Goal: Task Accomplishment & Management: Manage account settings

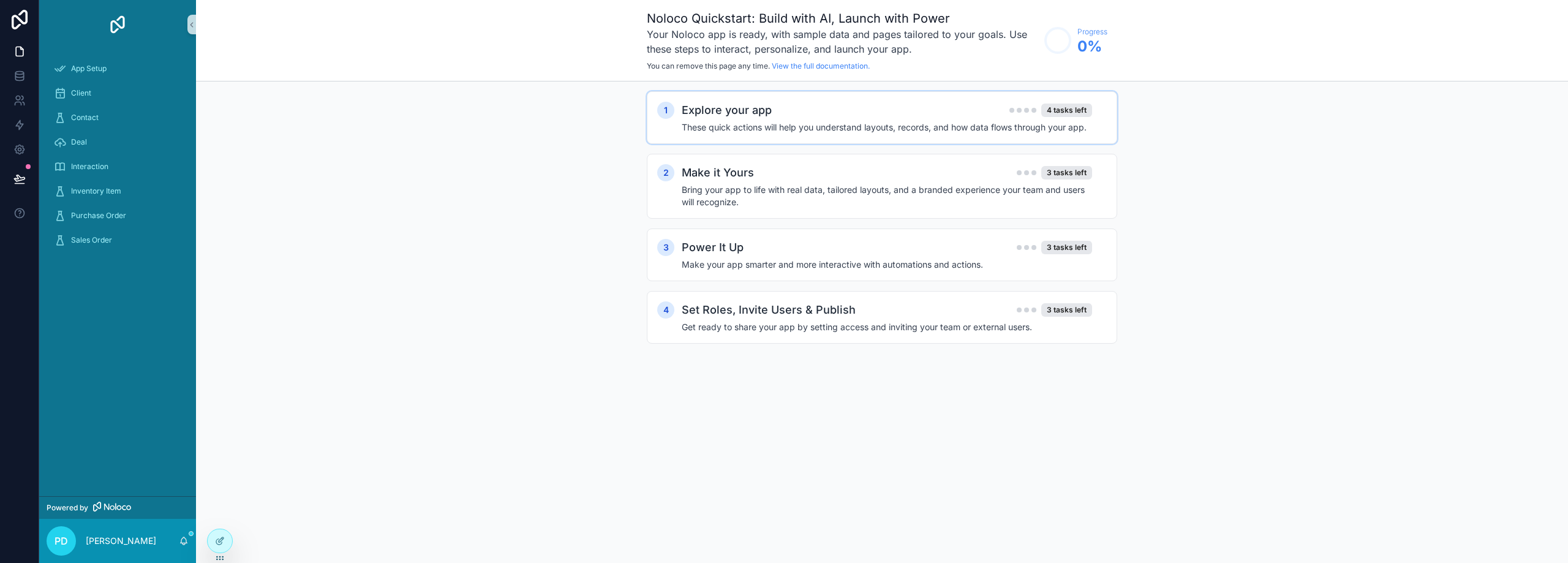
click at [798, 115] on div "Explore your app 4 tasks left" at bounding box center [887, 110] width 410 height 17
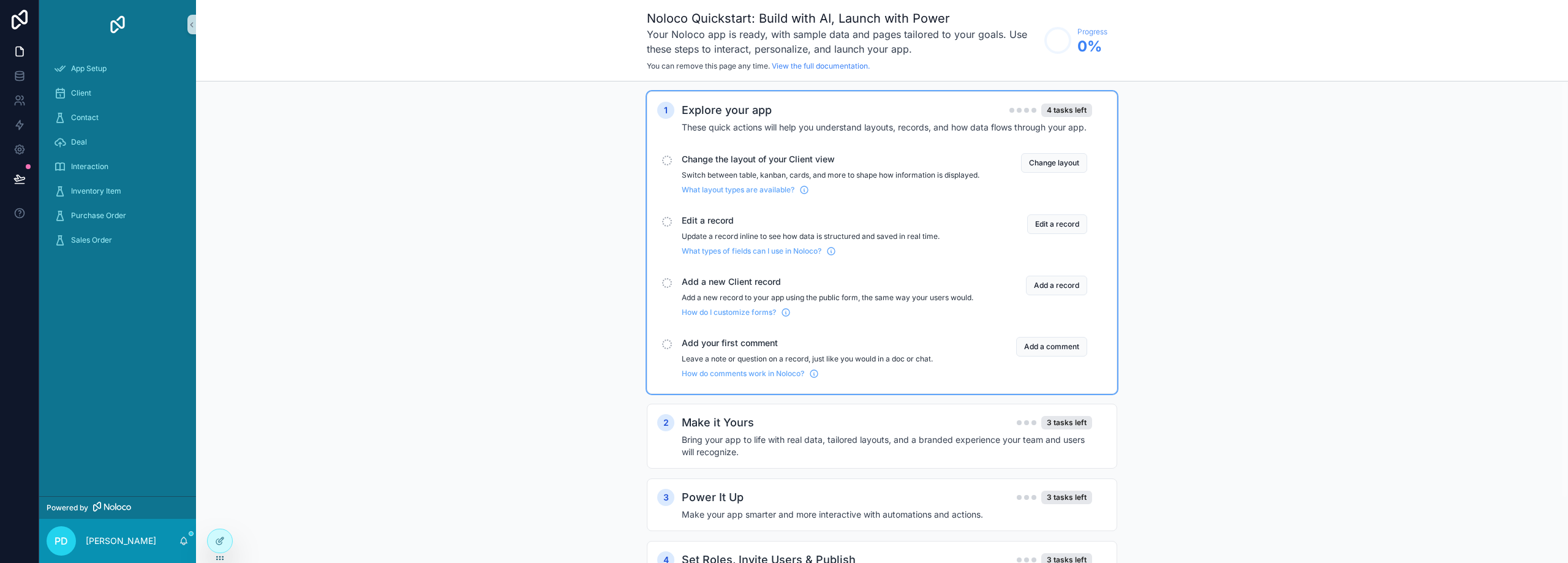
click at [778, 162] on span "Change the layout of your Client view" at bounding box center [831, 159] width 298 height 12
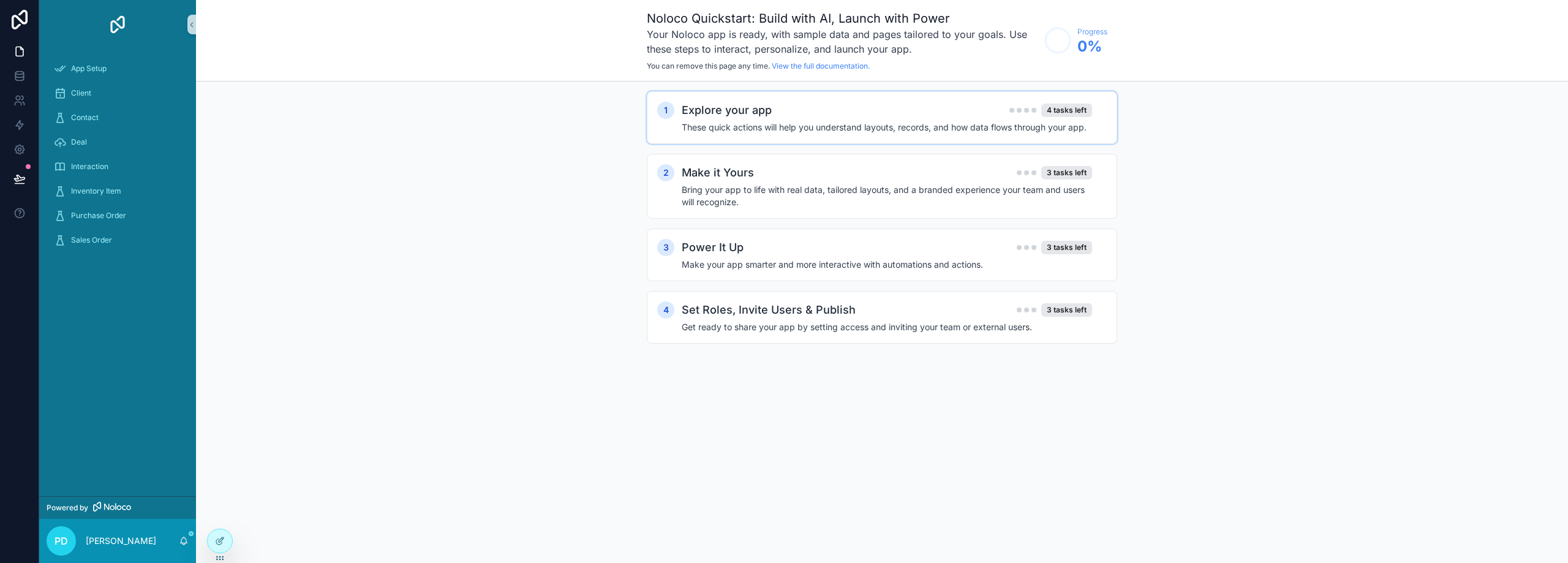
click at [780, 120] on div "Explore your app 4 tasks left These quick actions will help you understand layo…" at bounding box center [895, 118] width 425 height 32
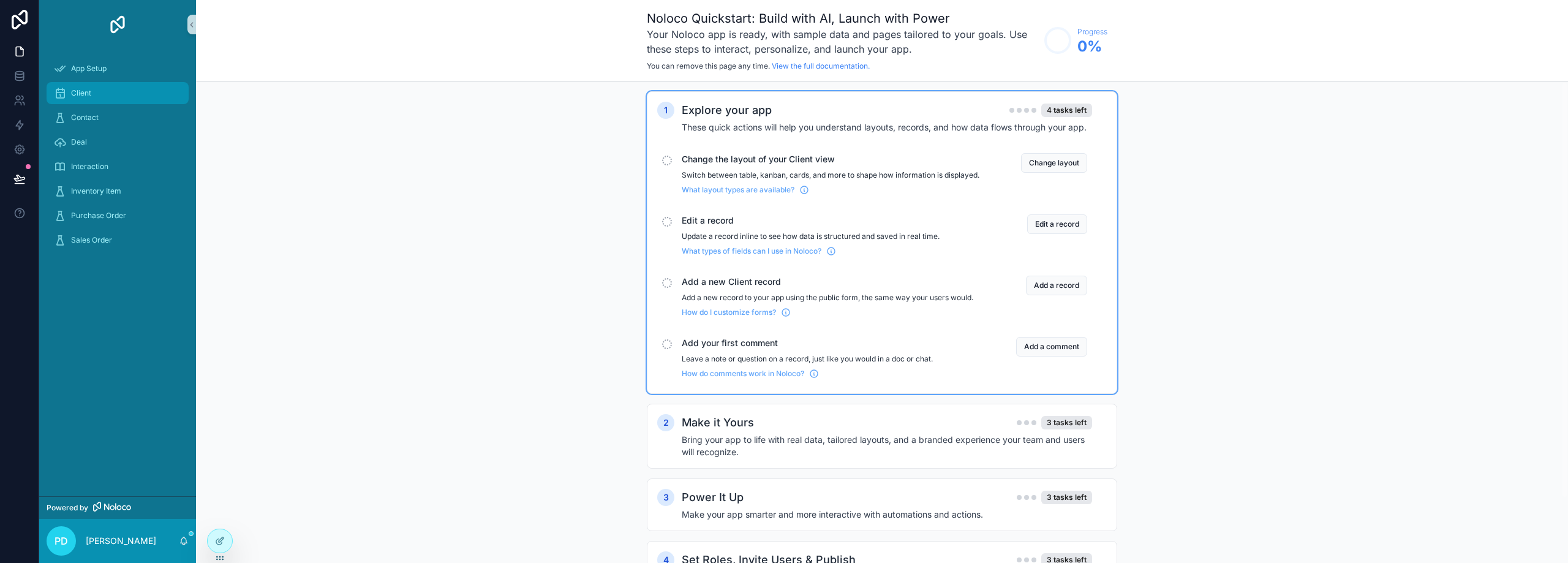
click at [106, 88] on div "Client" at bounding box center [117, 93] width 128 height 19
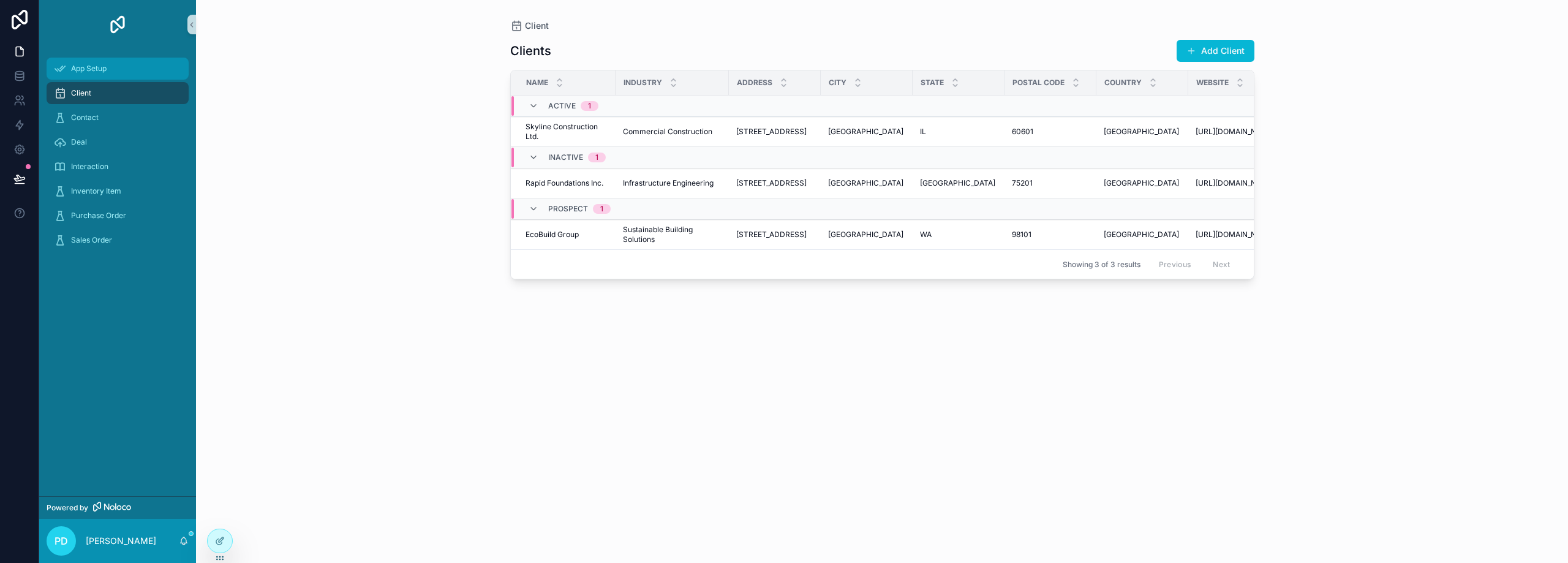
click at [112, 71] on div "App Setup" at bounding box center [117, 68] width 128 height 19
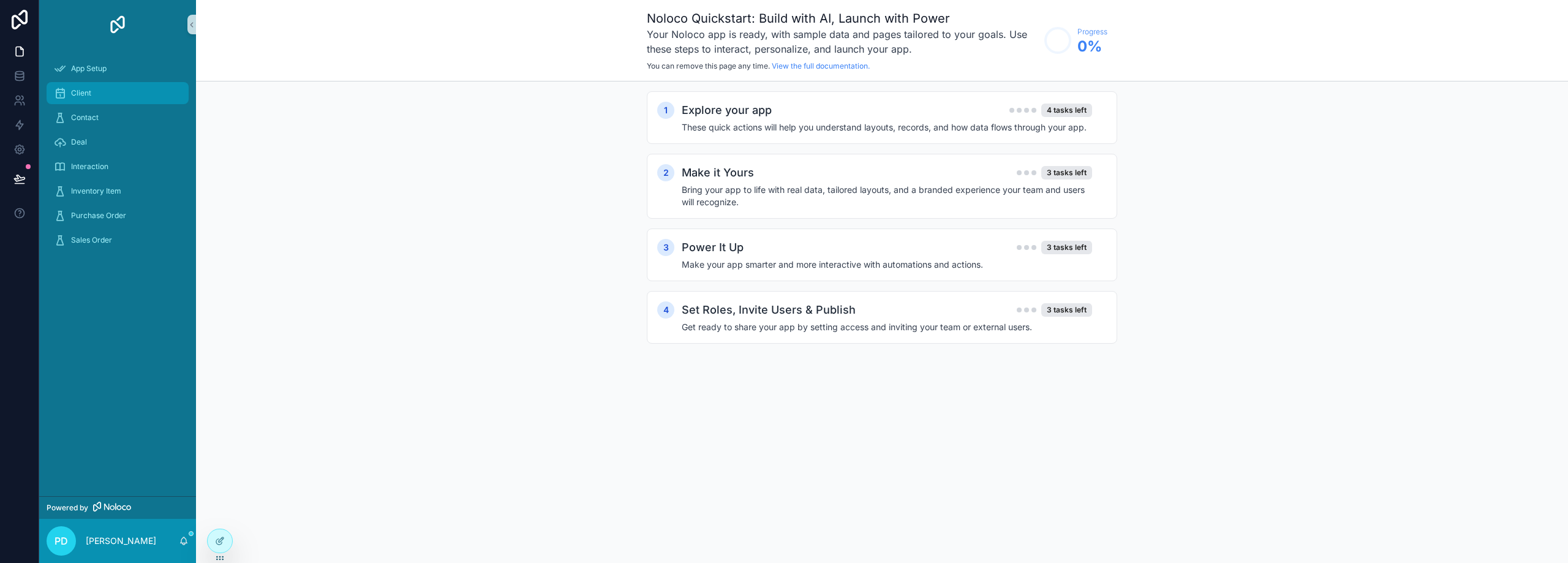
click at [112, 91] on div "Client" at bounding box center [117, 93] width 128 height 19
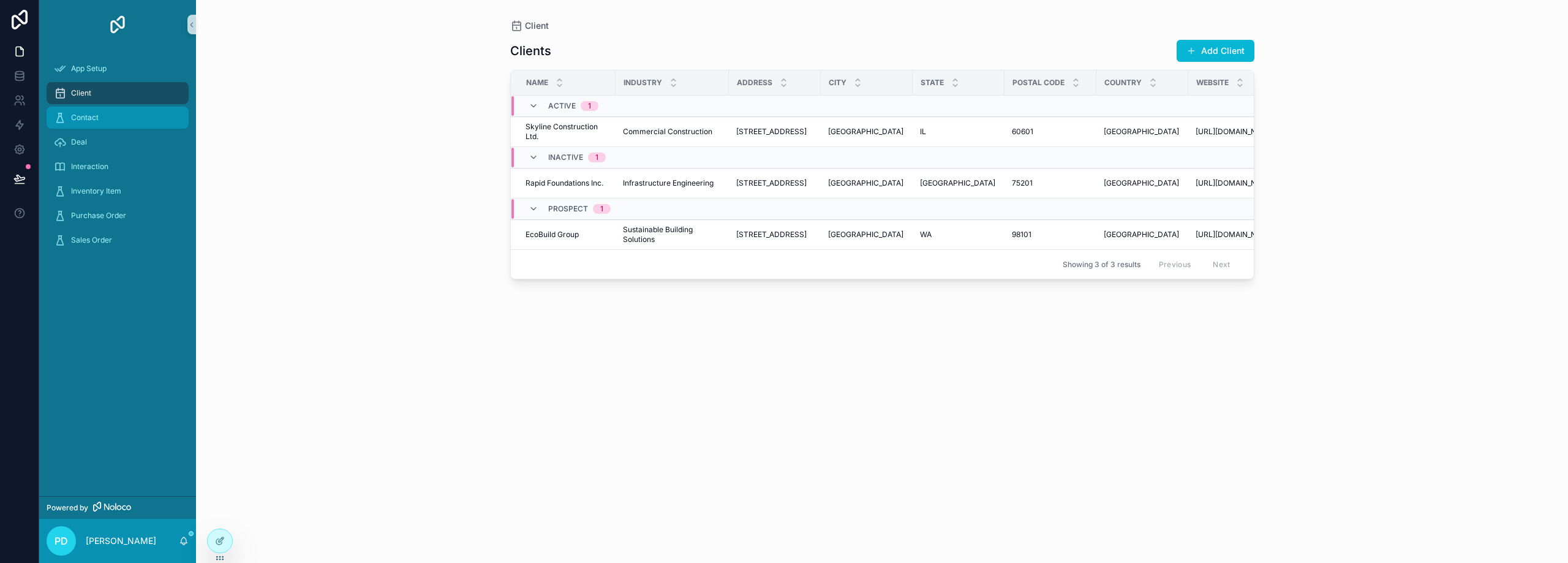
click at [127, 117] on div "Contact" at bounding box center [117, 117] width 128 height 19
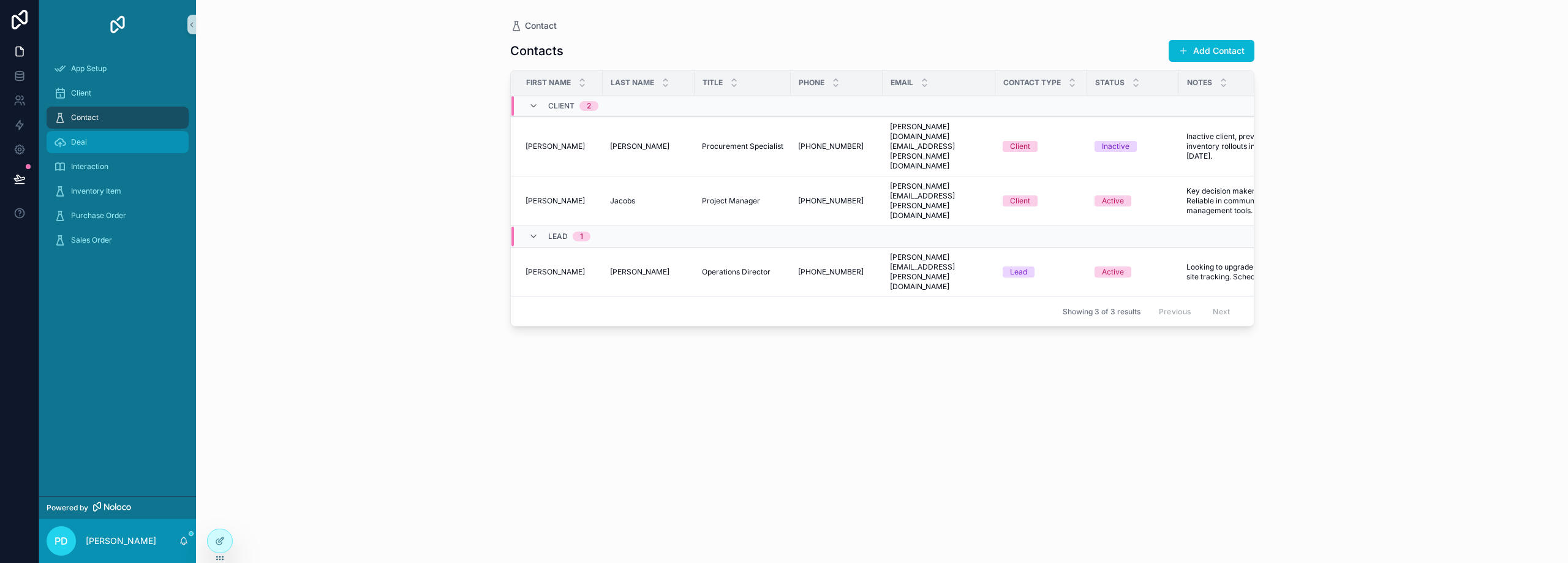
click at [124, 141] on div "Deal" at bounding box center [117, 142] width 128 height 19
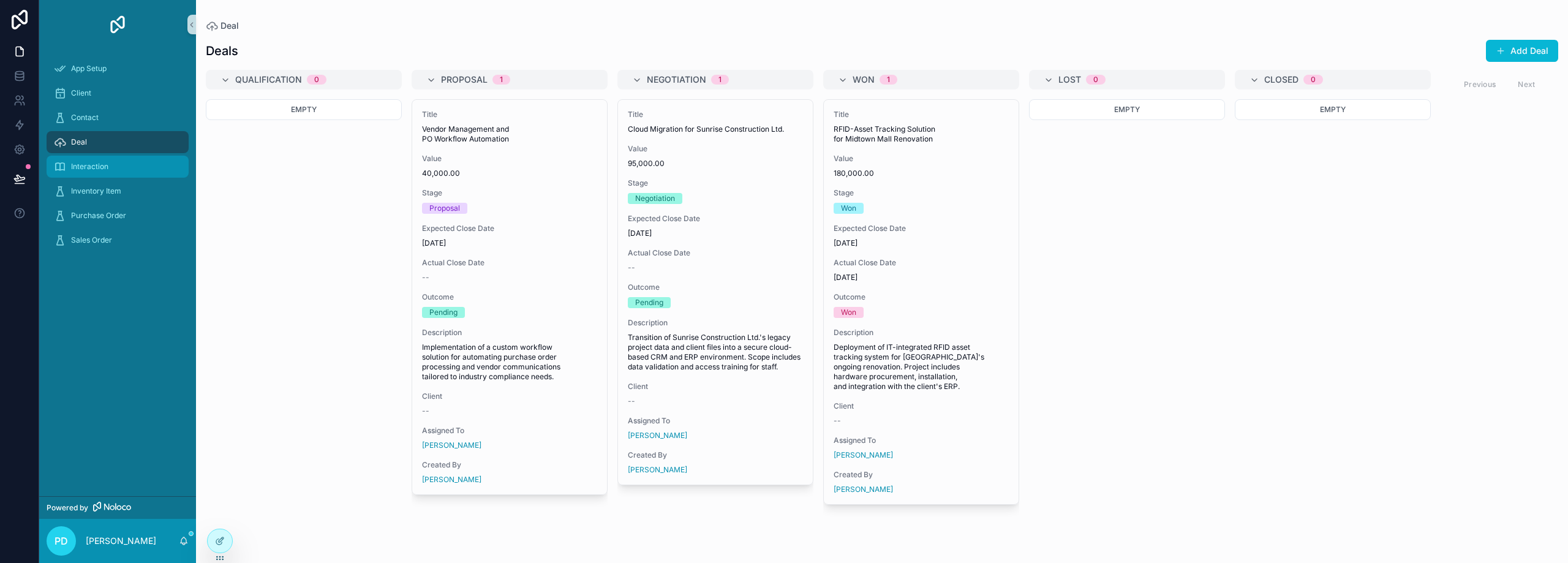
click at [118, 172] on div "Interaction" at bounding box center [117, 166] width 128 height 19
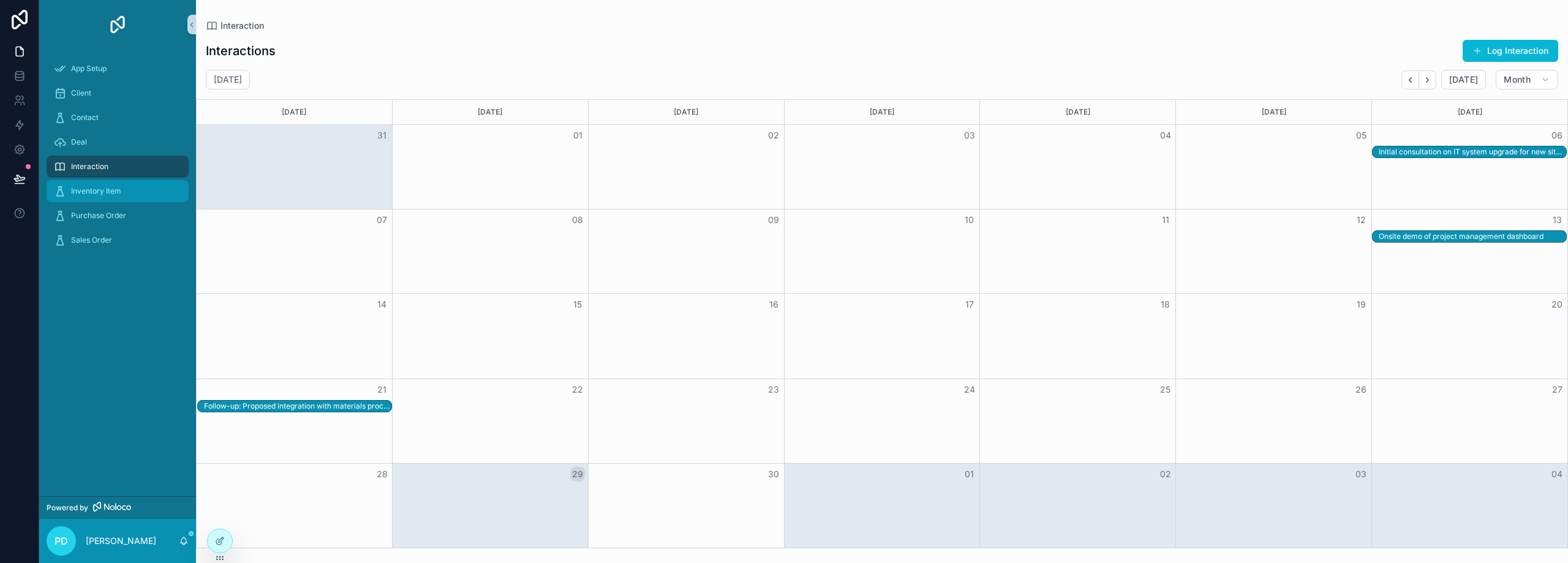
click at [118, 187] on span "Inventory Item" at bounding box center [96, 191] width 51 height 10
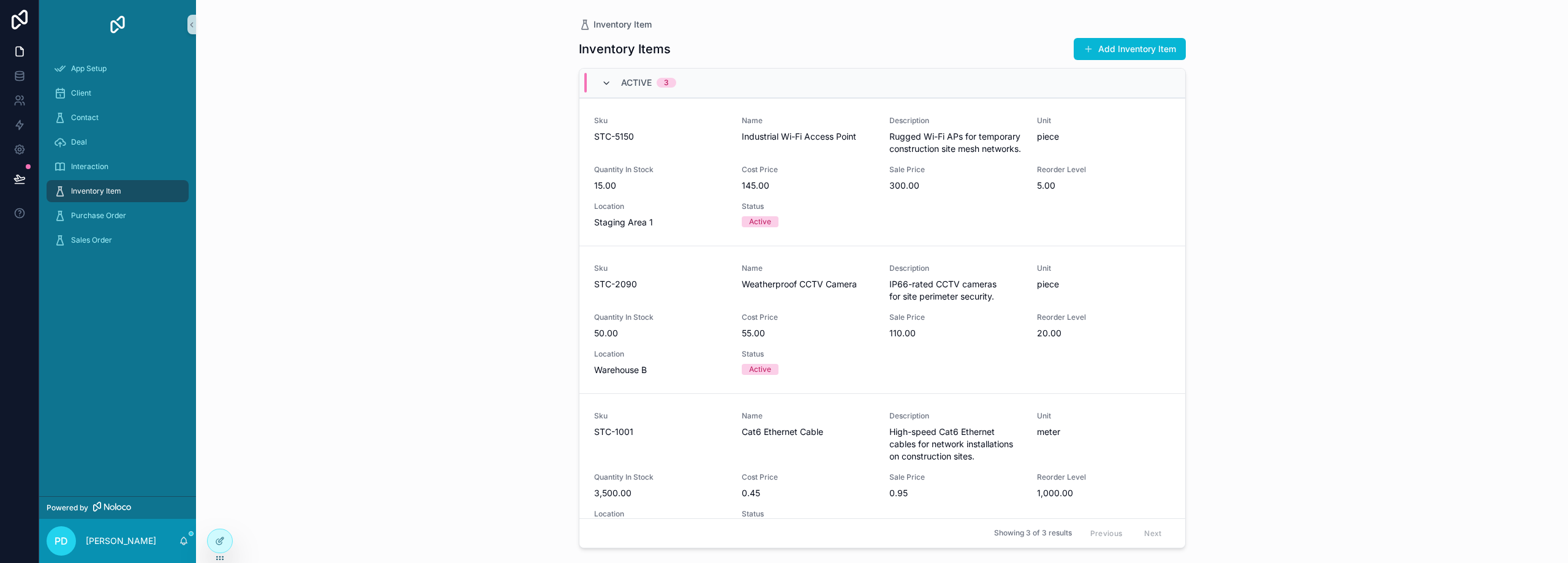
click at [602, 85] on icon "scrollable content" at bounding box center [607, 83] width 10 height 10
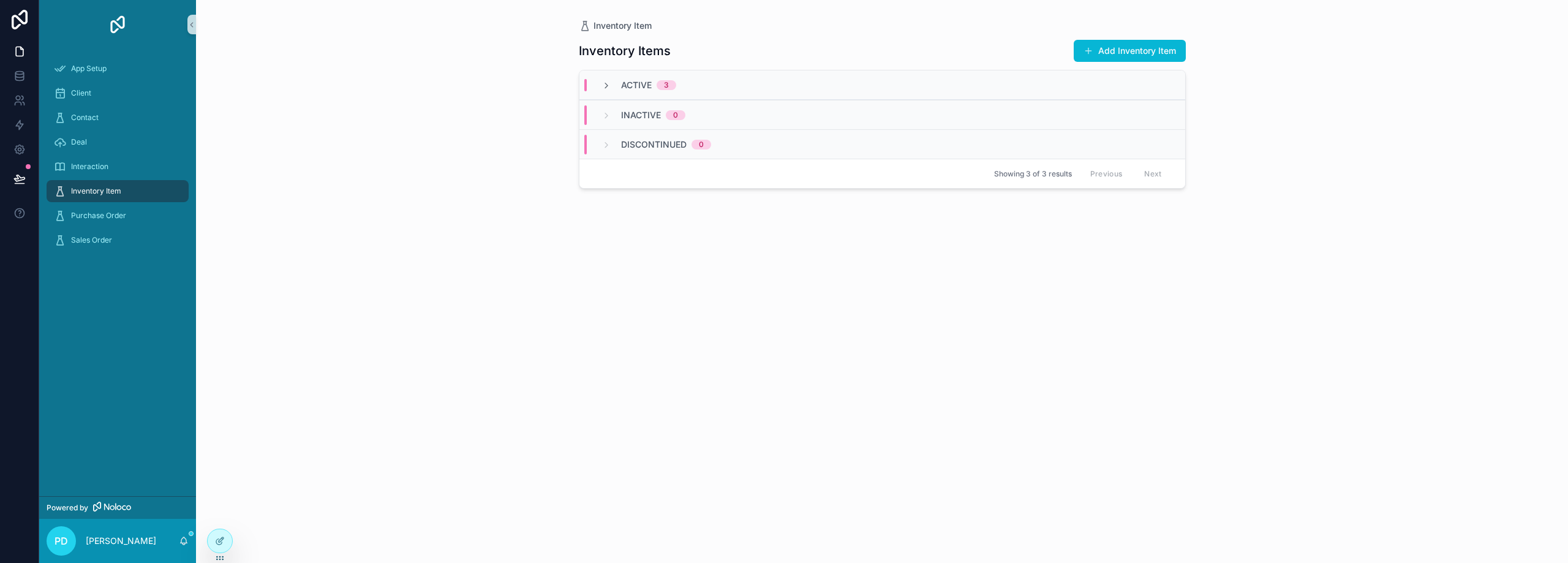
click at [603, 83] on icon "scrollable content" at bounding box center [607, 86] width 10 height 10
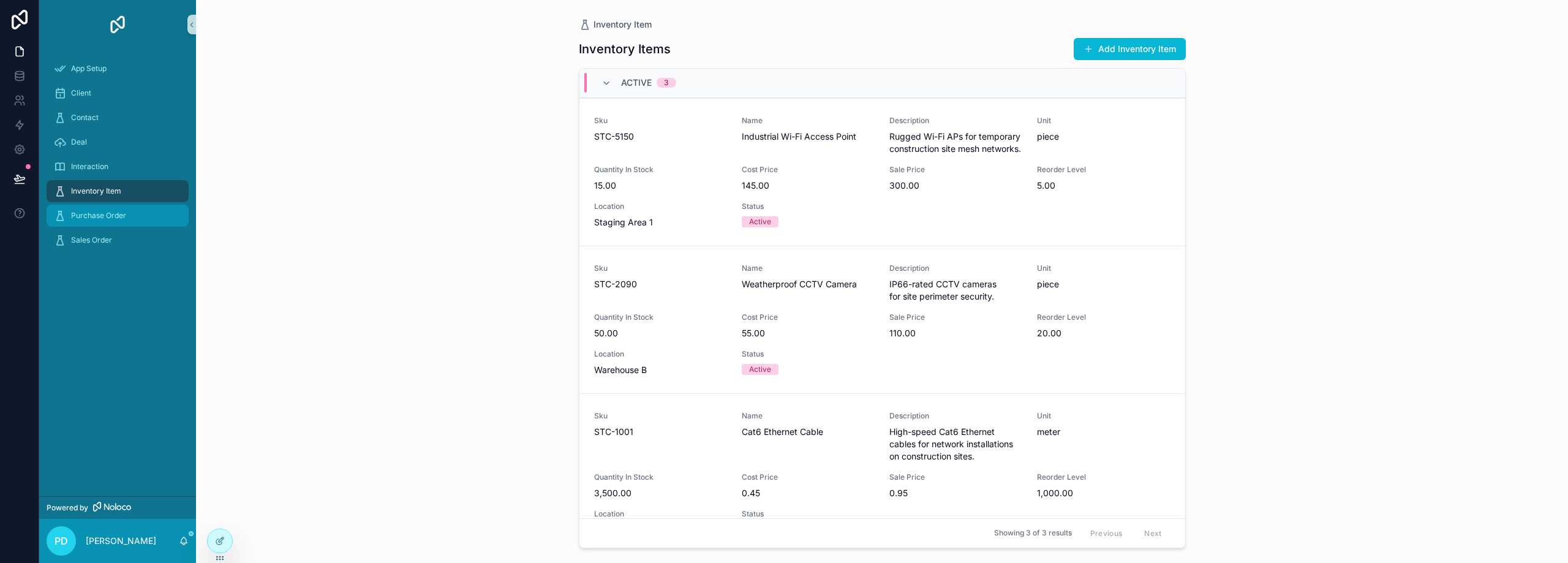
click at [126, 215] on div "Purchase Order" at bounding box center [117, 216] width 128 height 19
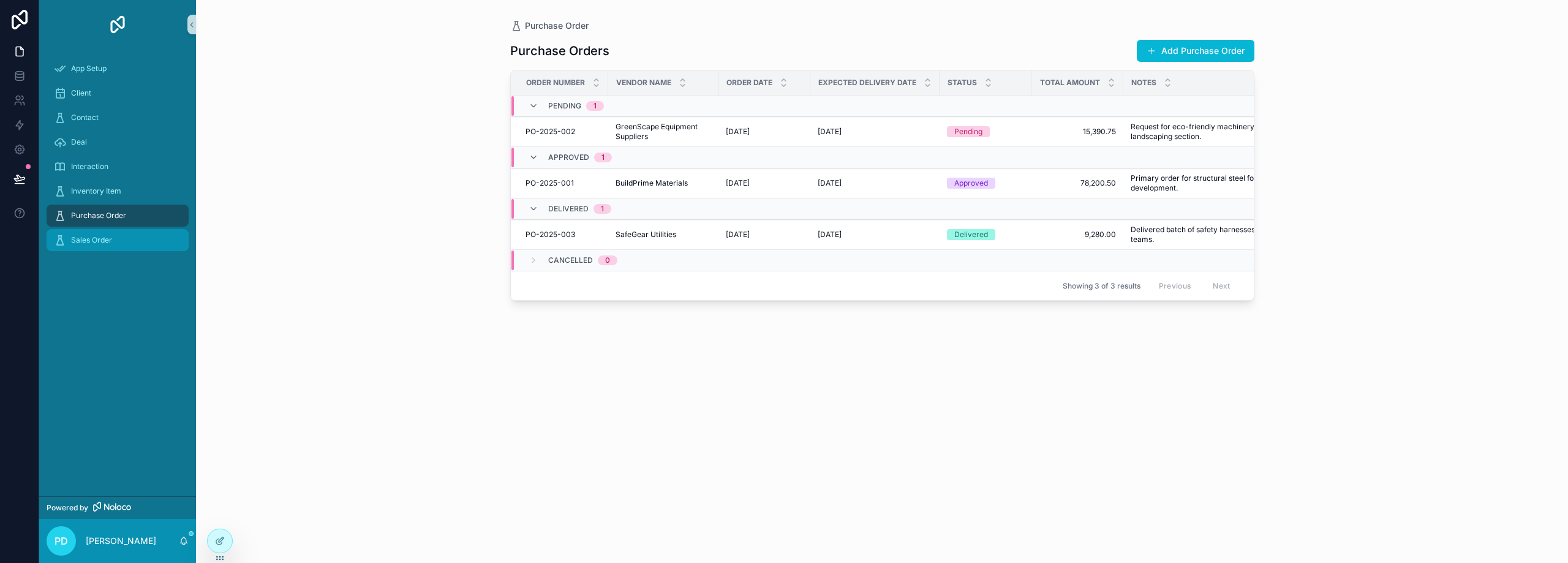
click at [131, 237] on div "Sales Order" at bounding box center [117, 240] width 128 height 19
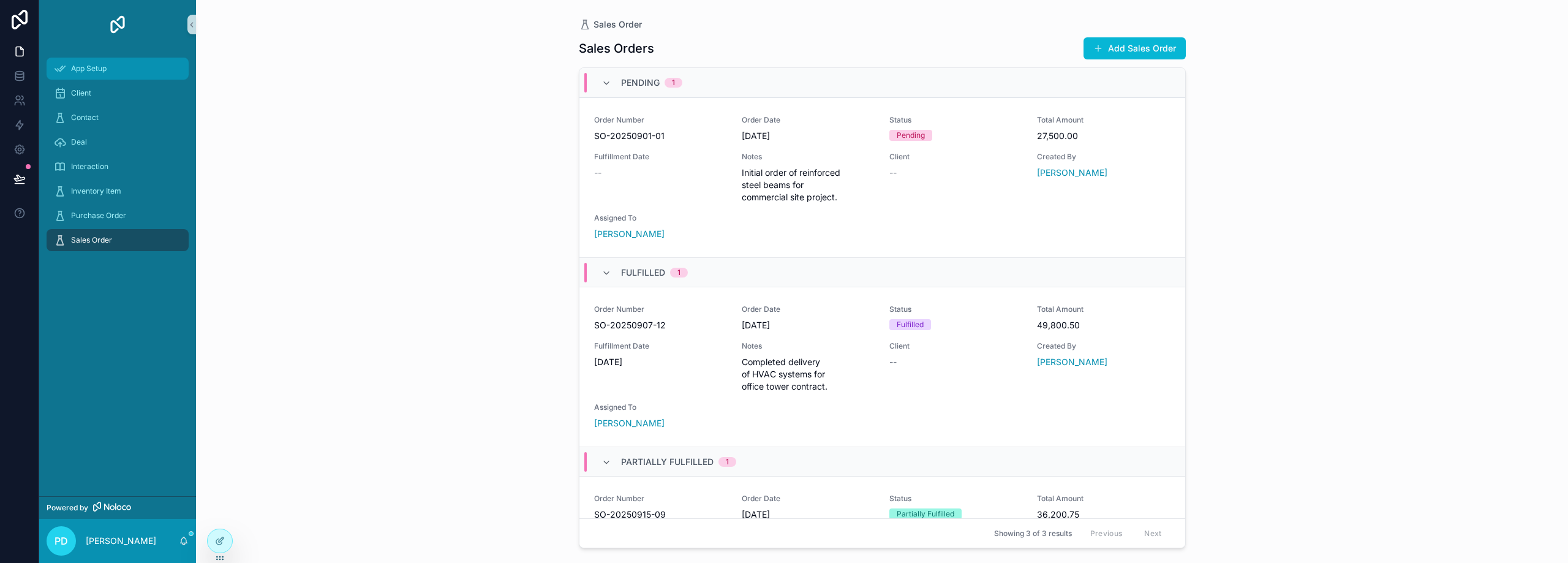
click at [125, 63] on div "App Setup" at bounding box center [117, 68] width 128 height 19
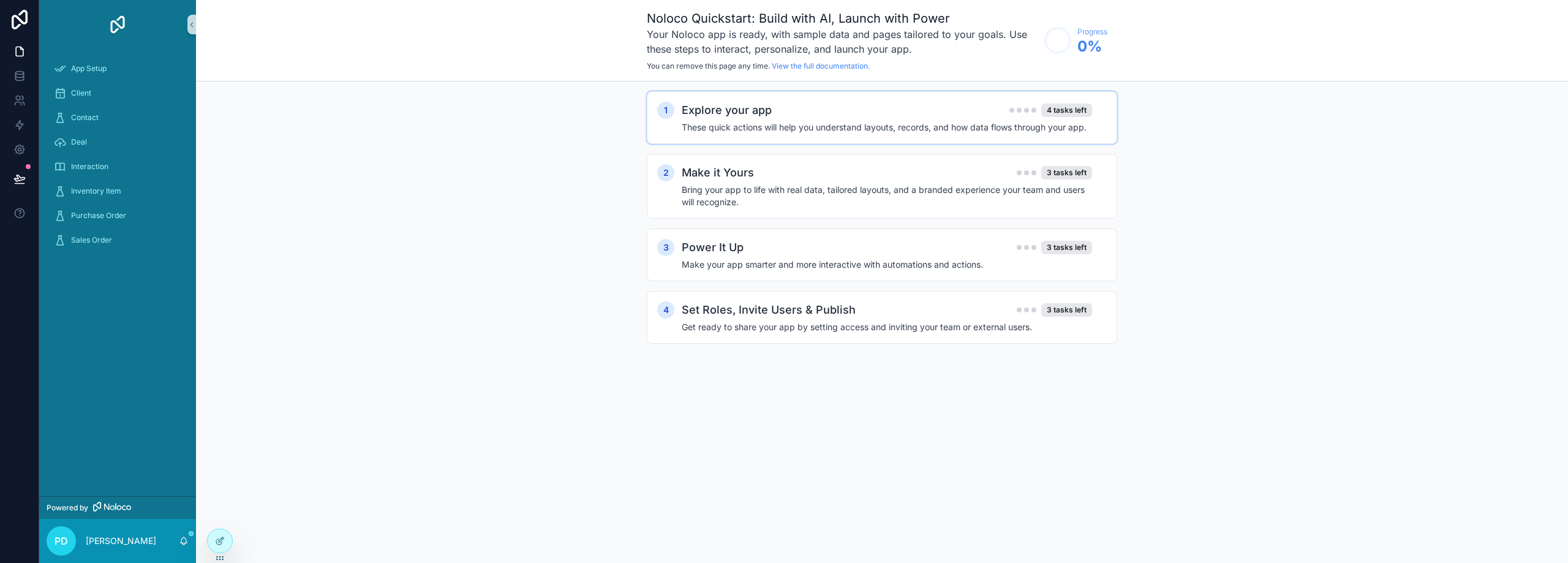
click at [827, 110] on div "Explore your app 4 tasks left" at bounding box center [887, 110] width 410 height 17
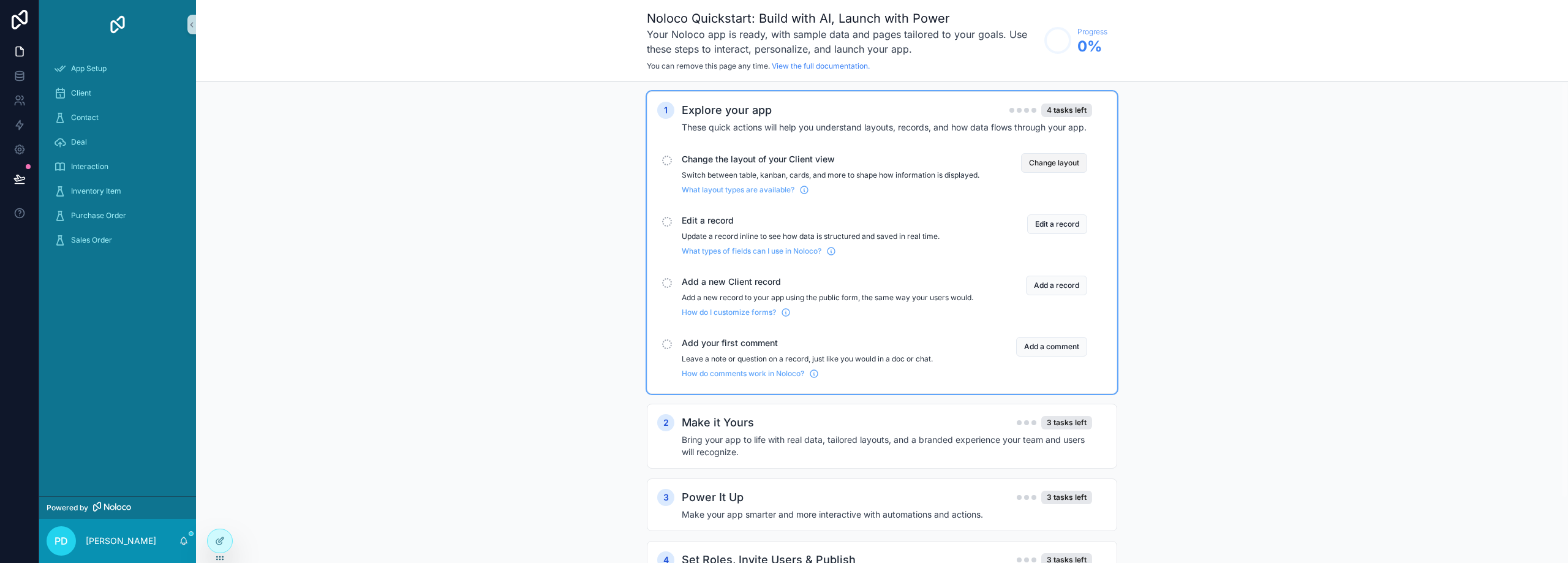
click at [1063, 163] on button "Change layout" at bounding box center [1054, 163] width 66 height 19
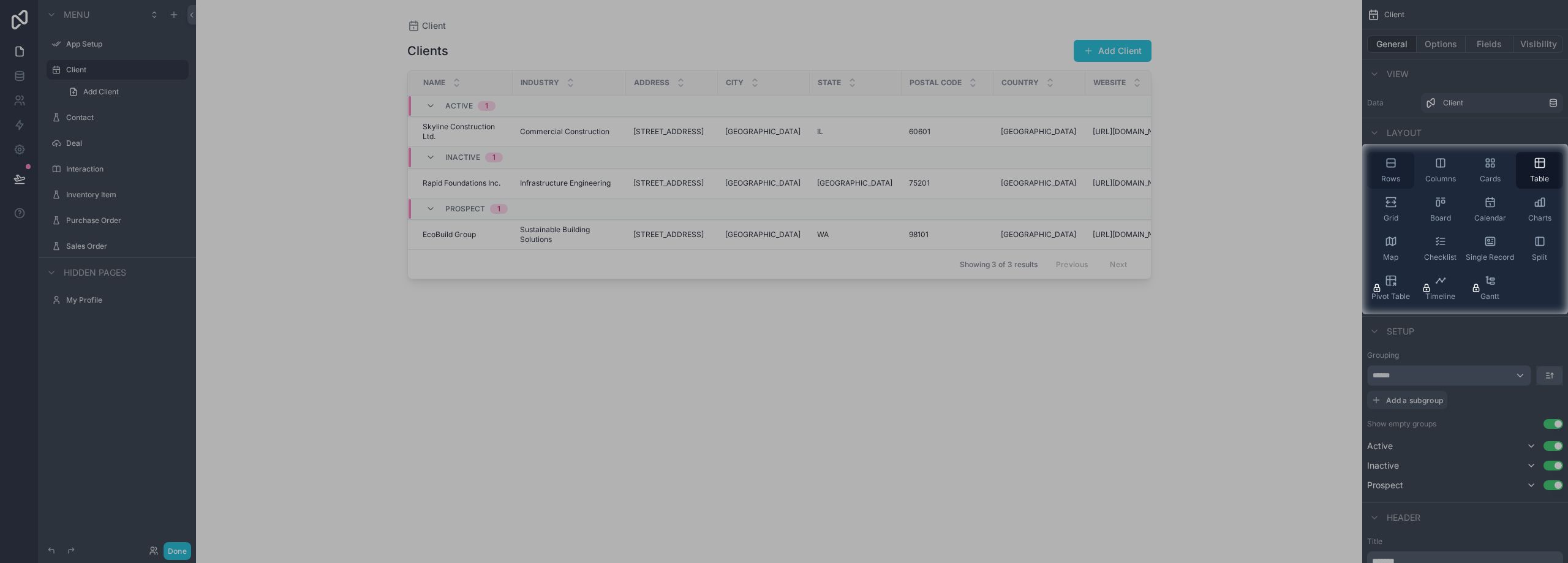
click at [1388, 172] on div "Rows" at bounding box center [1391, 170] width 47 height 37
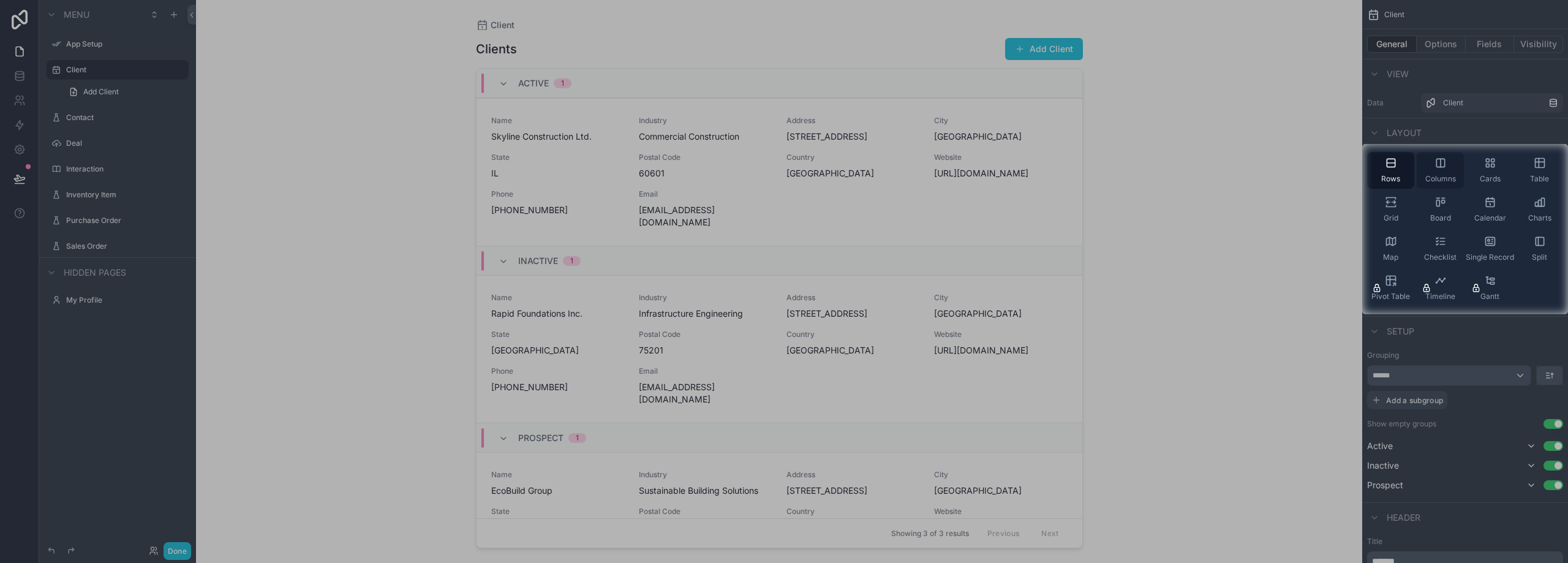
click at [1442, 176] on span "Columns" at bounding box center [1440, 179] width 30 height 10
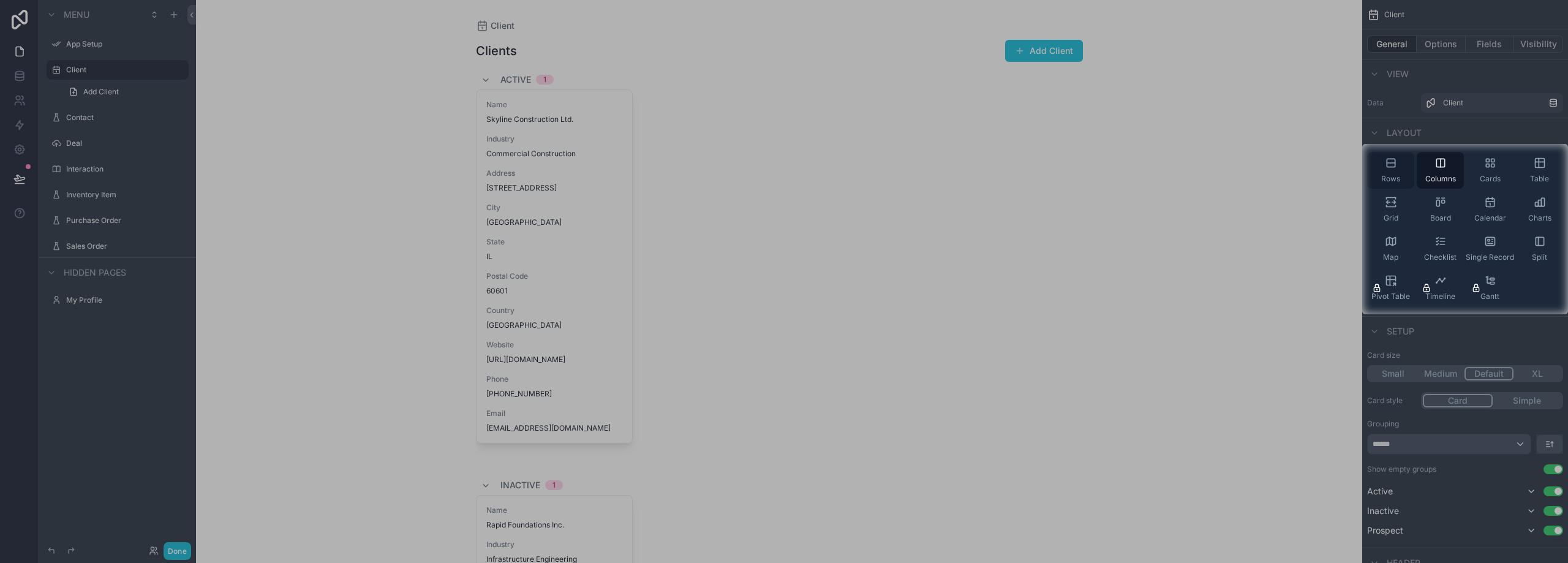
click at [1396, 176] on span "Rows" at bounding box center [1391, 179] width 19 height 10
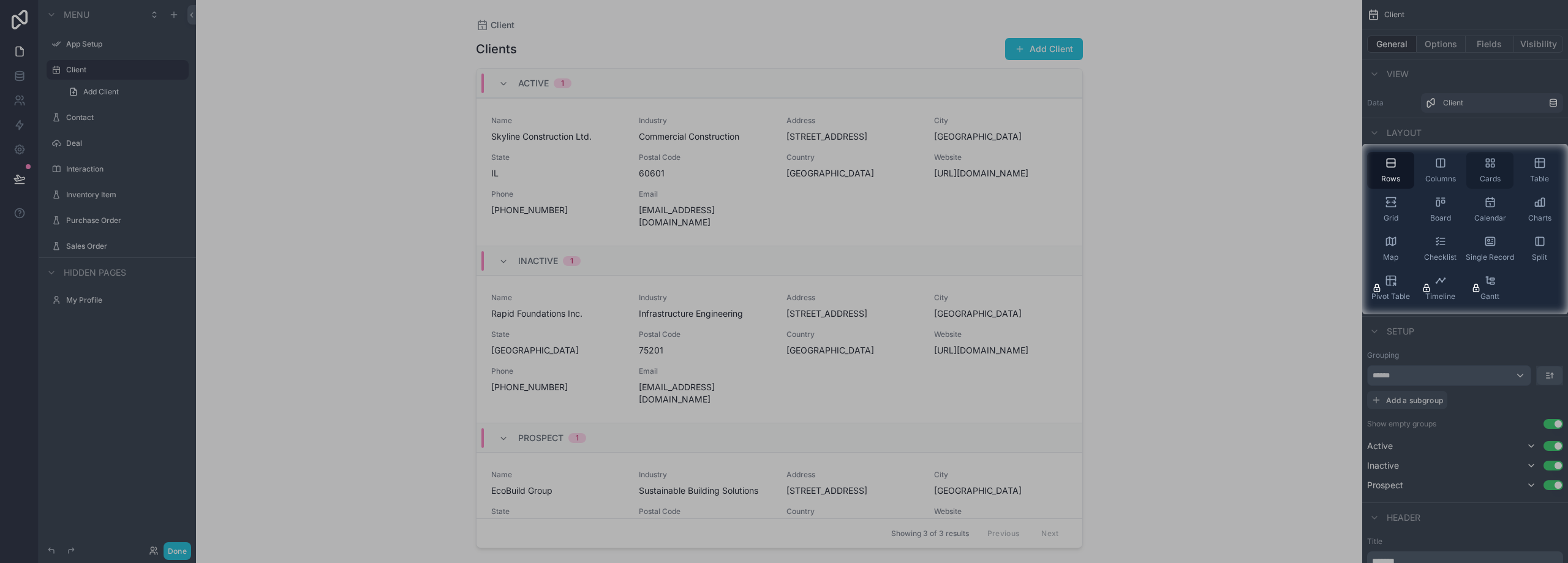
click at [1482, 177] on span "Cards" at bounding box center [1490, 179] width 21 height 10
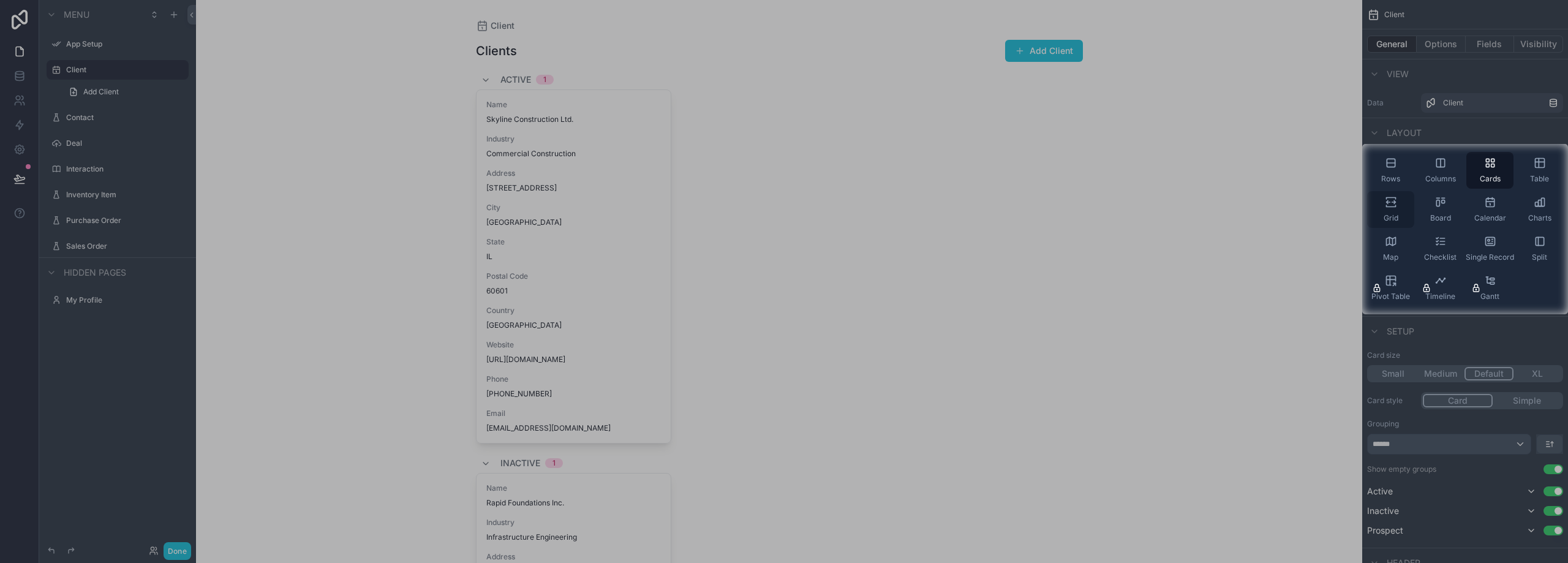
click at [1394, 213] on span "Grid" at bounding box center [1391, 218] width 14 height 10
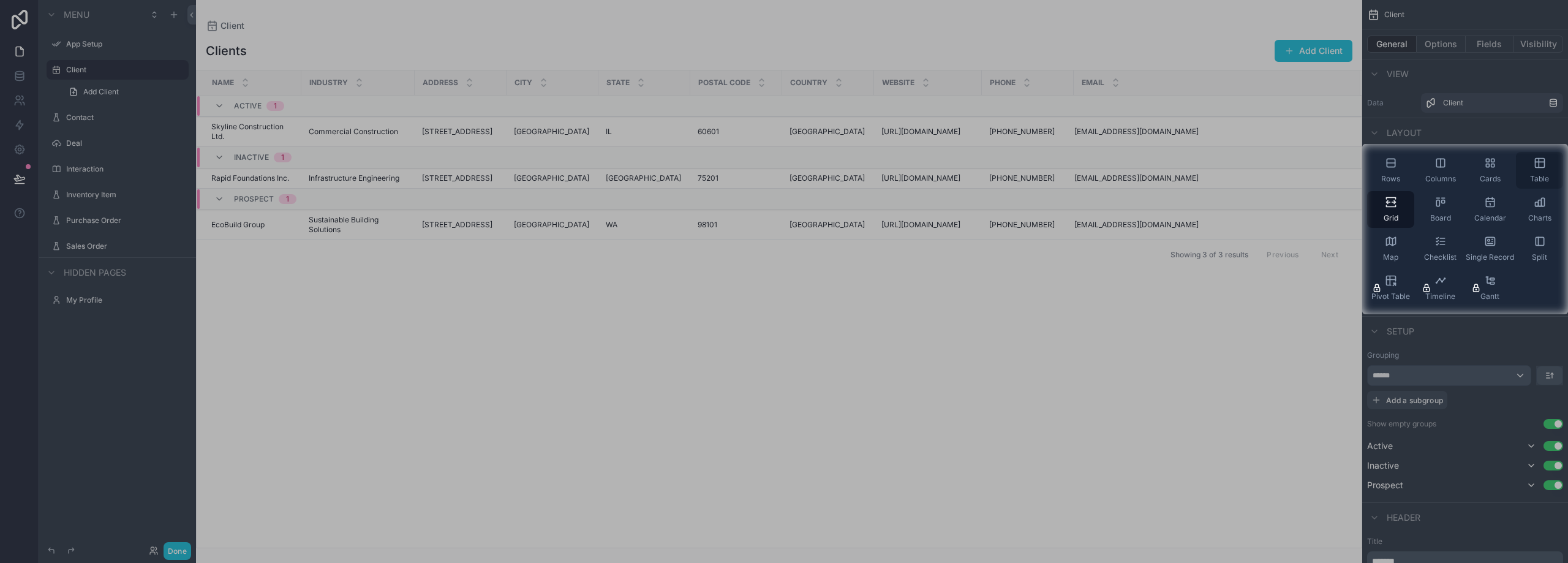
click at [1530, 174] on span "Table" at bounding box center [1540, 179] width 19 height 10
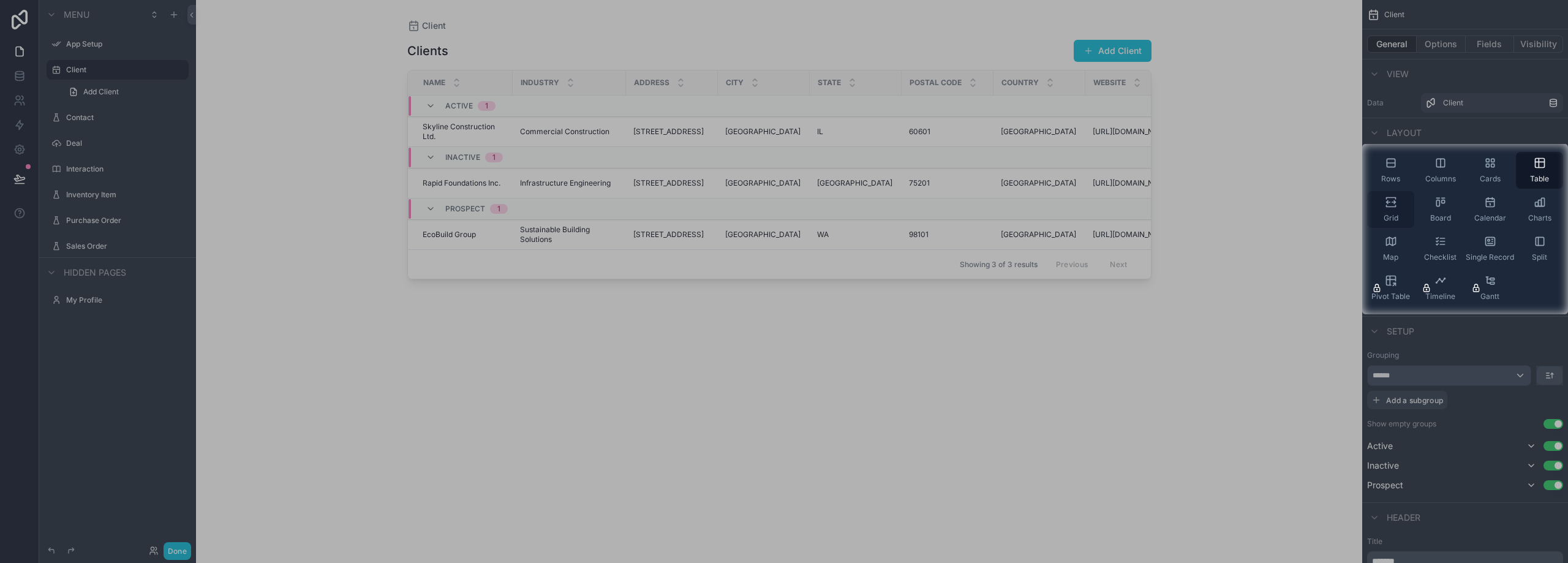
click at [1389, 206] on icon "scrollable content" at bounding box center [1391, 206] width 9 height 2
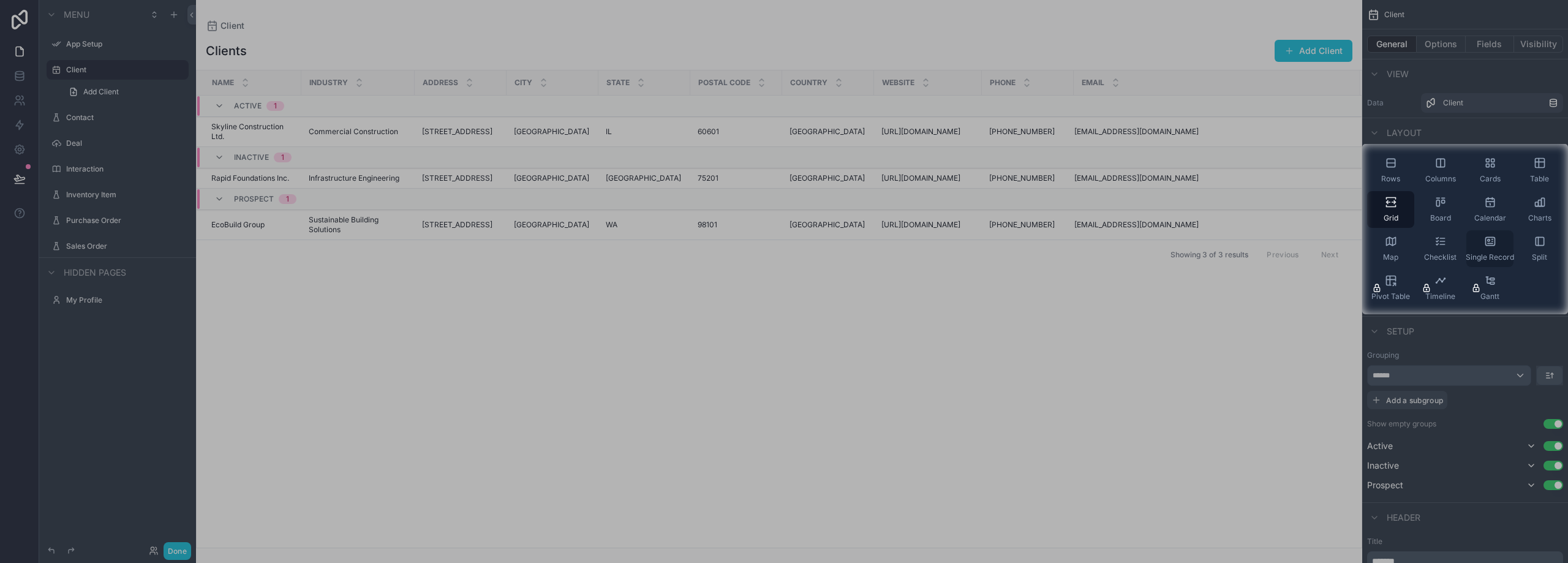
click at [1496, 255] on span "Single Record" at bounding box center [1490, 257] width 48 height 10
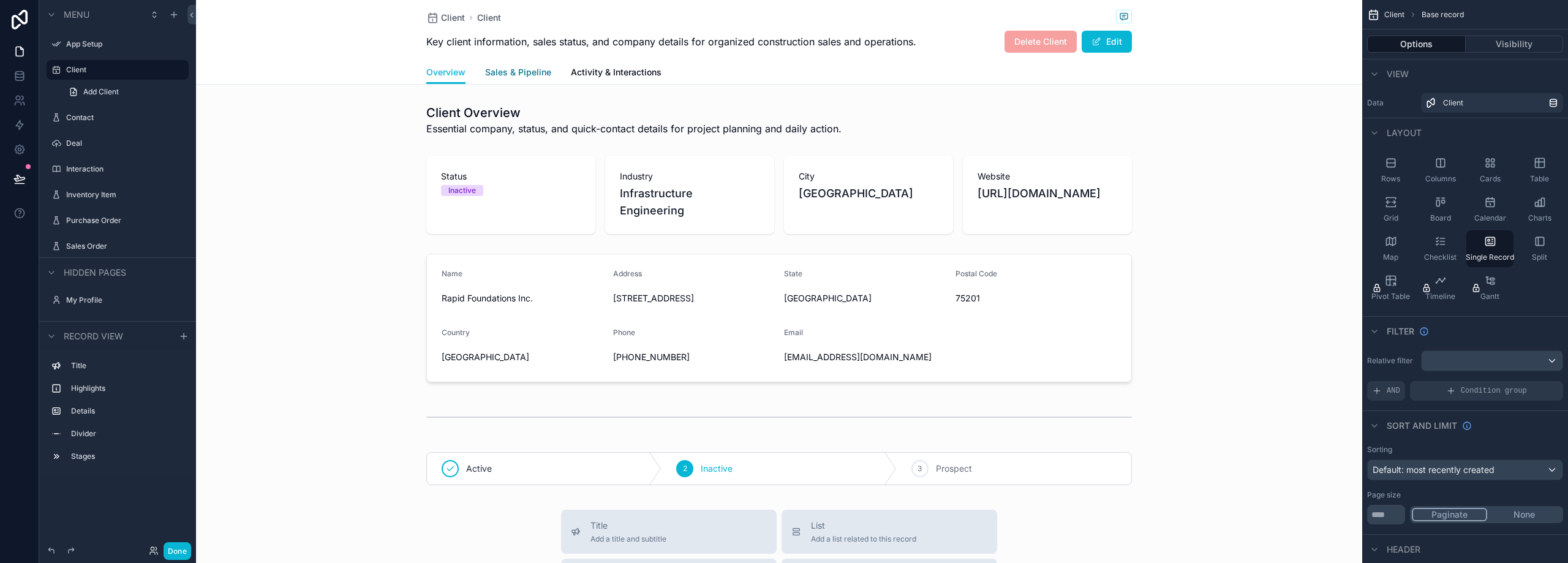
click at [515, 74] on span "Sales & Pipeline" at bounding box center [518, 71] width 66 height 12
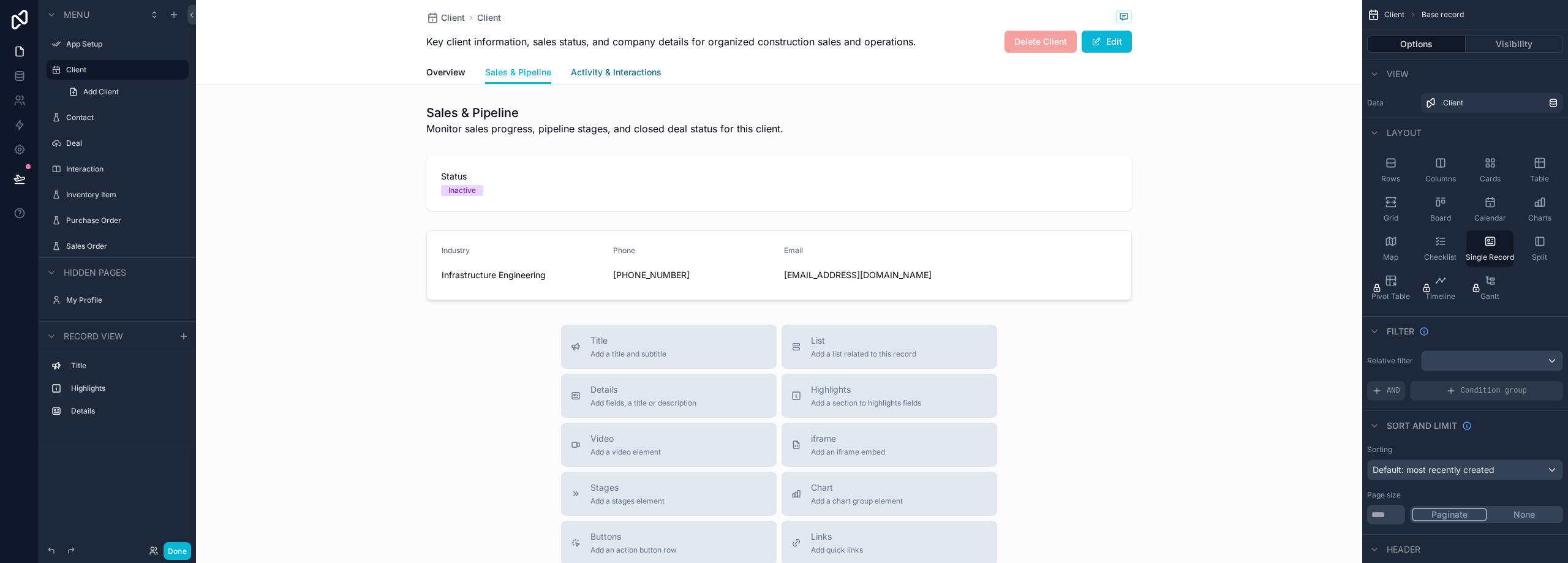
click at [585, 76] on span "Activity & Interactions" at bounding box center [616, 71] width 91 height 12
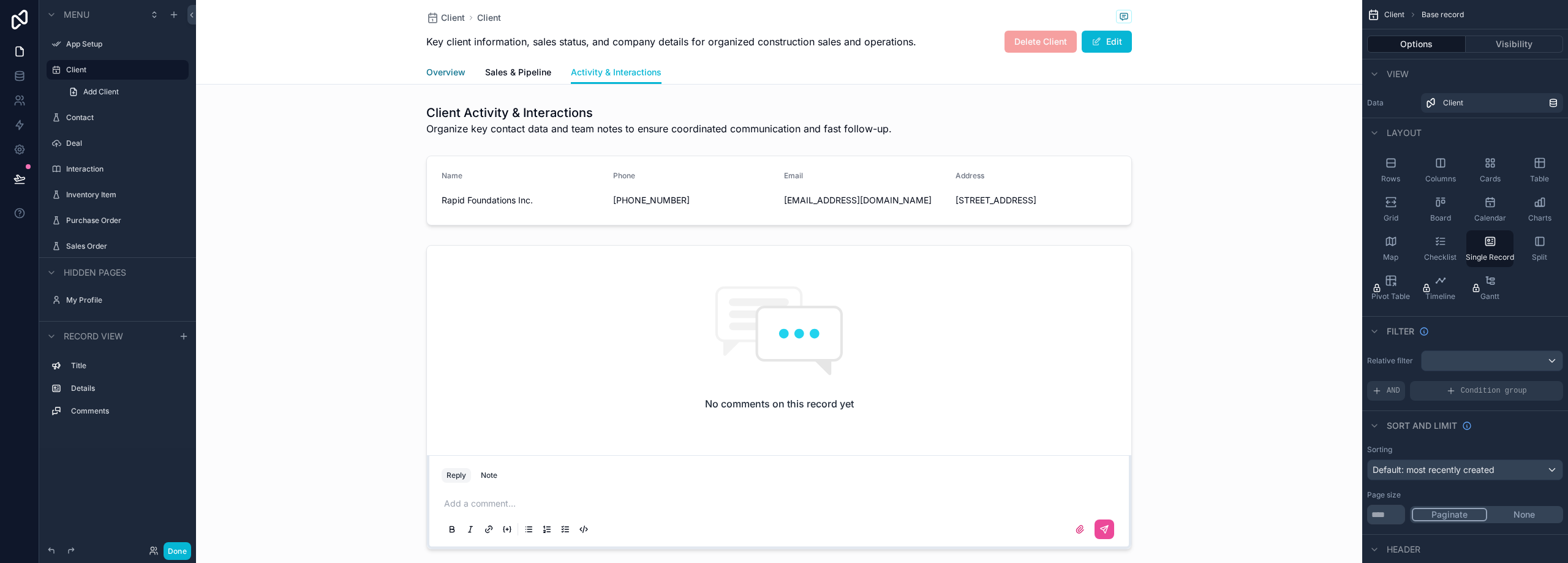
click at [433, 74] on span "Overview" at bounding box center [445, 71] width 39 height 12
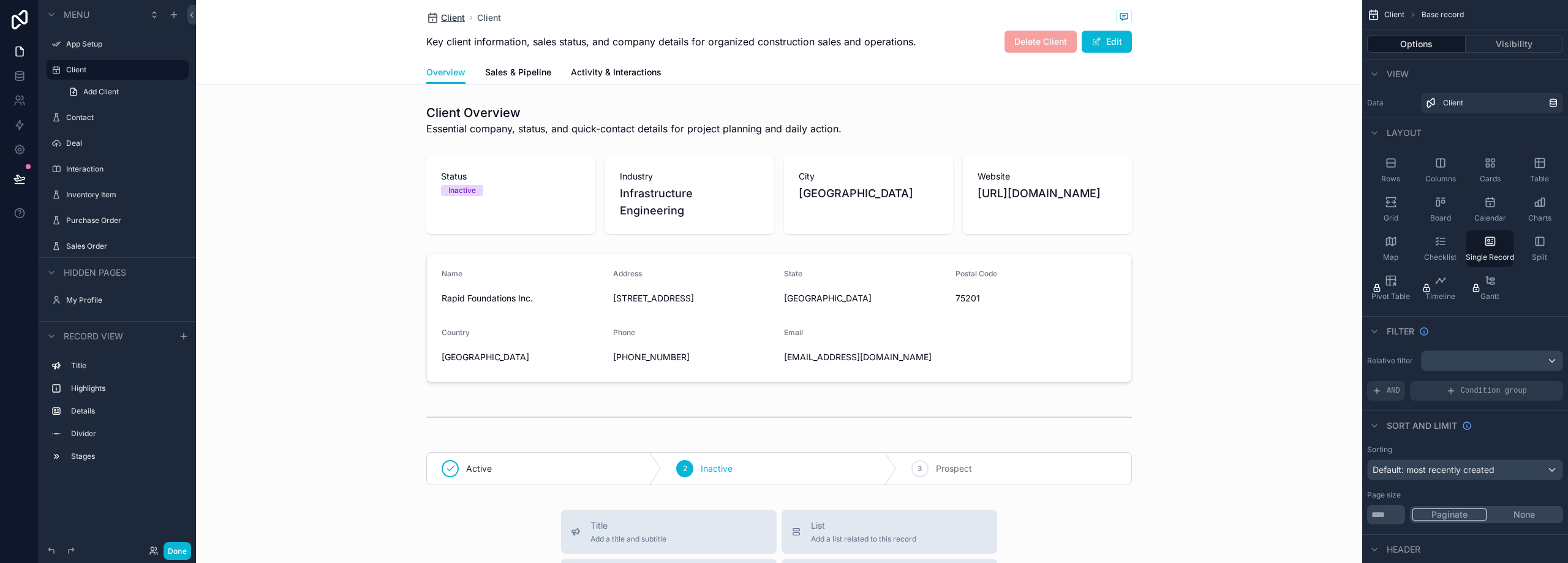
click at [444, 16] on span "Client" at bounding box center [453, 18] width 24 height 12
click at [1539, 172] on div "Table" at bounding box center [1539, 170] width 47 height 37
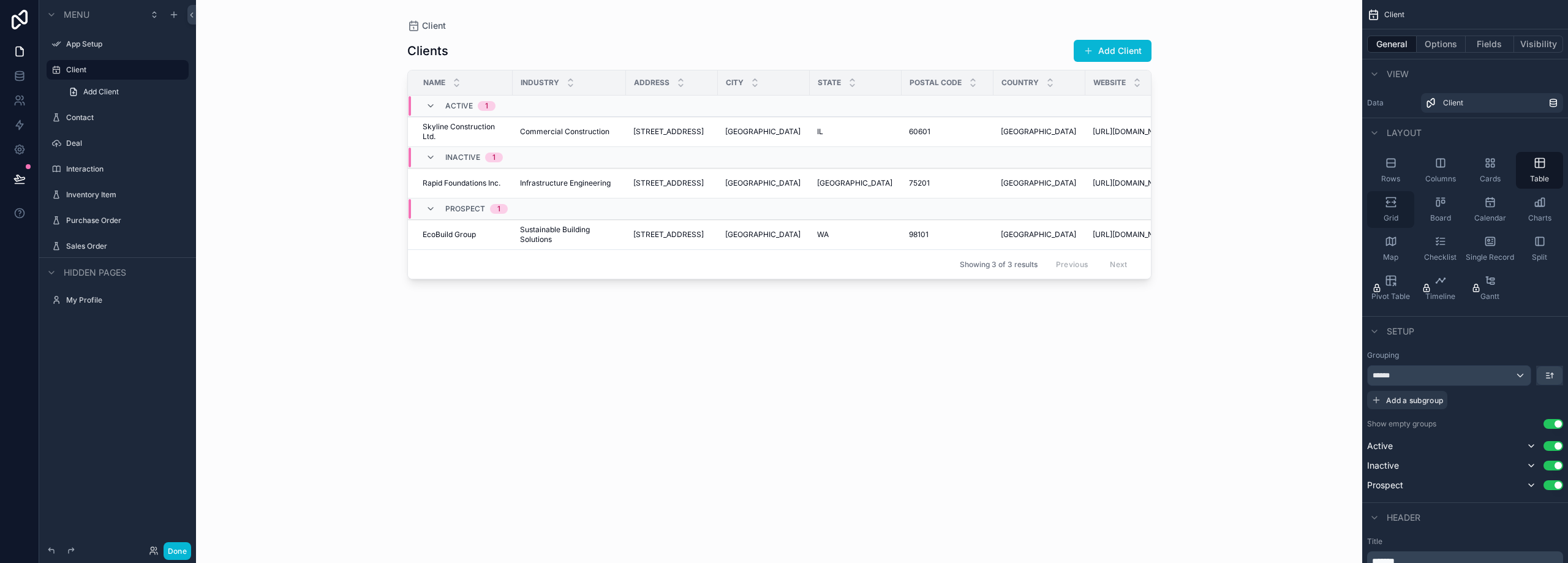
click at [1391, 206] on icon "scrollable content" at bounding box center [1391, 206] width 9 height 2
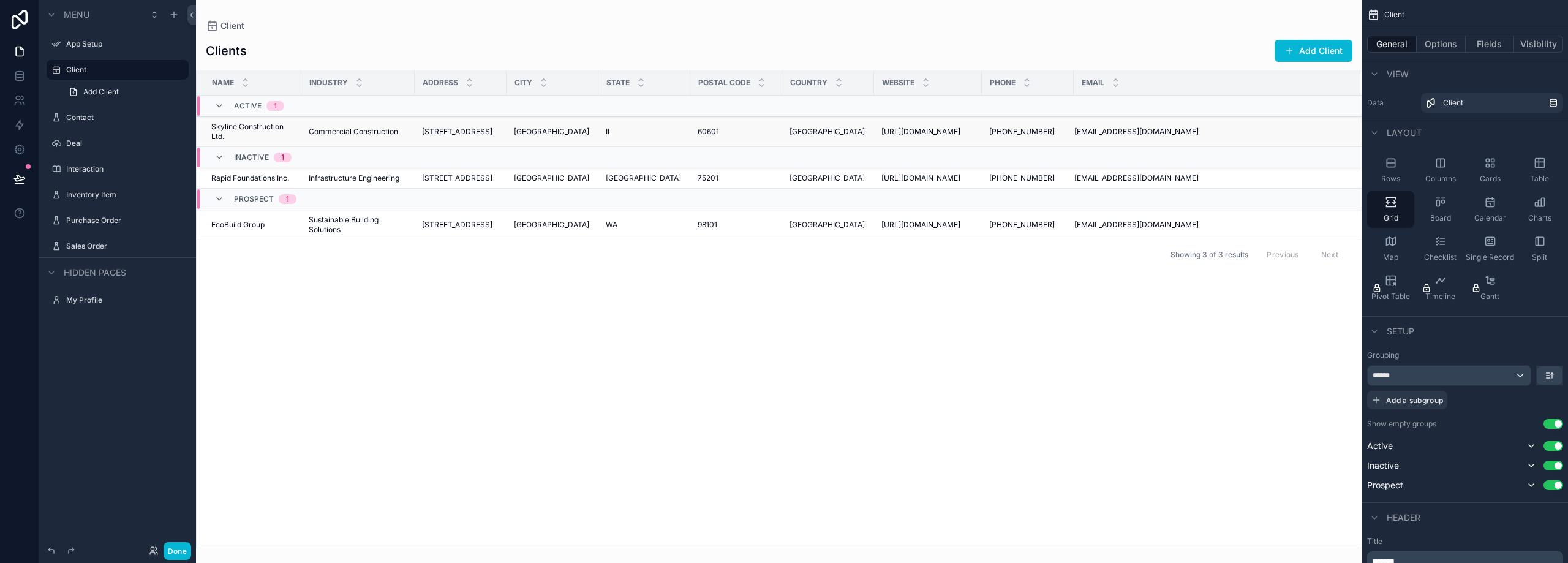
click at [355, 131] on span "Commercial Construction" at bounding box center [353, 132] width 89 height 10
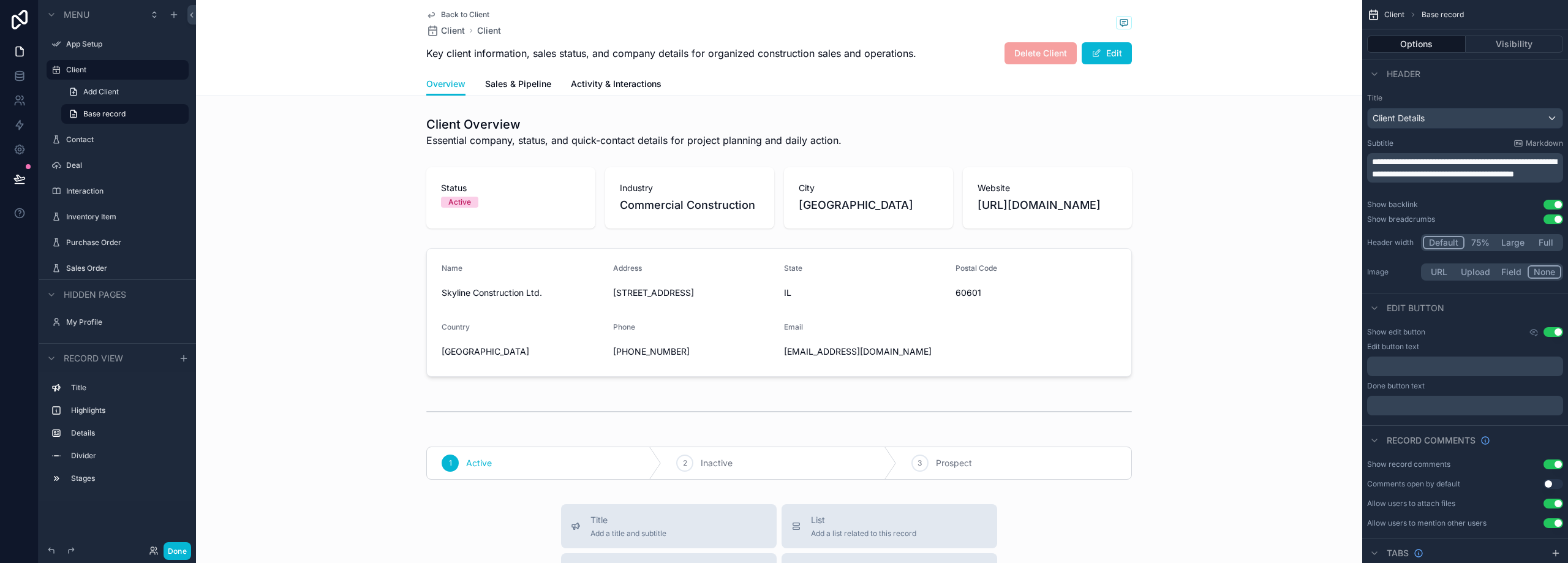
click at [454, 14] on span "Back to Client" at bounding box center [465, 14] width 48 height 10
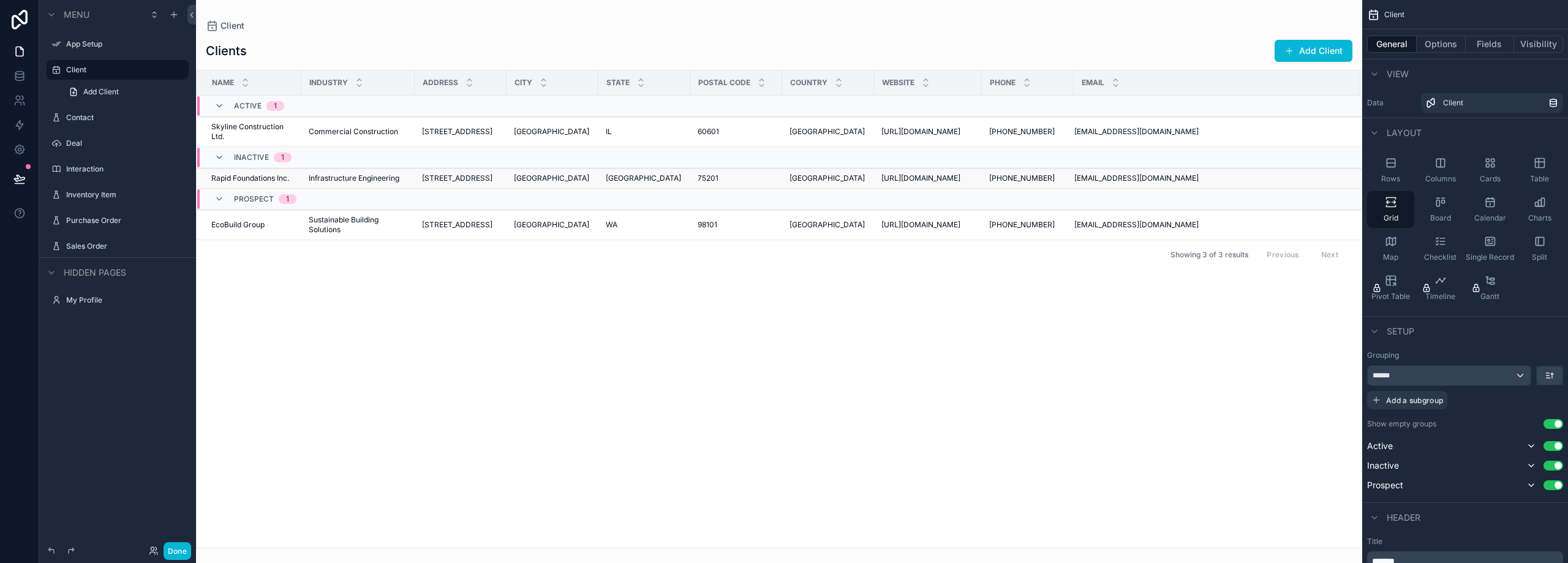
click at [334, 180] on span "Infrastructure Engineering" at bounding box center [354, 178] width 91 height 10
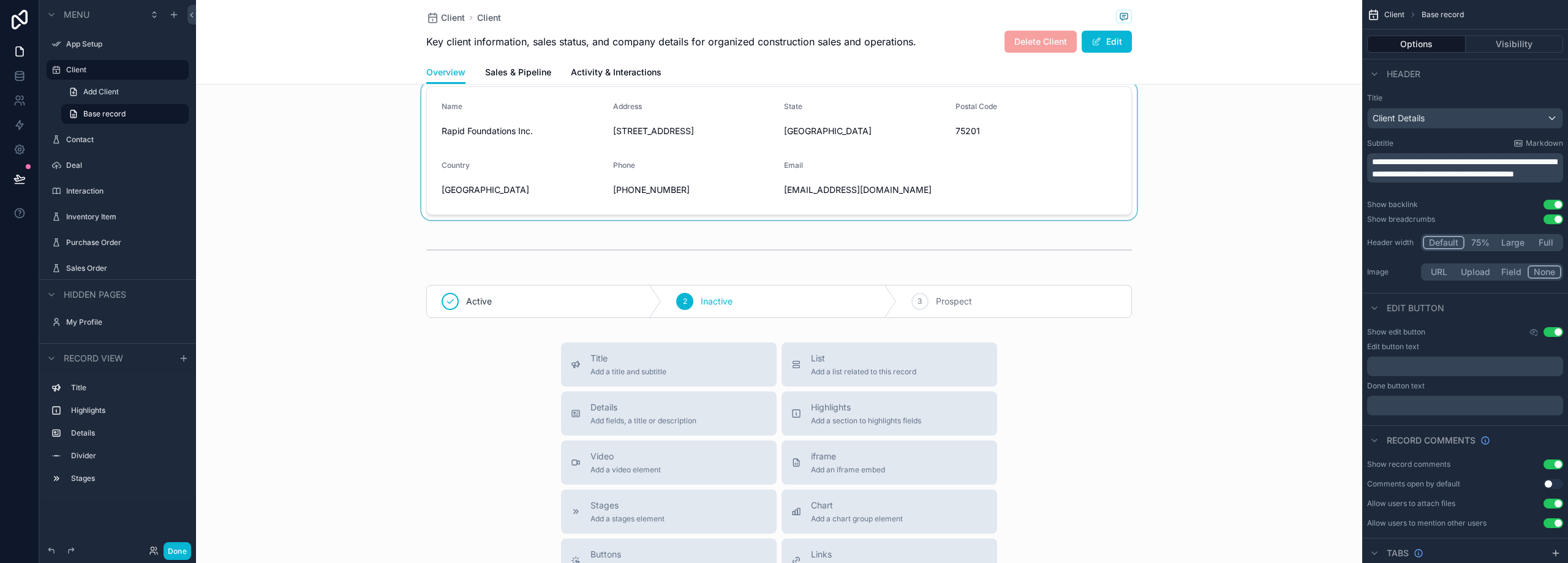
scroll to position [52, 0]
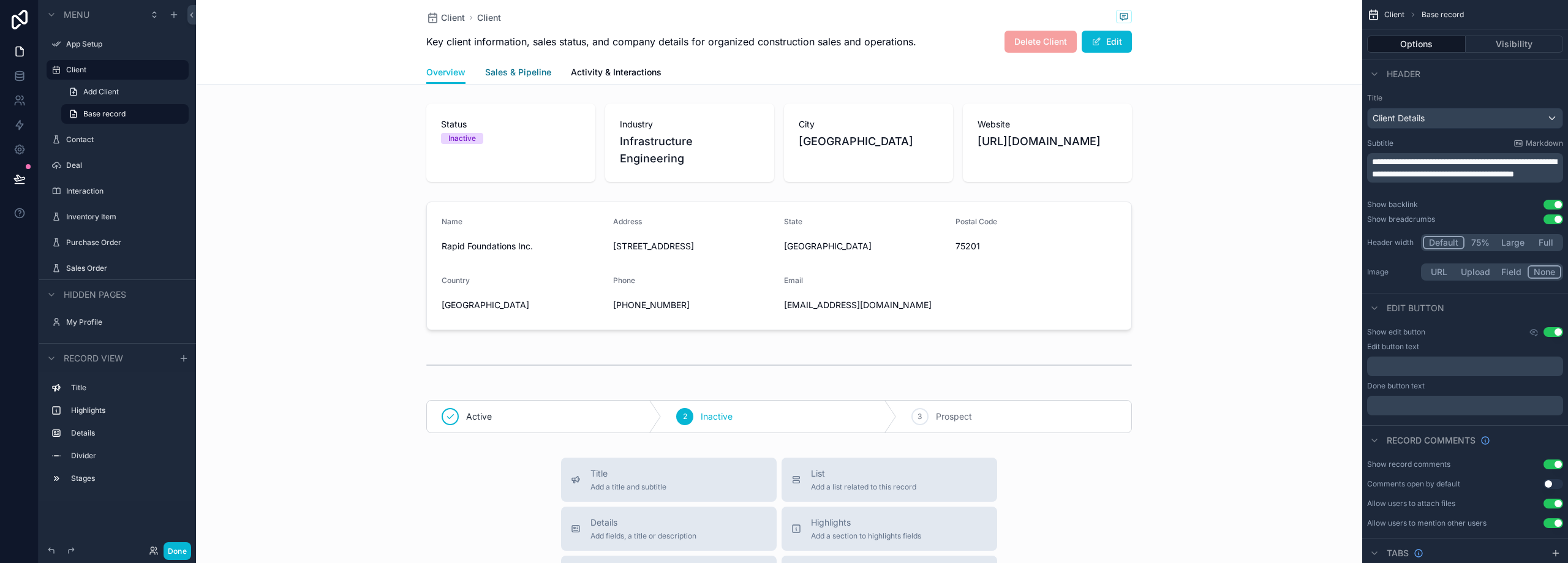
click at [523, 74] on span "Sales & Pipeline" at bounding box center [518, 71] width 66 height 12
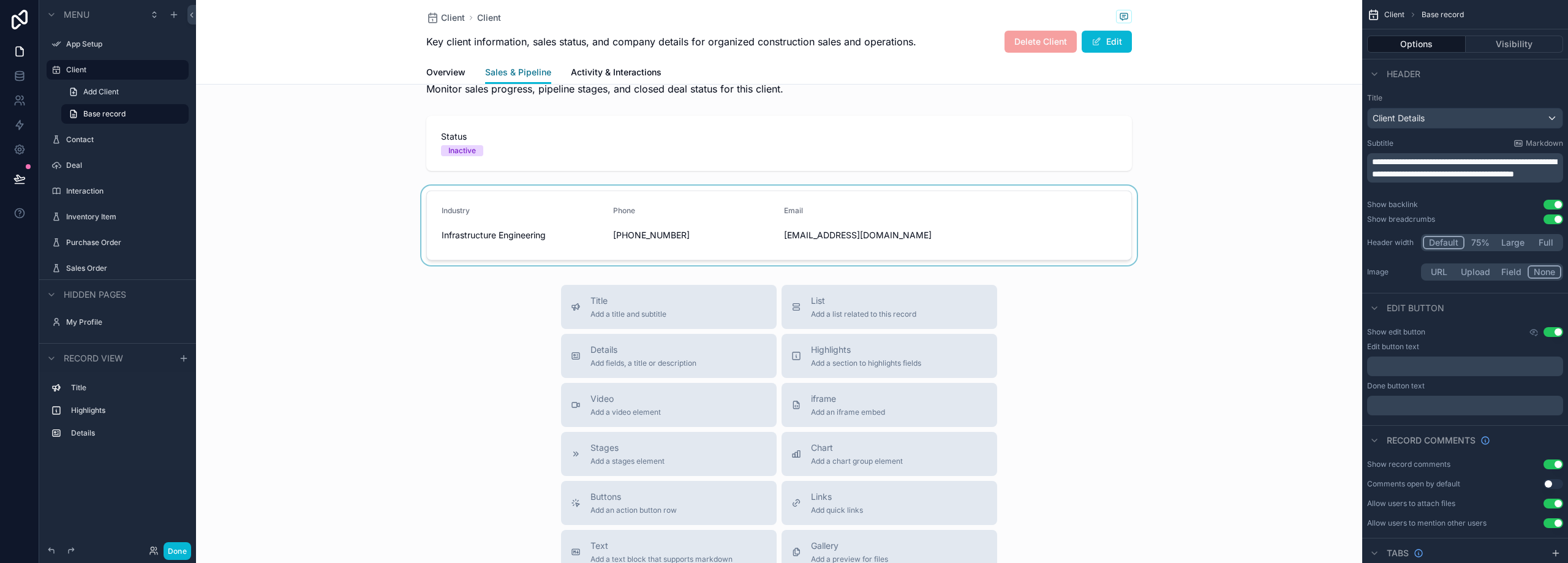
scroll to position [61, 0]
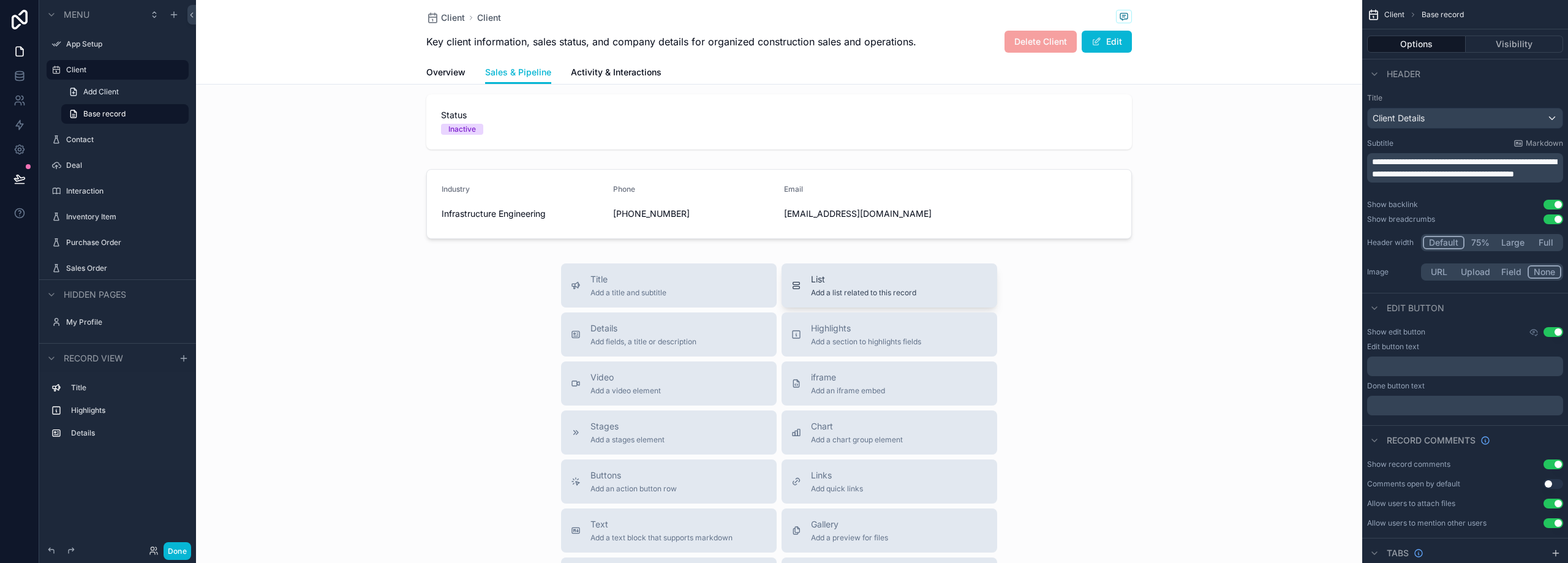
click at [835, 294] on span "Add a list related to this record" at bounding box center [863, 293] width 105 height 10
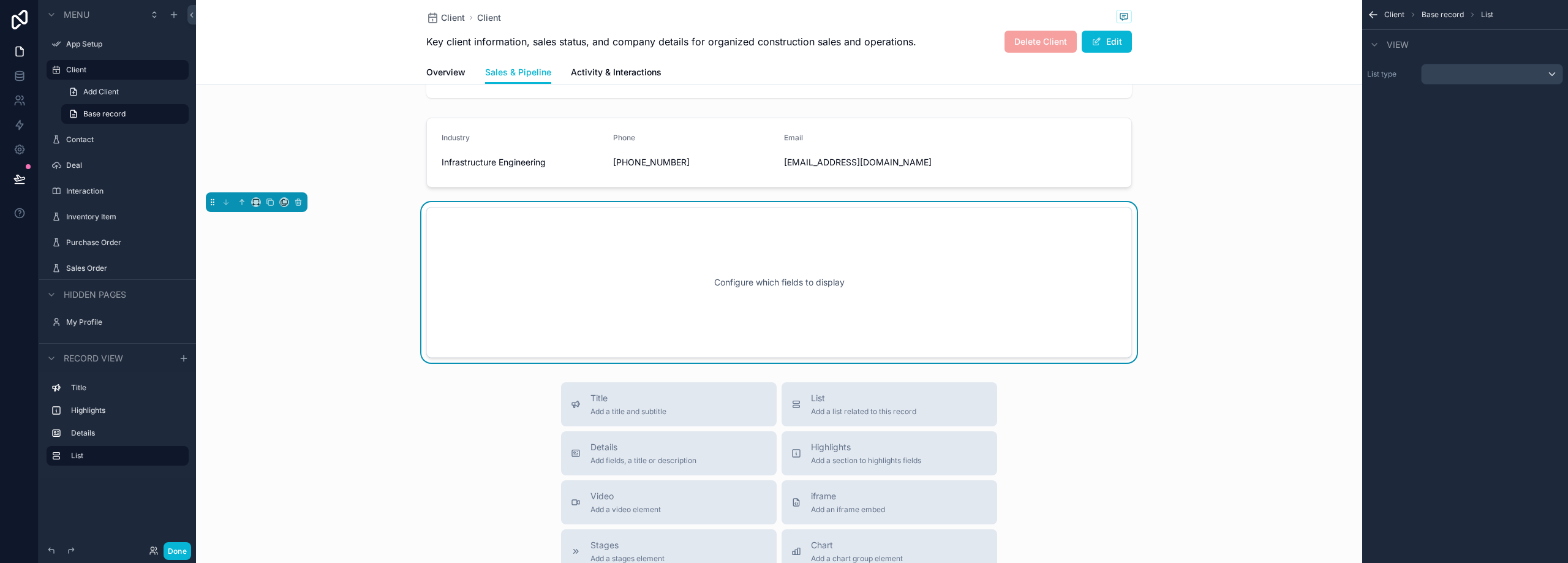
scroll to position [114, 0]
click at [1485, 79] on div "scrollable content" at bounding box center [1493, 74] width 141 height 19
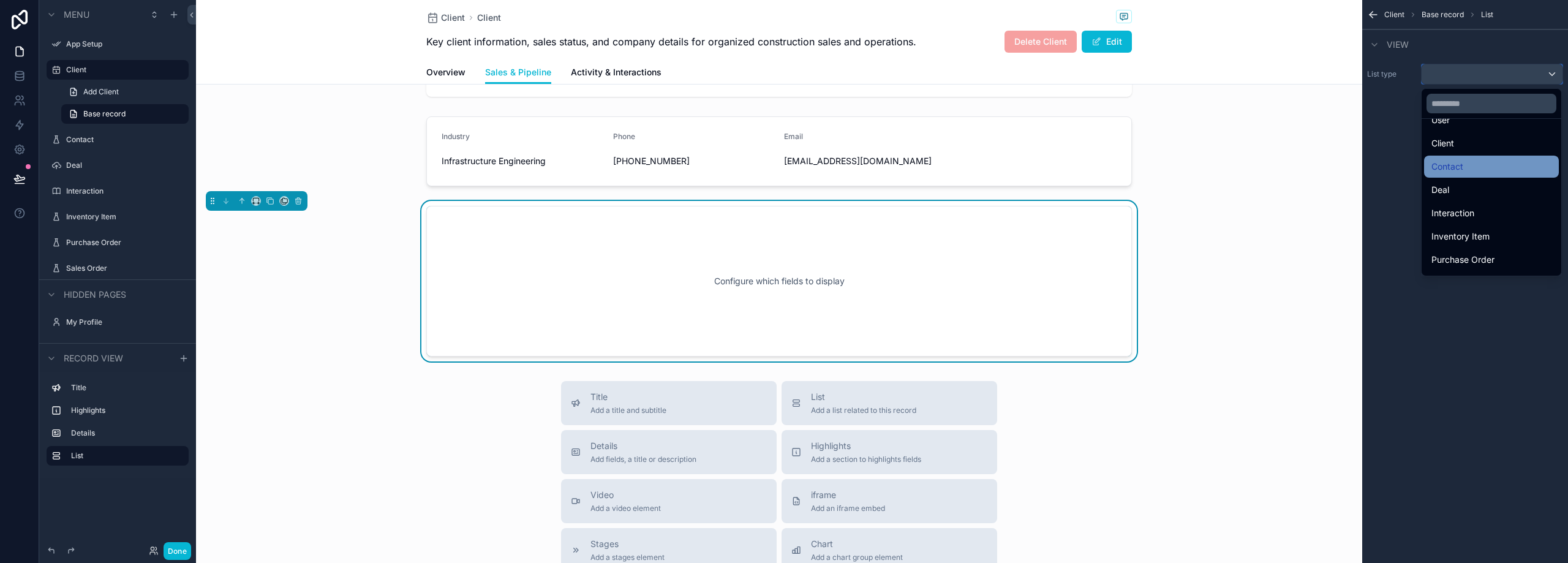
scroll to position [59, 0]
click at [1491, 261] on div "Sales Order" at bounding box center [1492, 262] width 120 height 14
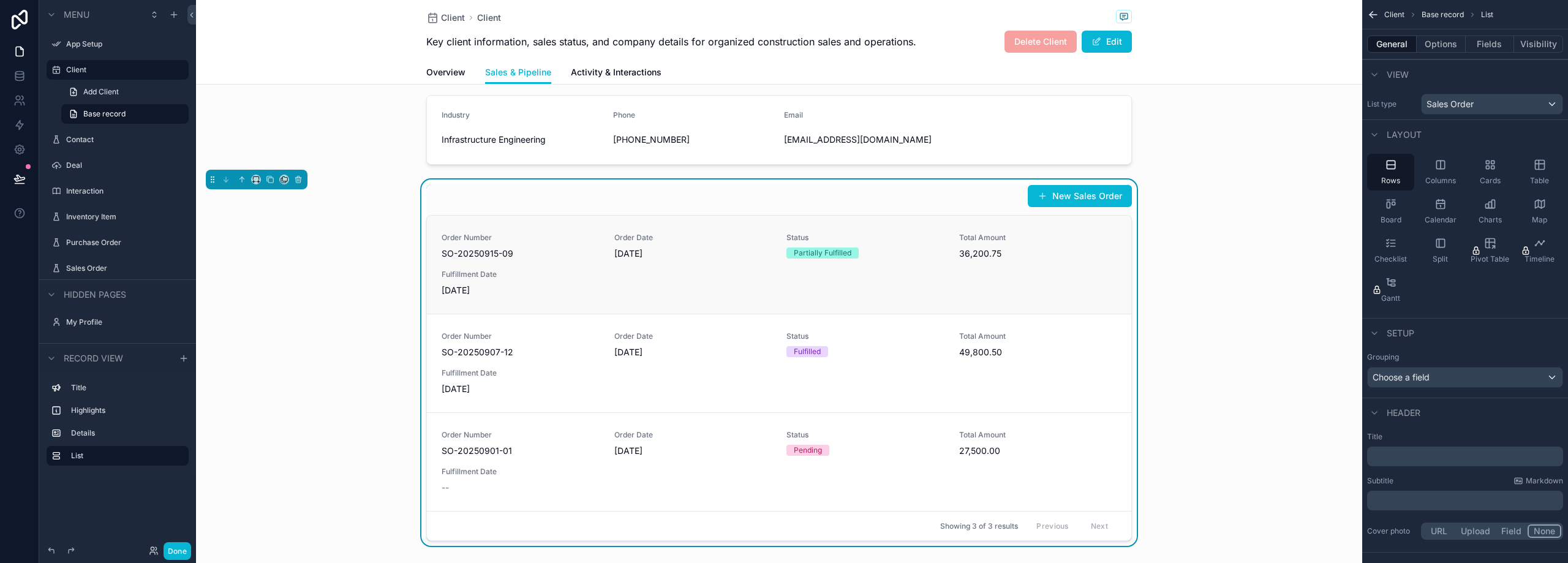
scroll to position [114, 0]
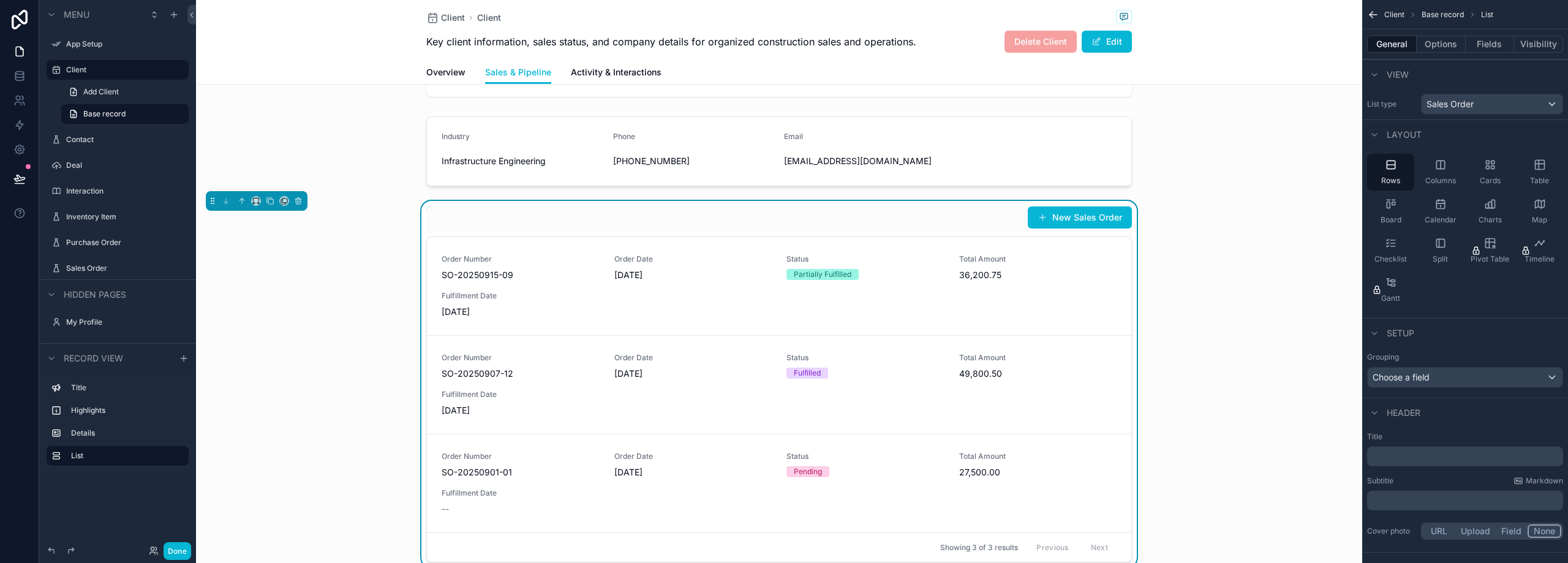
click at [686, 217] on div "New Sales Order" at bounding box center [778, 217] width 705 height 23
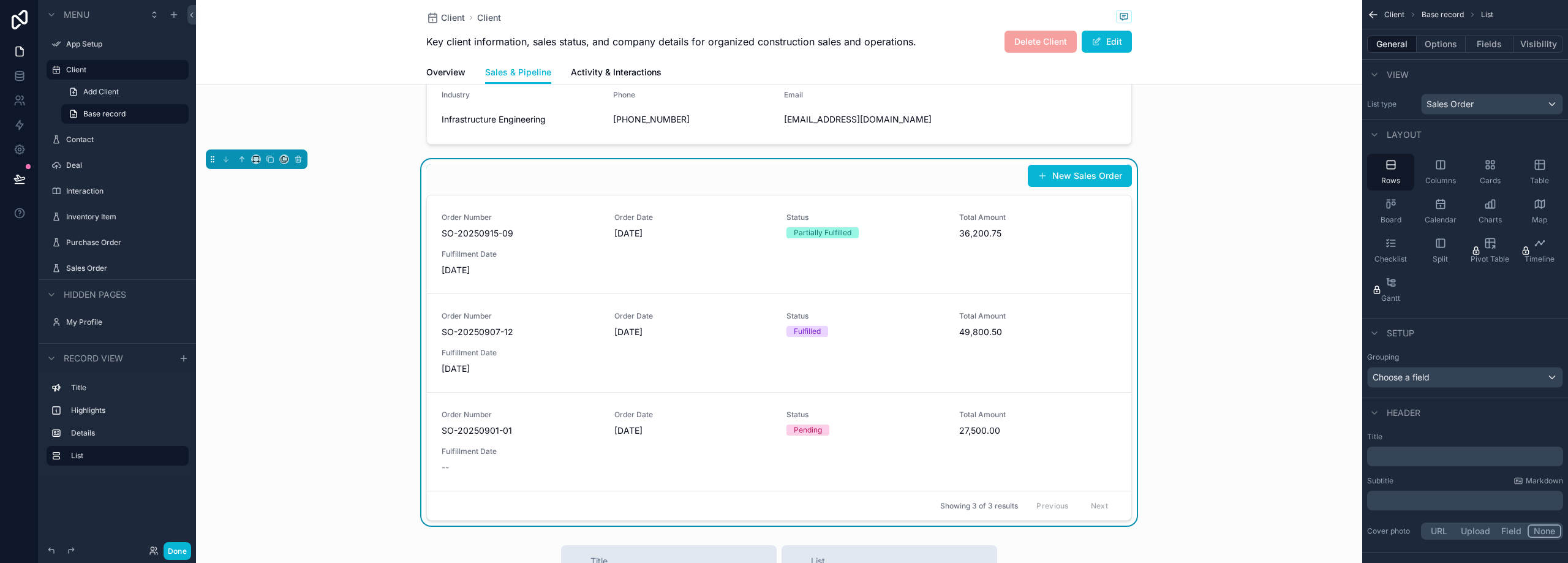
scroll to position [175, 0]
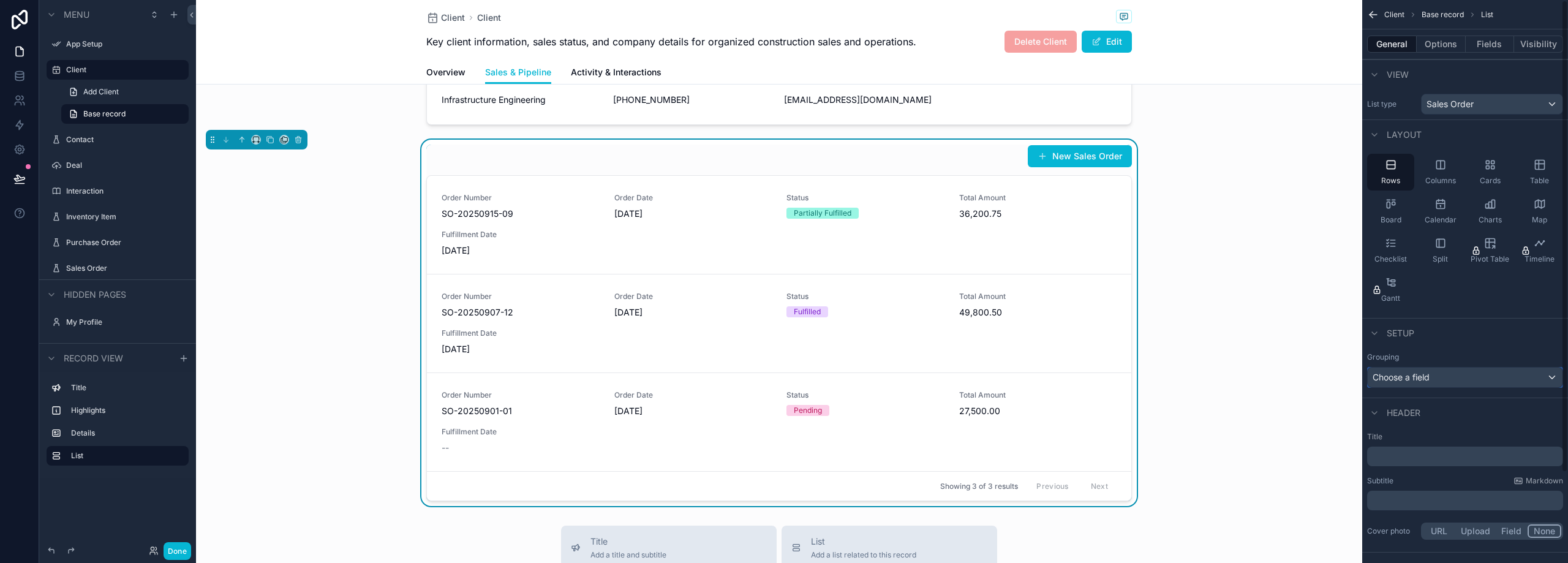
click at [1457, 375] on div "Choose a field" at bounding box center [1465, 377] width 195 height 19
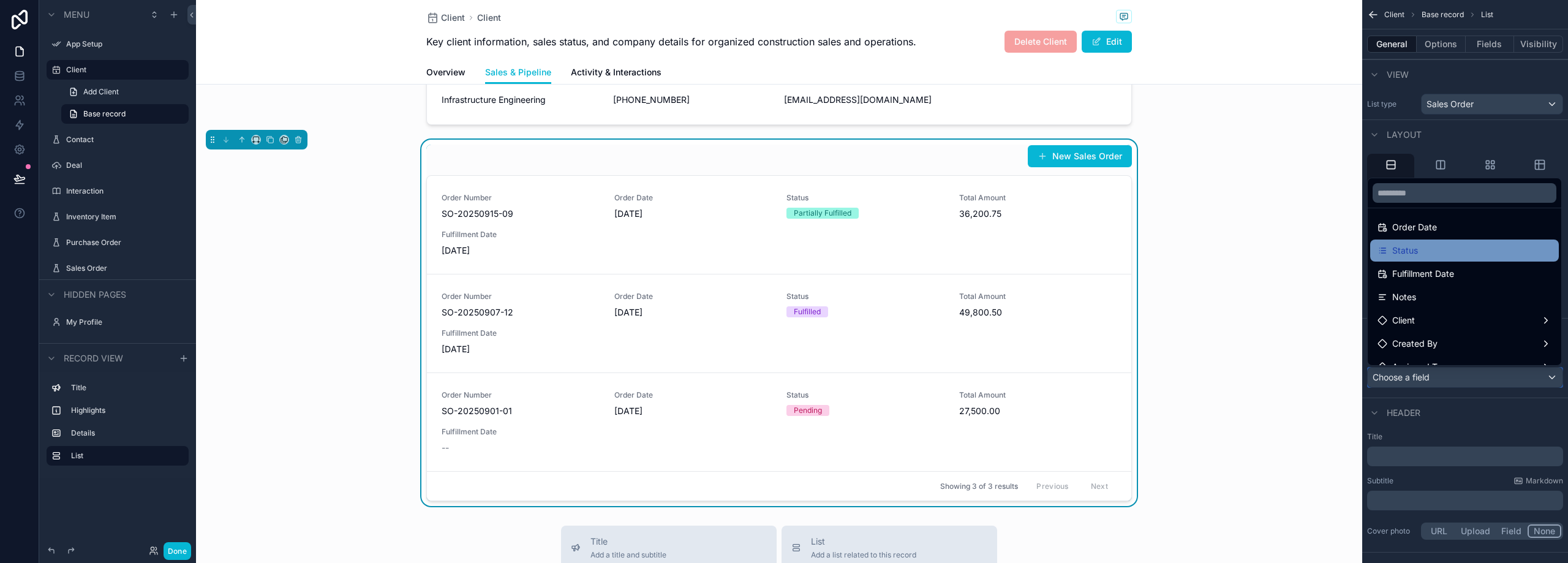
scroll to position [123, 0]
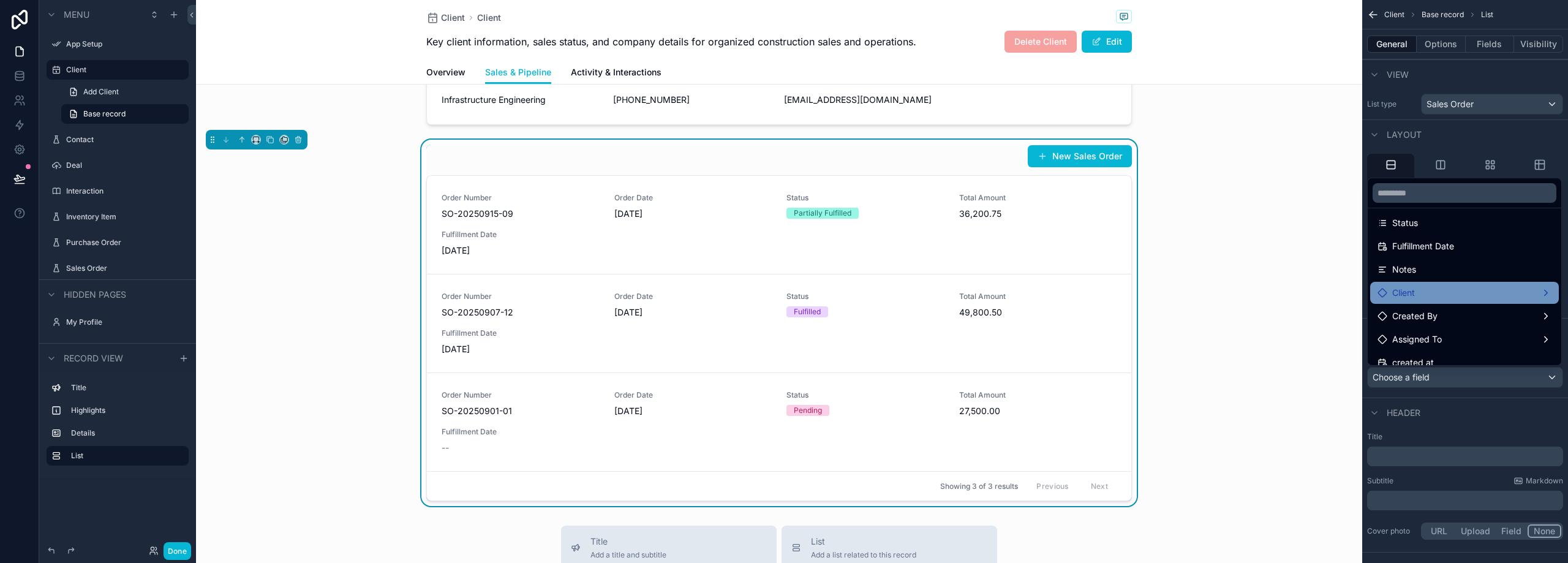
click at [1458, 290] on div "Client" at bounding box center [1464, 293] width 174 height 14
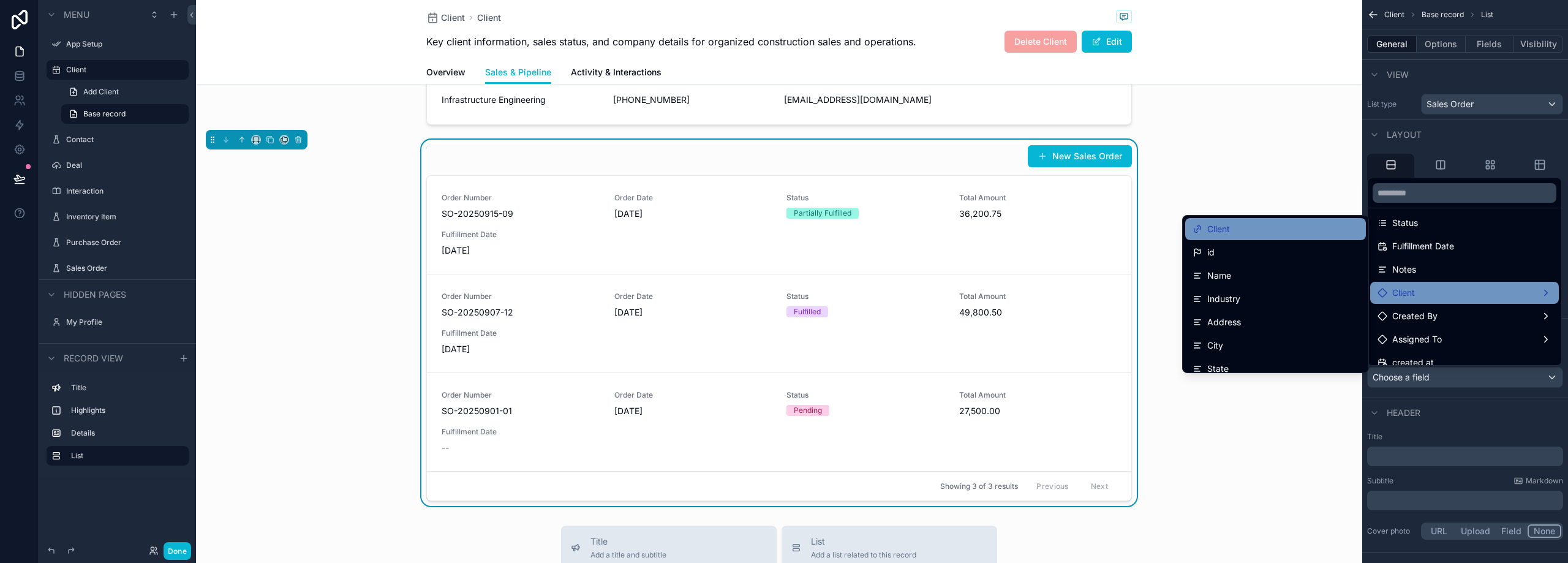
click at [1247, 231] on div "Client" at bounding box center [1275, 229] width 166 height 14
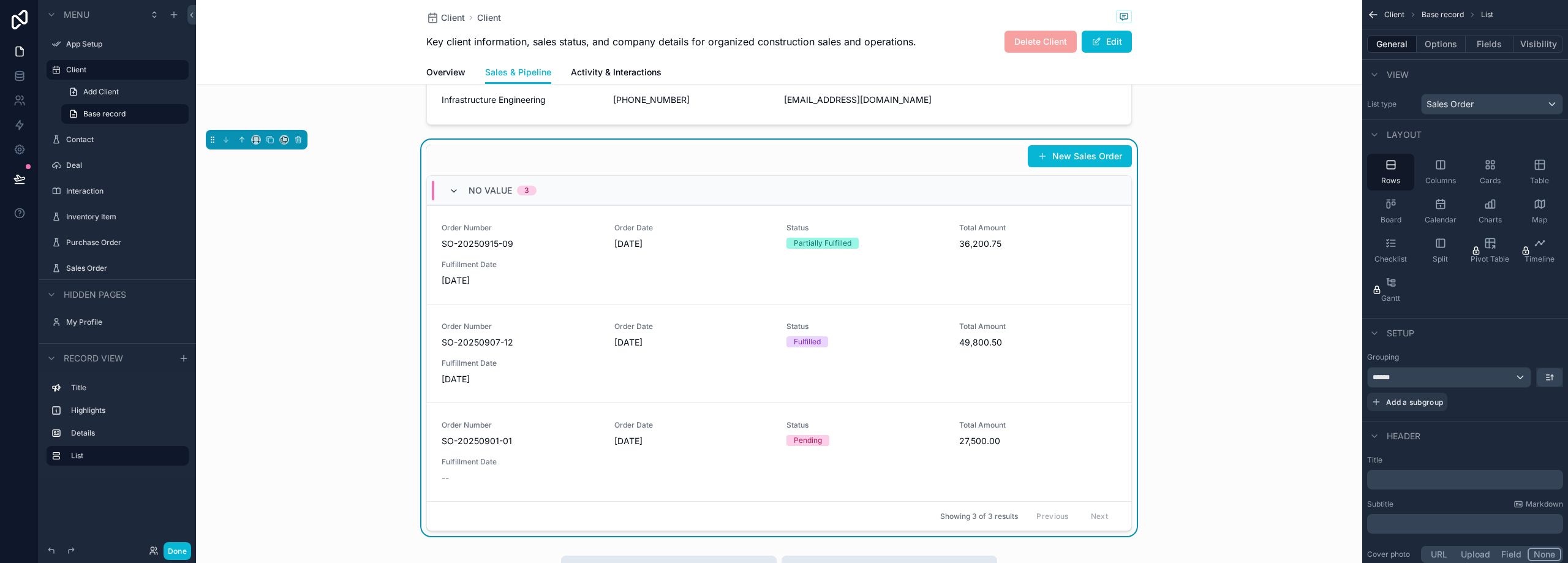
click at [449, 189] on icon "scrollable content" at bounding box center [454, 191] width 10 height 10
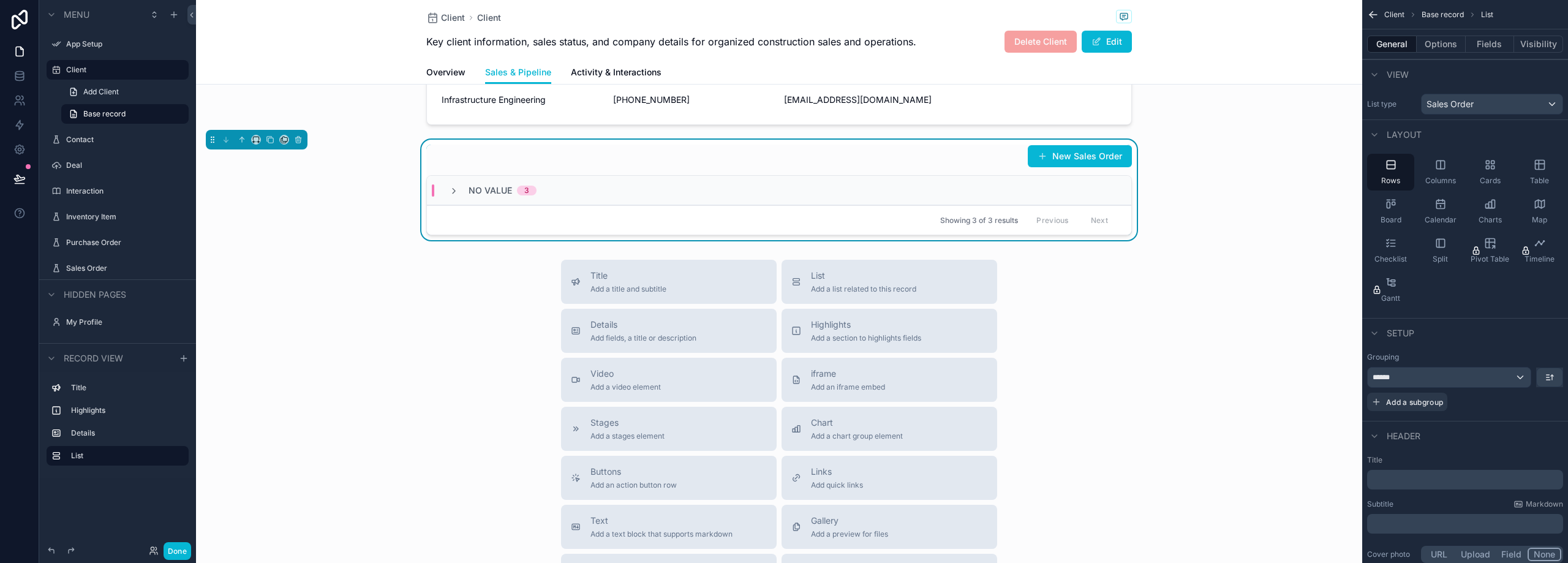
click at [449, 189] on icon "scrollable content" at bounding box center [454, 191] width 10 height 10
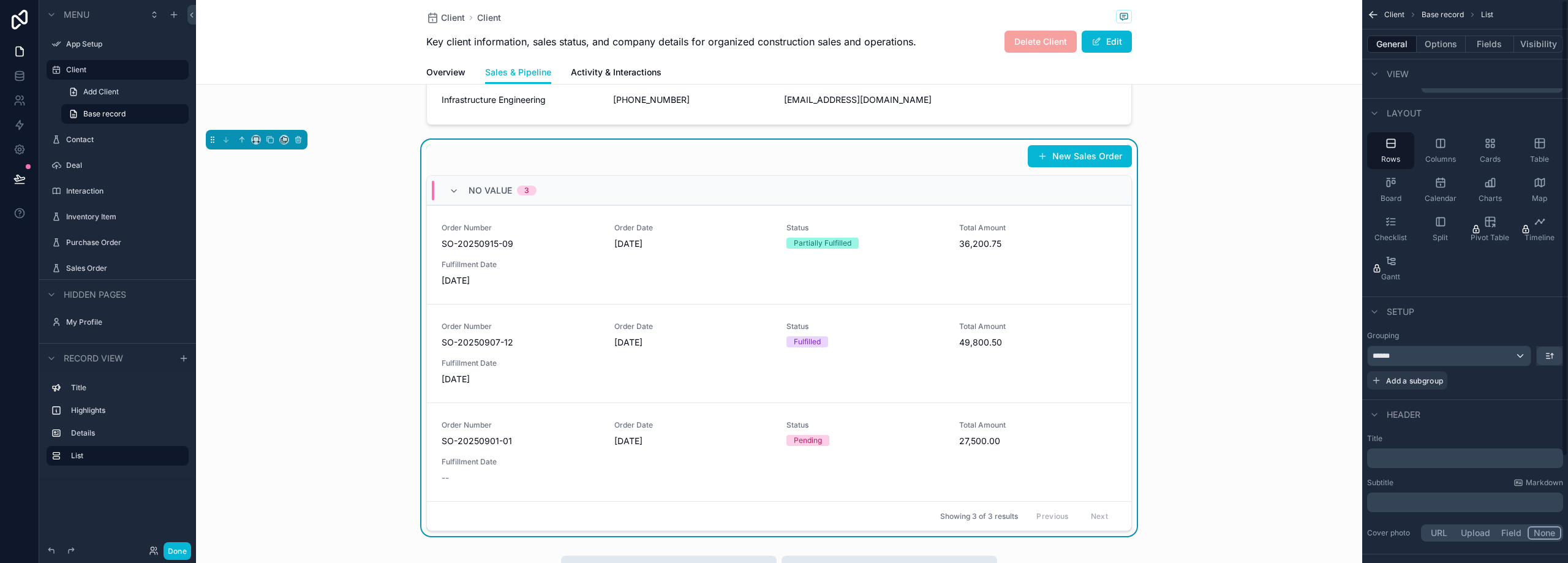
scroll to position [0, 0]
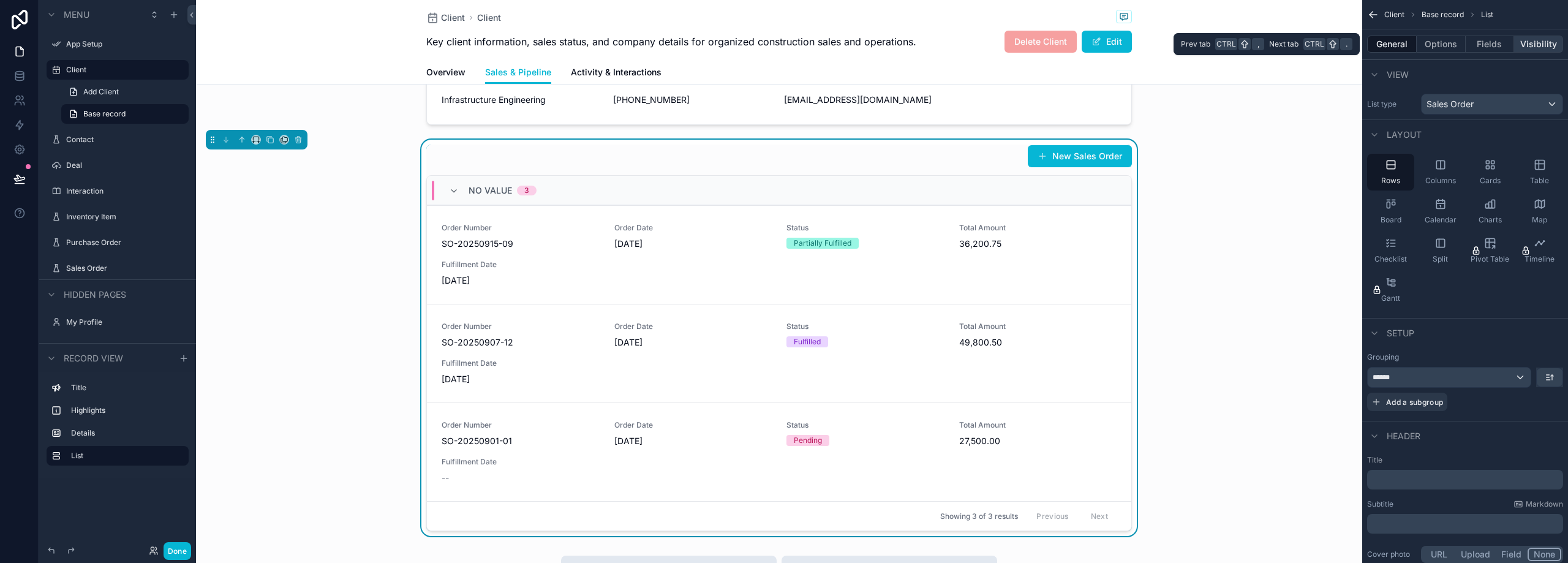
click at [1524, 45] on button "Visibility" at bounding box center [1538, 43] width 49 height 17
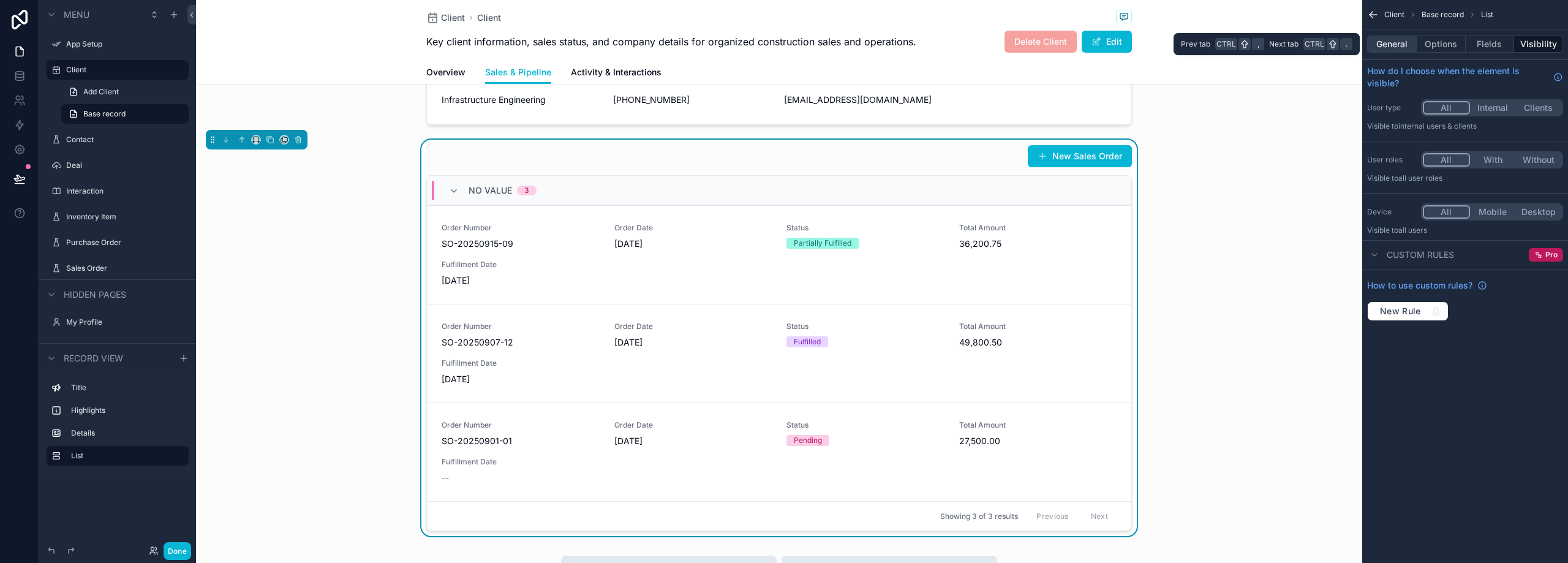
click at [1399, 46] on button "General" at bounding box center [1392, 43] width 50 height 17
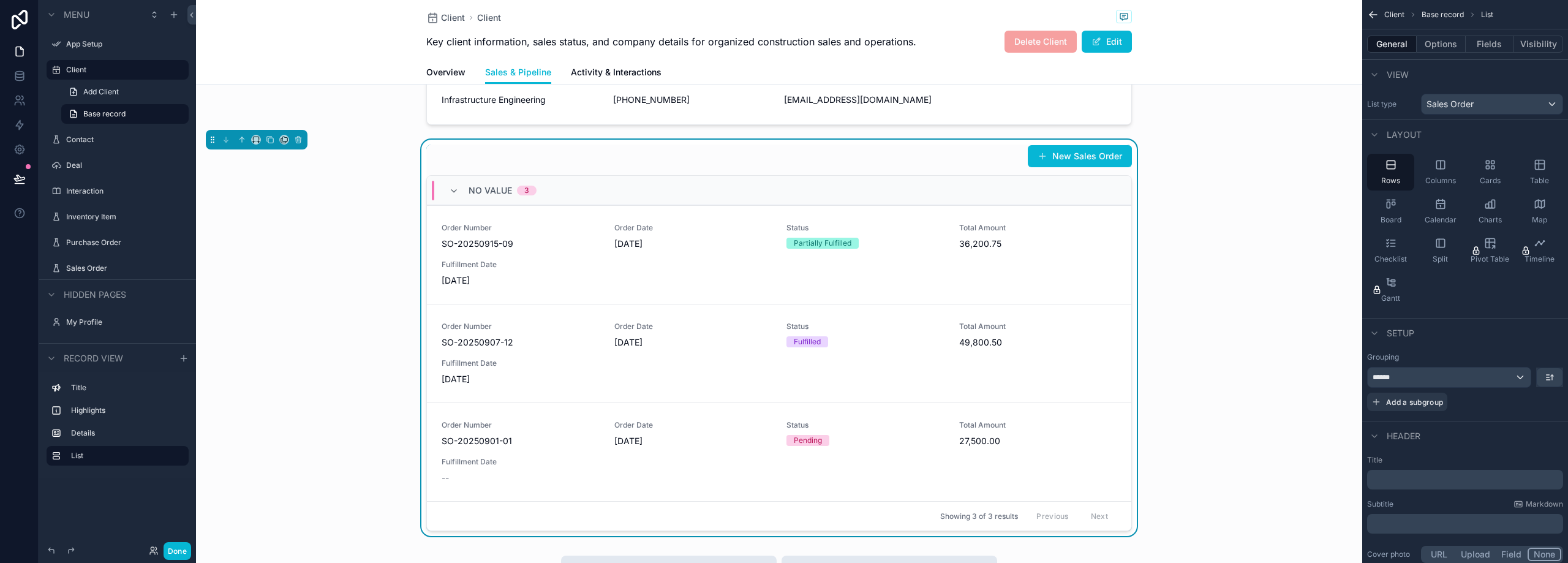
click at [1213, 150] on div "New Sales Order No value 3 Order Number SO-20250915-09 Order Date [DATE] Status…" at bounding box center [779, 338] width 1167 height 396
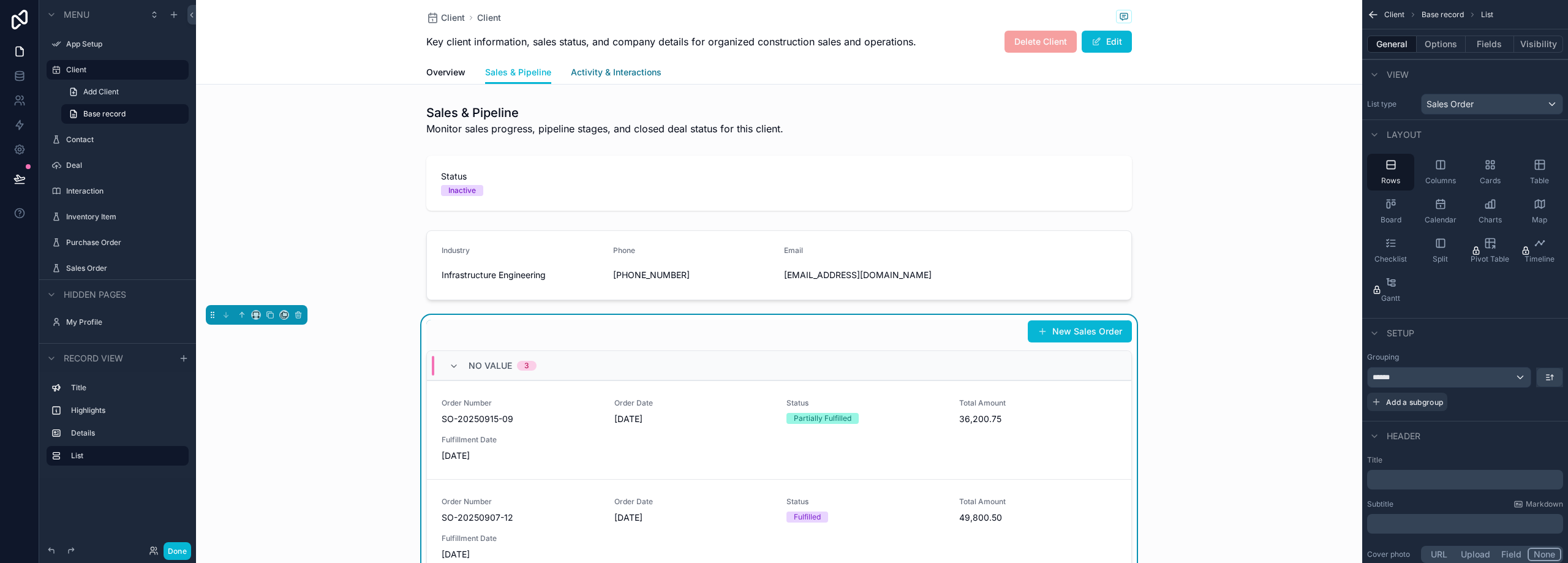
click at [623, 71] on span "Activity & Interactions" at bounding box center [616, 71] width 91 height 12
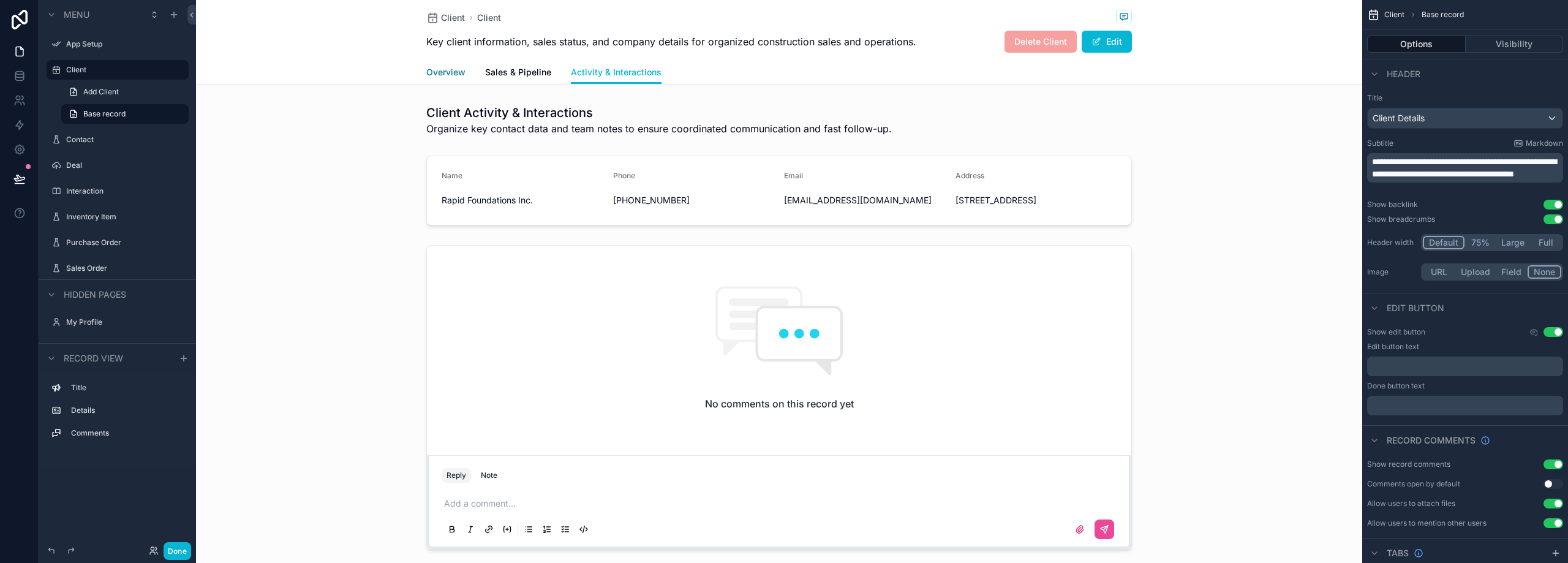
click at [446, 68] on span "Overview" at bounding box center [445, 71] width 39 height 12
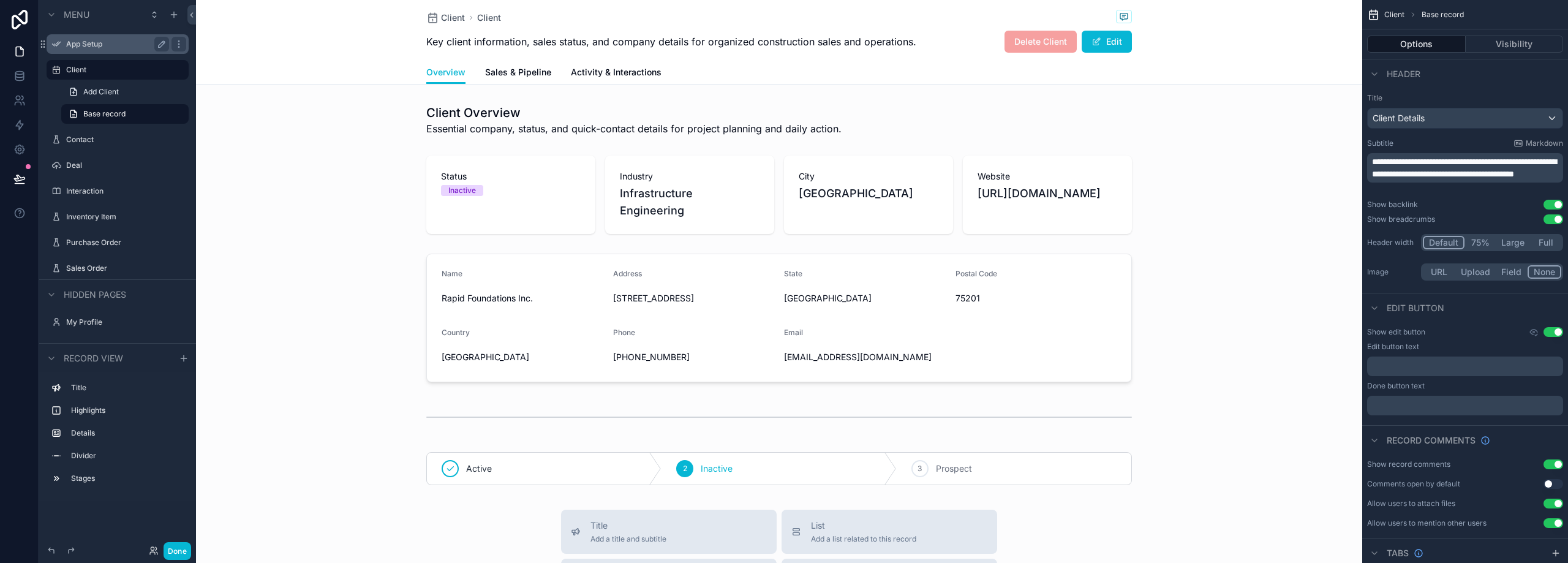
click at [109, 42] on label "App Setup" at bounding box center [115, 44] width 98 height 10
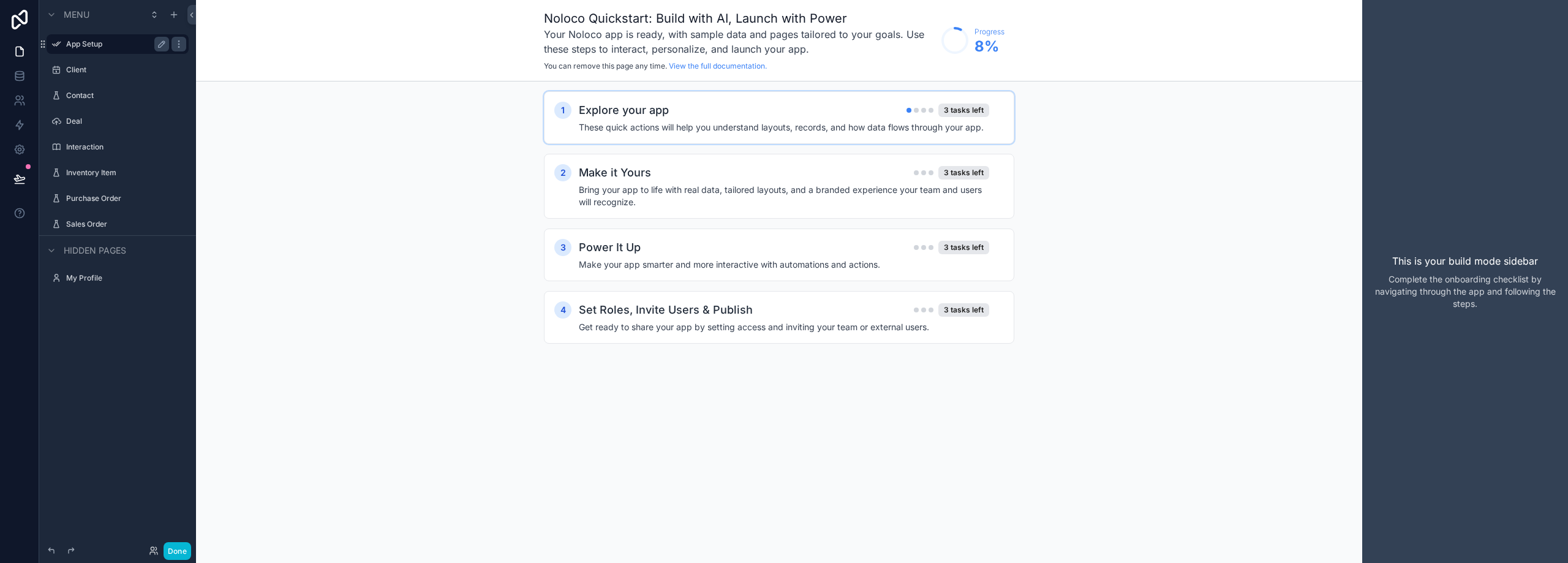
click at [749, 116] on div "Explore your app 3 tasks left" at bounding box center [783, 110] width 410 height 17
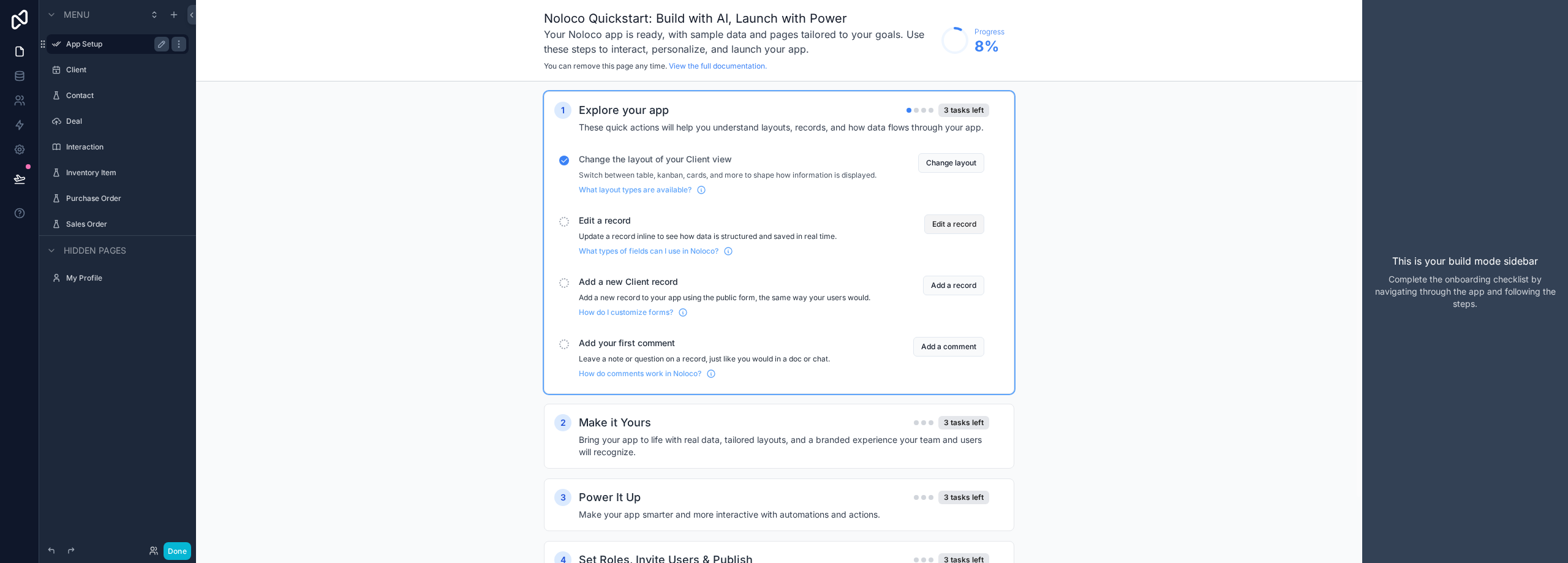
click at [961, 234] on button "Edit a record" at bounding box center [954, 224] width 60 height 19
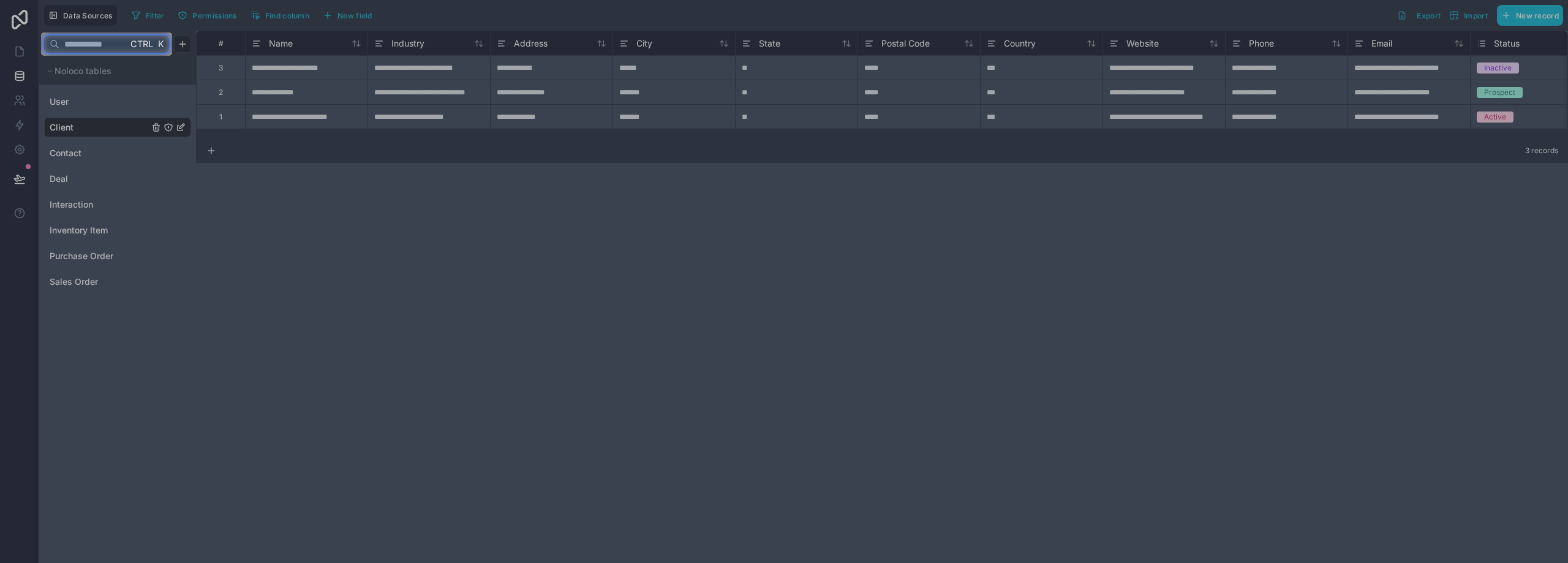
click at [88, 45] on input "text" at bounding box center [93, 43] width 68 height 22
click at [559, 75] on div at bounding box center [784, 309] width 1568 height 507
click at [97, 47] on input "text" at bounding box center [93, 43] width 68 height 22
click at [83, 43] on input "text" at bounding box center [93, 43] width 68 height 22
type input "*"
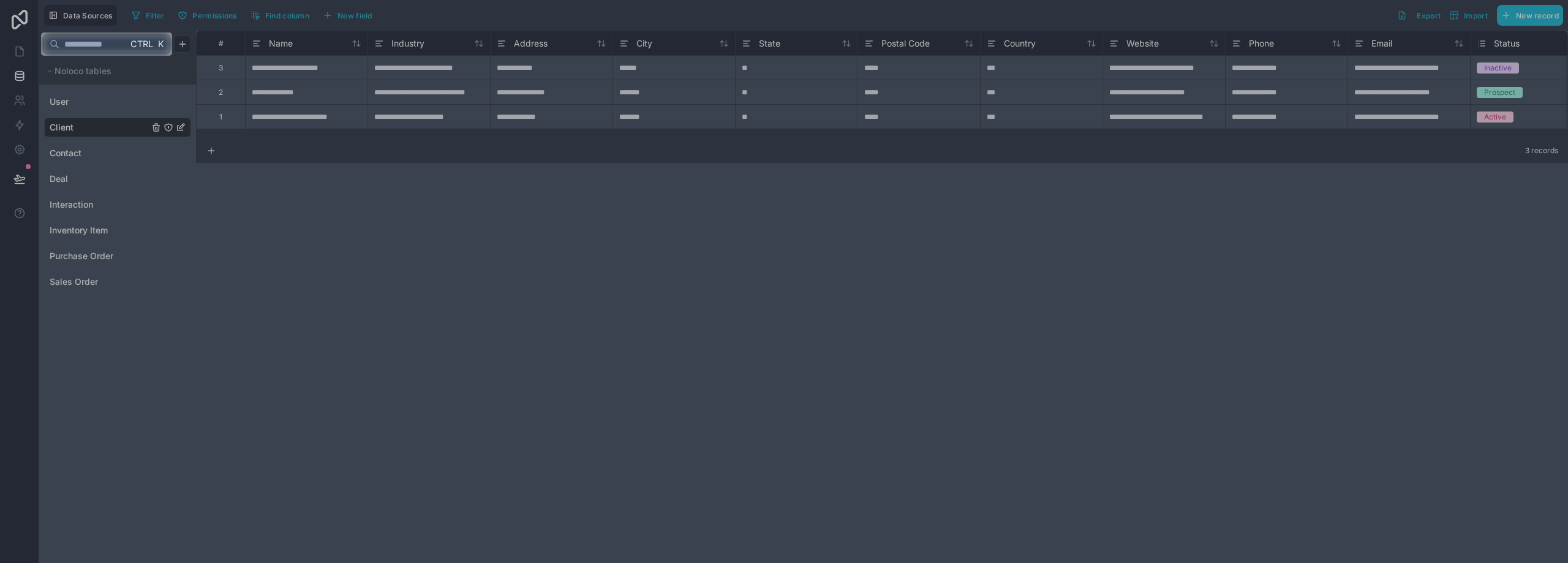
click at [72, 151] on div at bounding box center [784, 309] width 1568 height 507
click at [140, 45] on span "Ctrl" at bounding box center [141, 43] width 25 height 15
click at [102, 41] on input "text" at bounding box center [93, 43] width 68 height 22
click at [411, 53] on div at bounding box center [871, 43] width 1396 height 23
click at [95, 43] on input "text" at bounding box center [93, 43] width 68 height 22
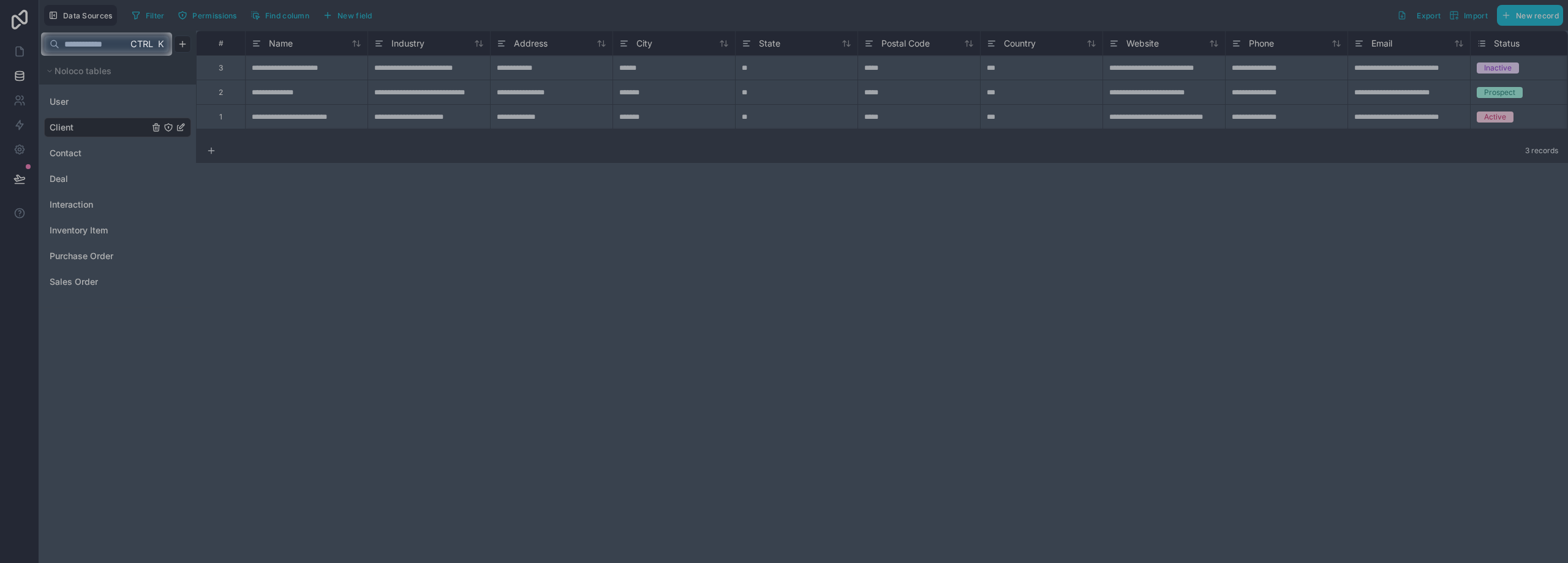
click at [67, 128] on div at bounding box center [784, 309] width 1568 height 507
click at [94, 43] on input "text" at bounding box center [93, 43] width 68 height 22
type input "******"
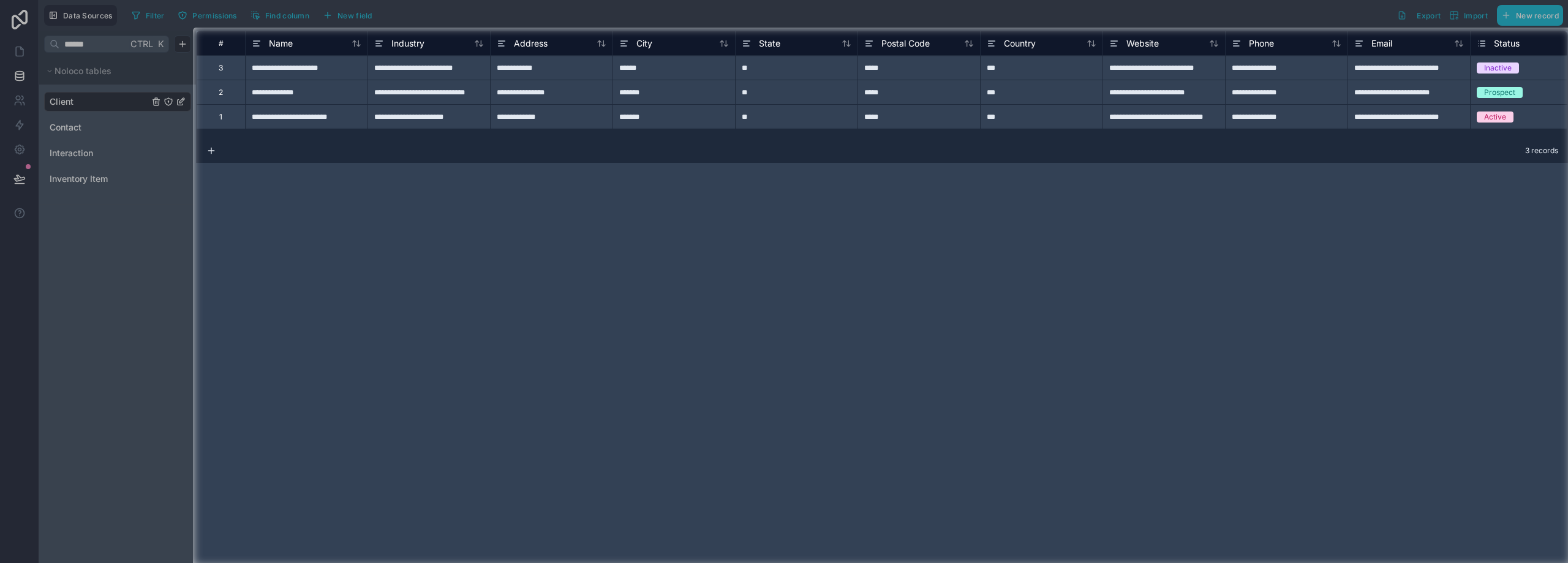
click at [111, 99] on div at bounding box center [96, 296] width 193 height 538
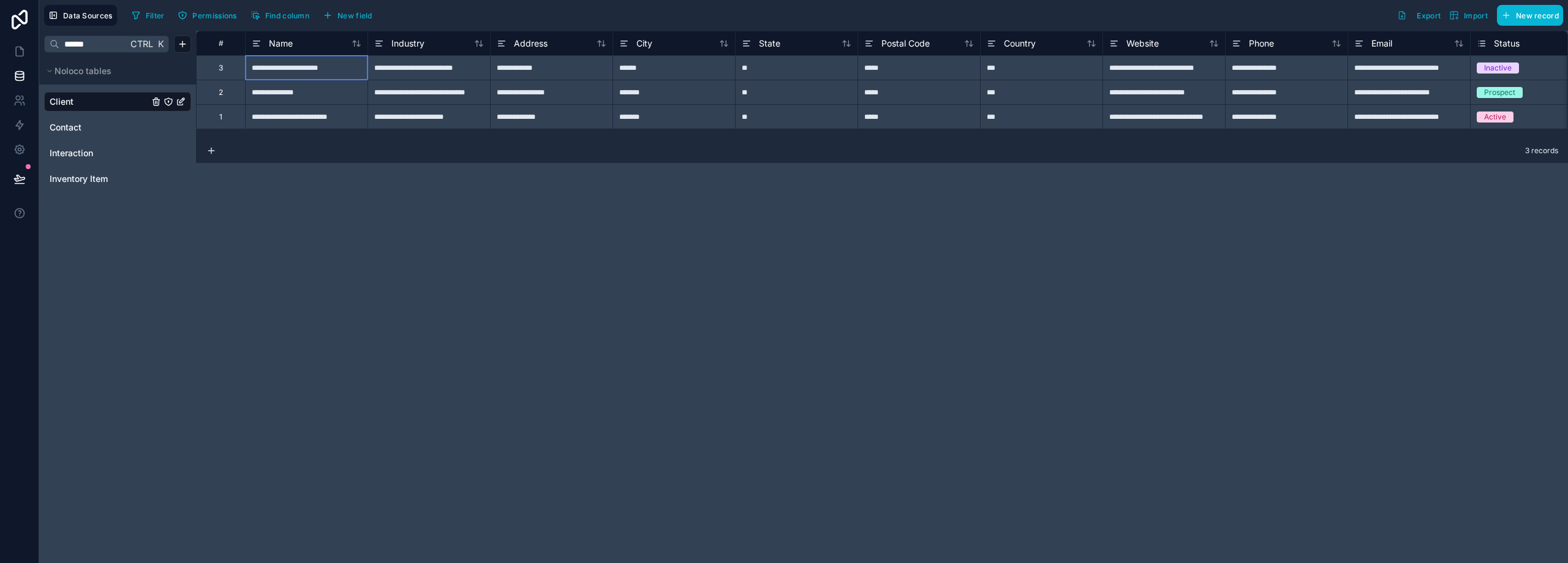
click at [334, 75] on div "**********" at bounding box center [306, 67] width 123 height 25
click at [445, 76] on div "**********" at bounding box center [429, 67] width 123 height 25
click at [574, 75] on div "**********" at bounding box center [551, 67] width 123 height 25
click at [696, 71] on div "******" at bounding box center [673, 67] width 123 height 25
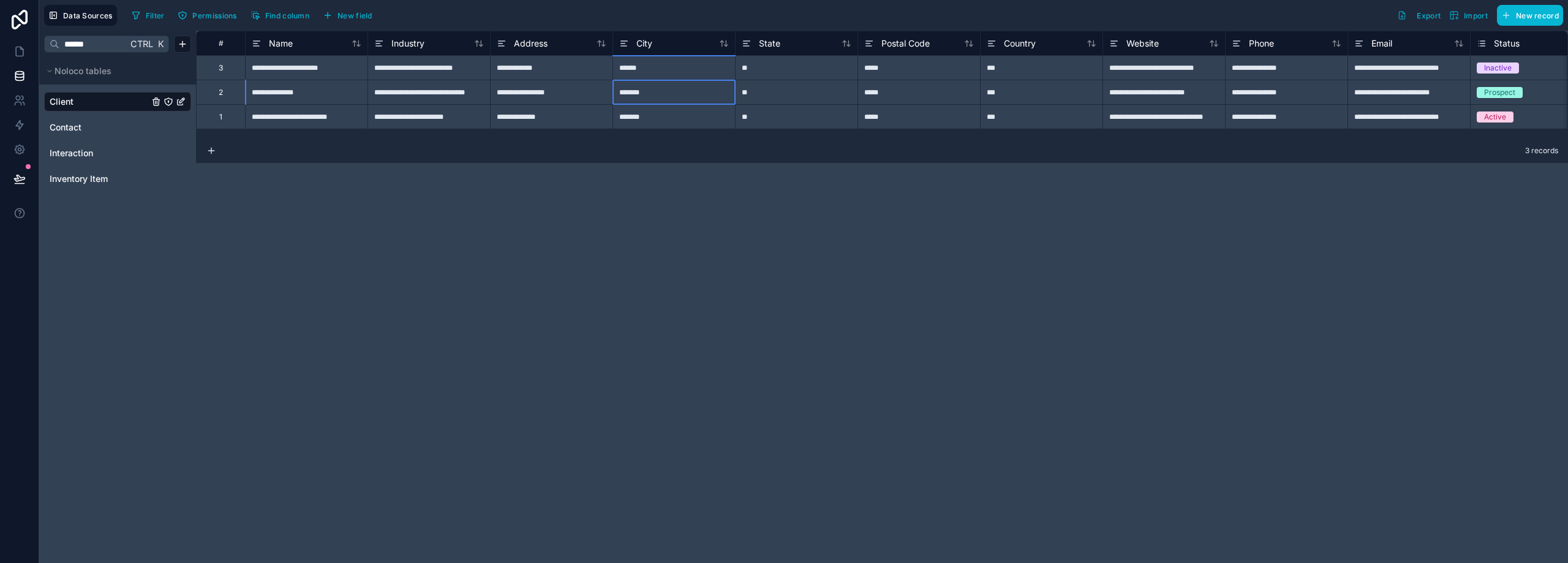
click at [658, 94] on div "*******" at bounding box center [673, 91] width 123 height 25
click at [629, 228] on div "**********" at bounding box center [882, 296] width 1372 height 532
click at [22, 53] on icon at bounding box center [19, 51] width 12 height 12
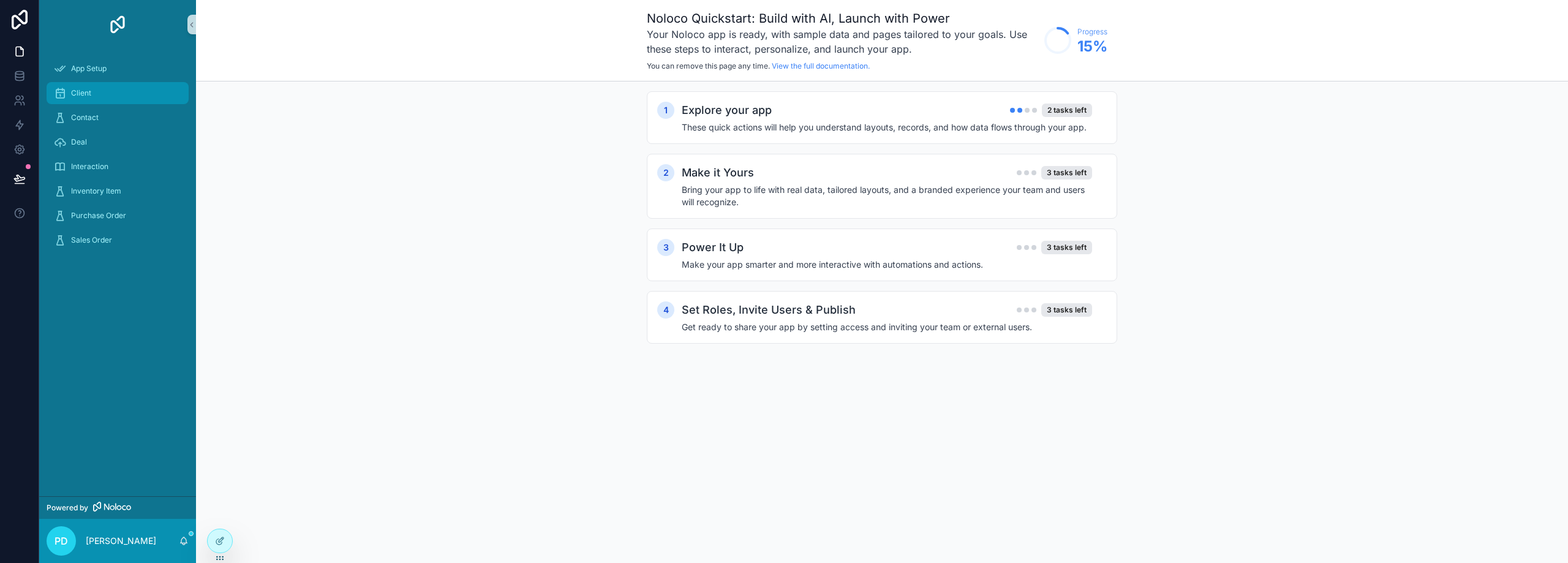
click at [105, 97] on div "Client" at bounding box center [117, 93] width 128 height 19
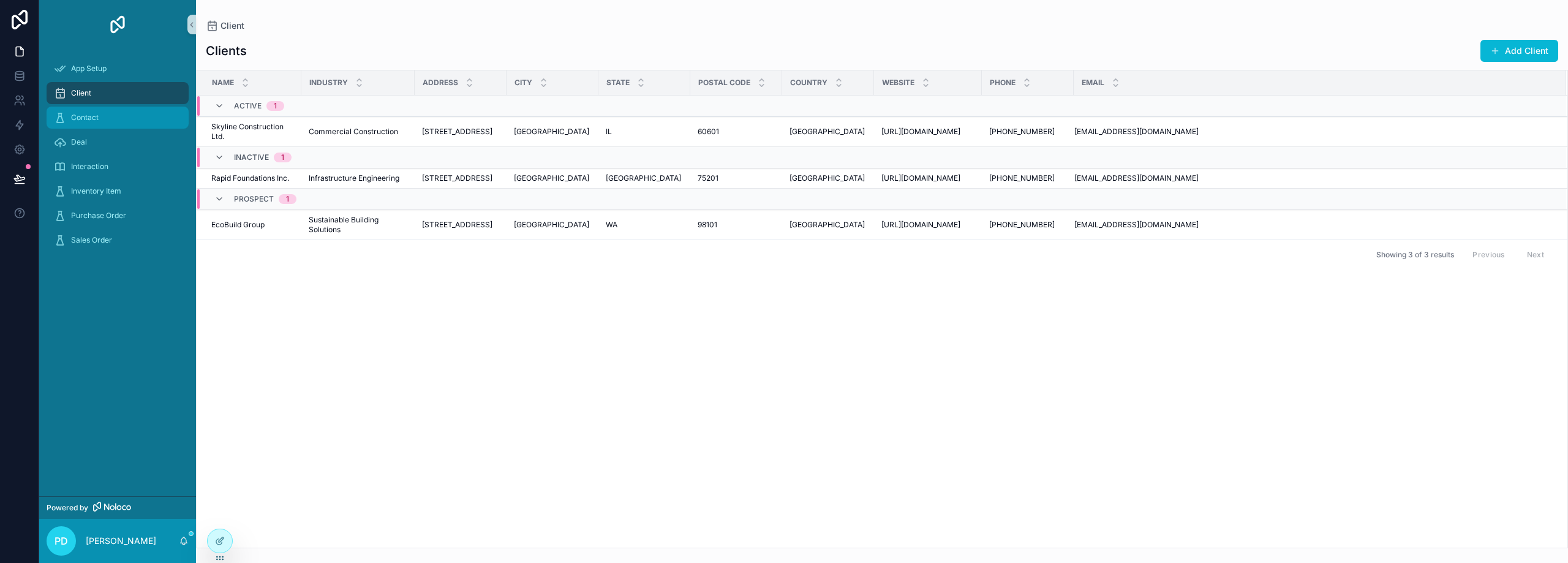
click at [108, 119] on div "Contact" at bounding box center [117, 117] width 128 height 19
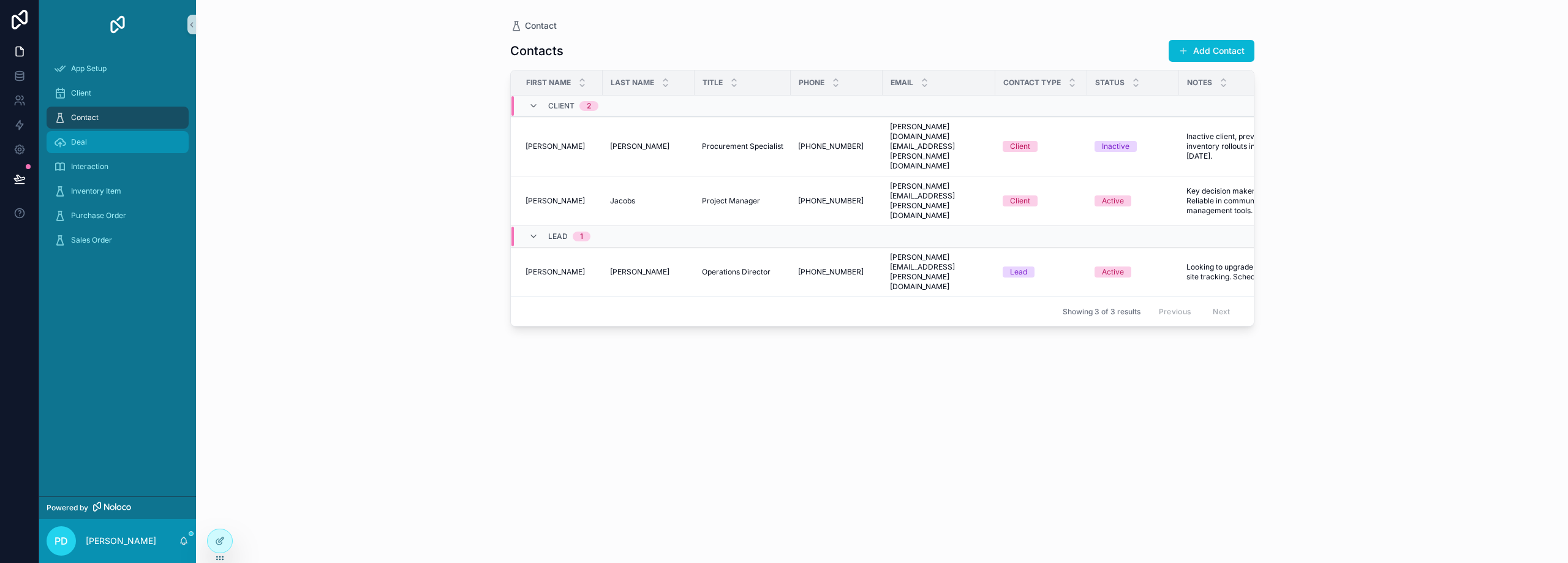
click at [111, 146] on div "Deal" at bounding box center [117, 142] width 128 height 19
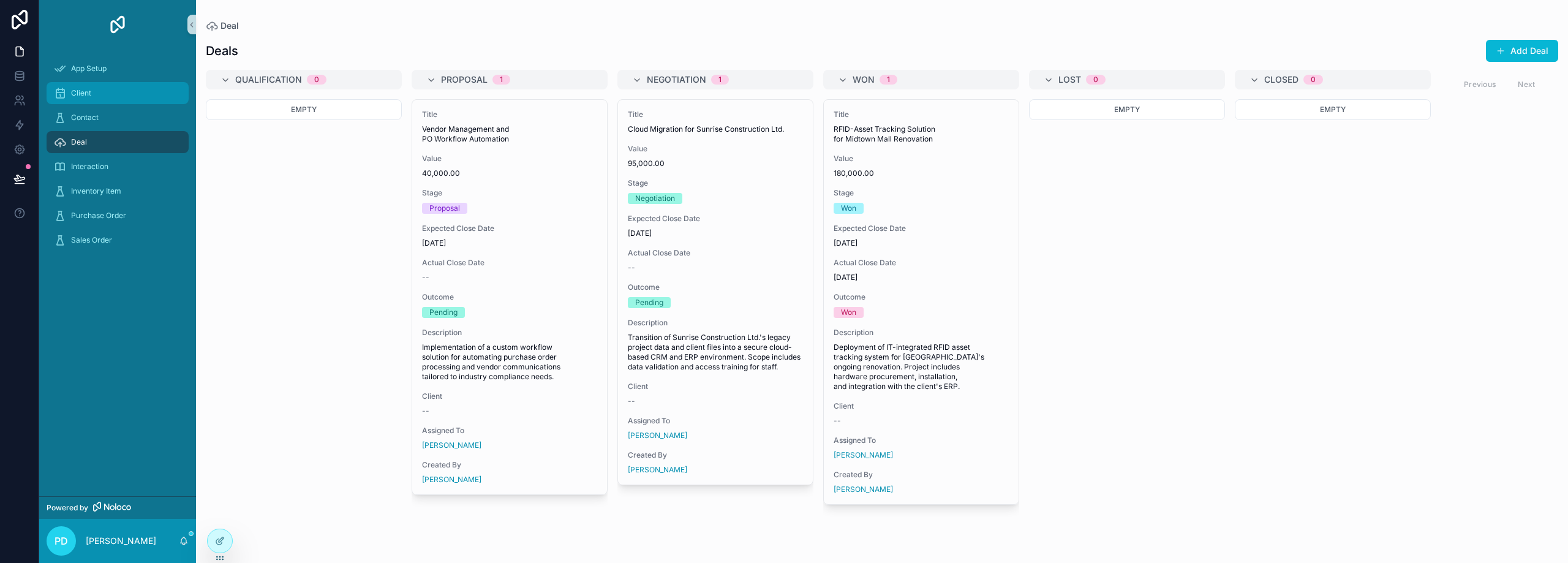
click at [100, 92] on div "Client" at bounding box center [117, 93] width 128 height 19
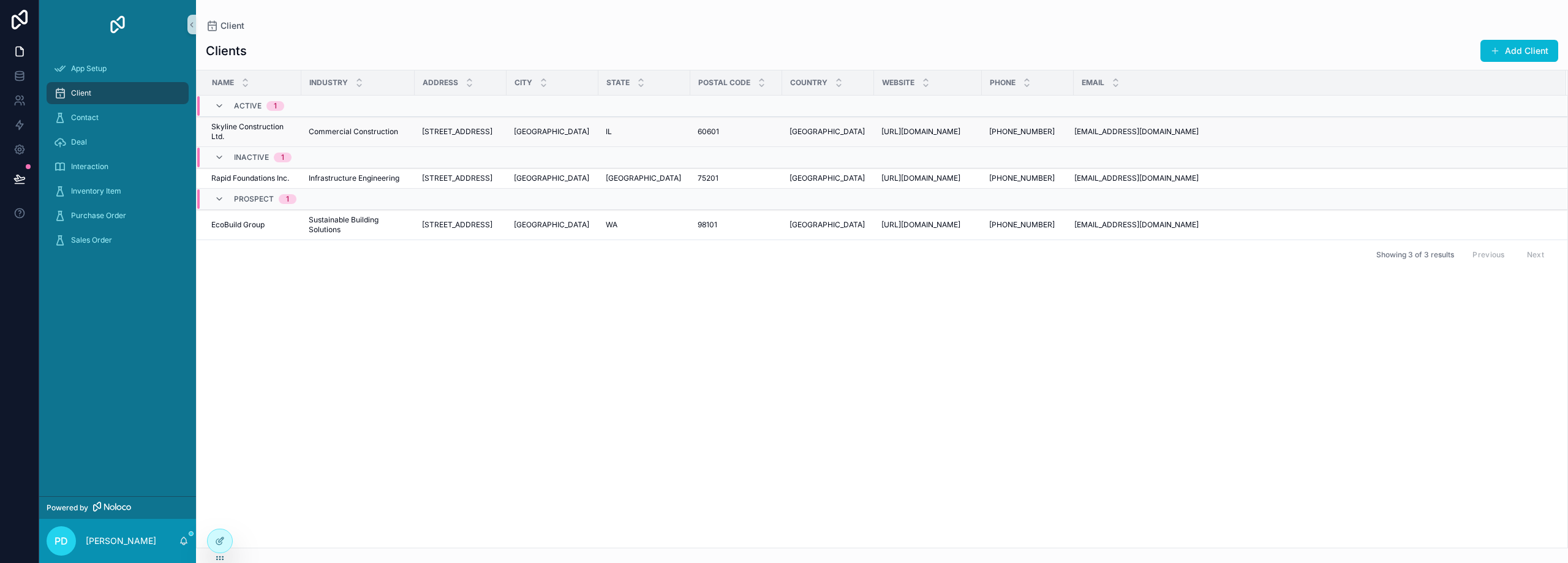
click at [247, 123] on span "Skyline Construction Ltd." at bounding box center [252, 132] width 83 height 19
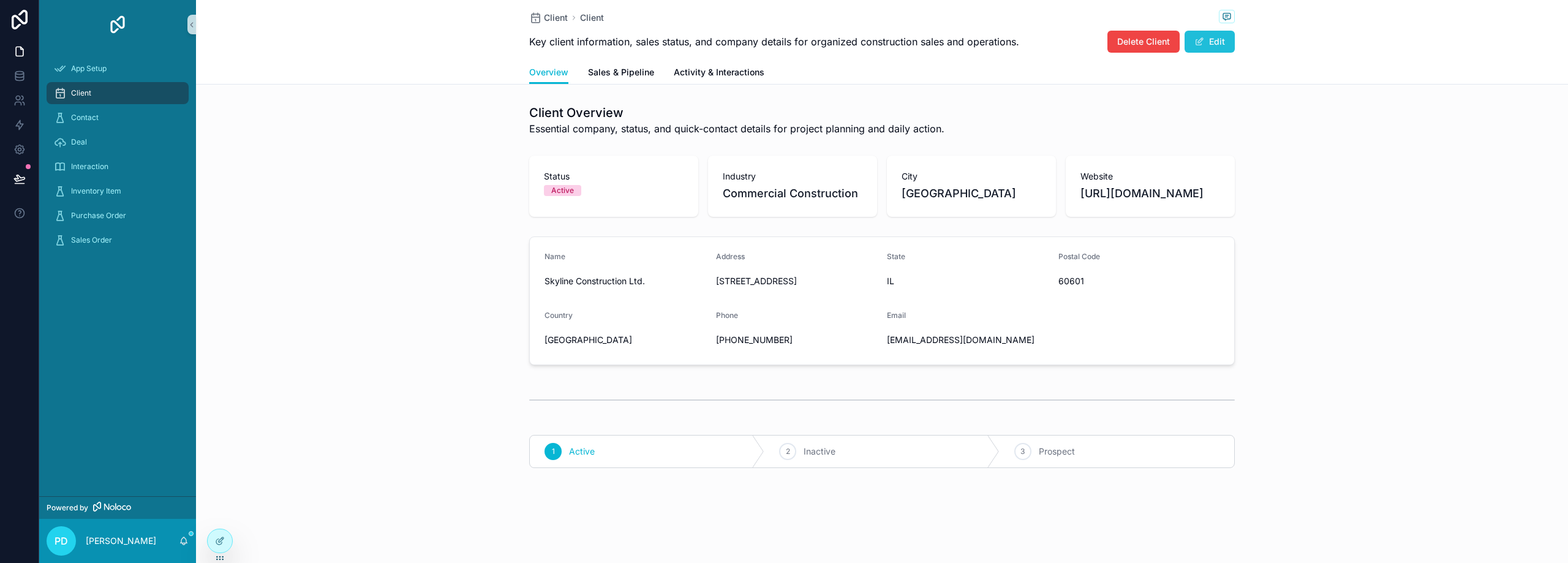
click at [1212, 47] on button "Edit" at bounding box center [1209, 41] width 51 height 22
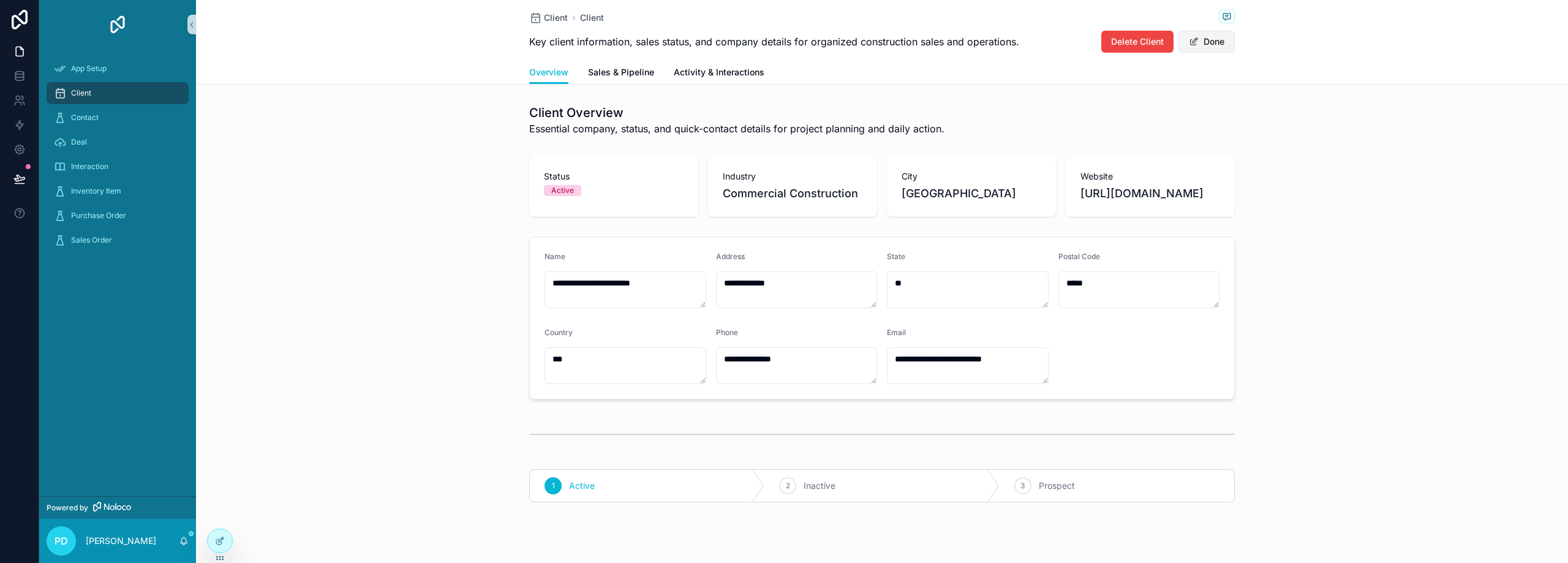
click at [1209, 45] on button "Done" at bounding box center [1207, 41] width 56 height 22
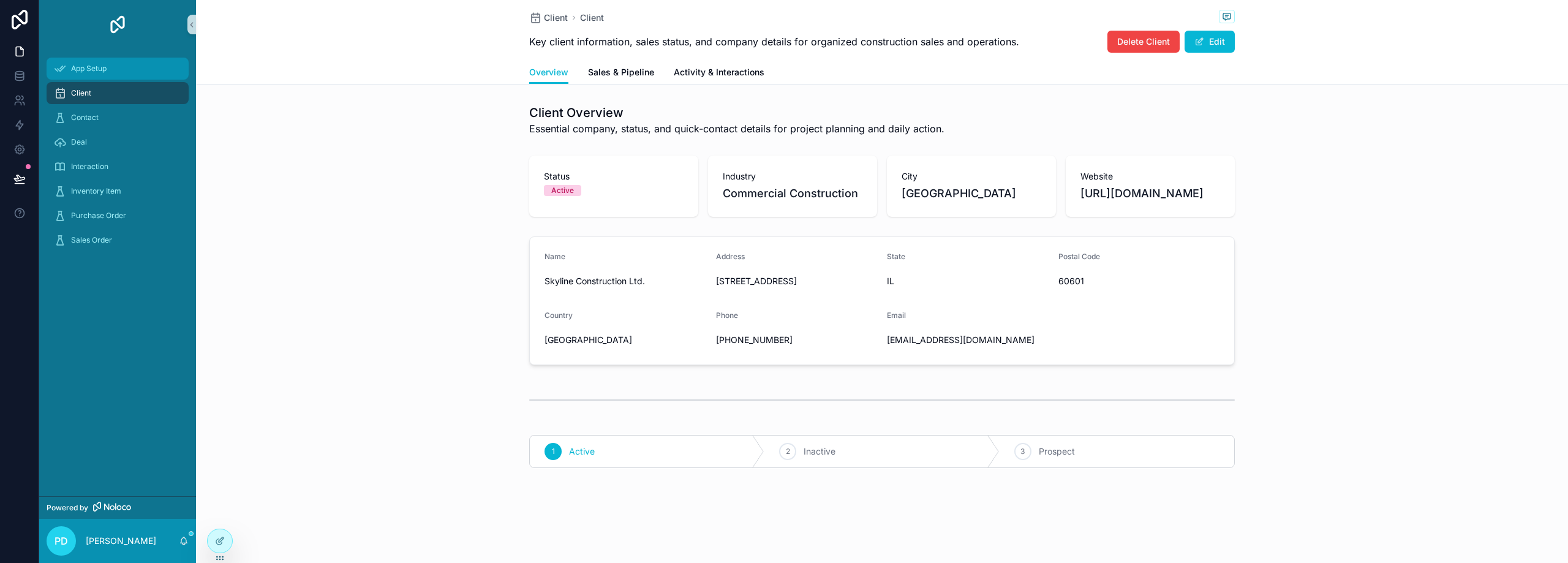
click at [100, 69] on span "App Setup" at bounding box center [89, 68] width 35 height 10
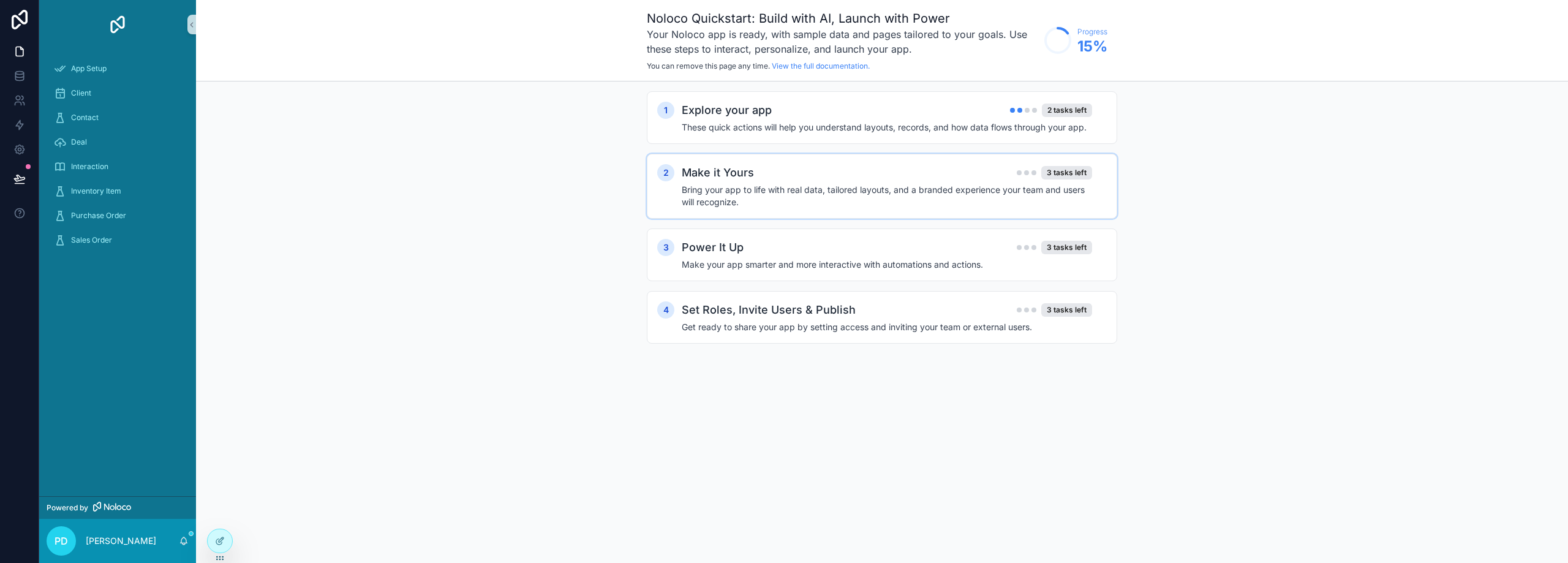
click at [982, 189] on h4 "Bring your app to life with real data, tailored layouts, and a branded experien…" at bounding box center [887, 196] width 410 height 25
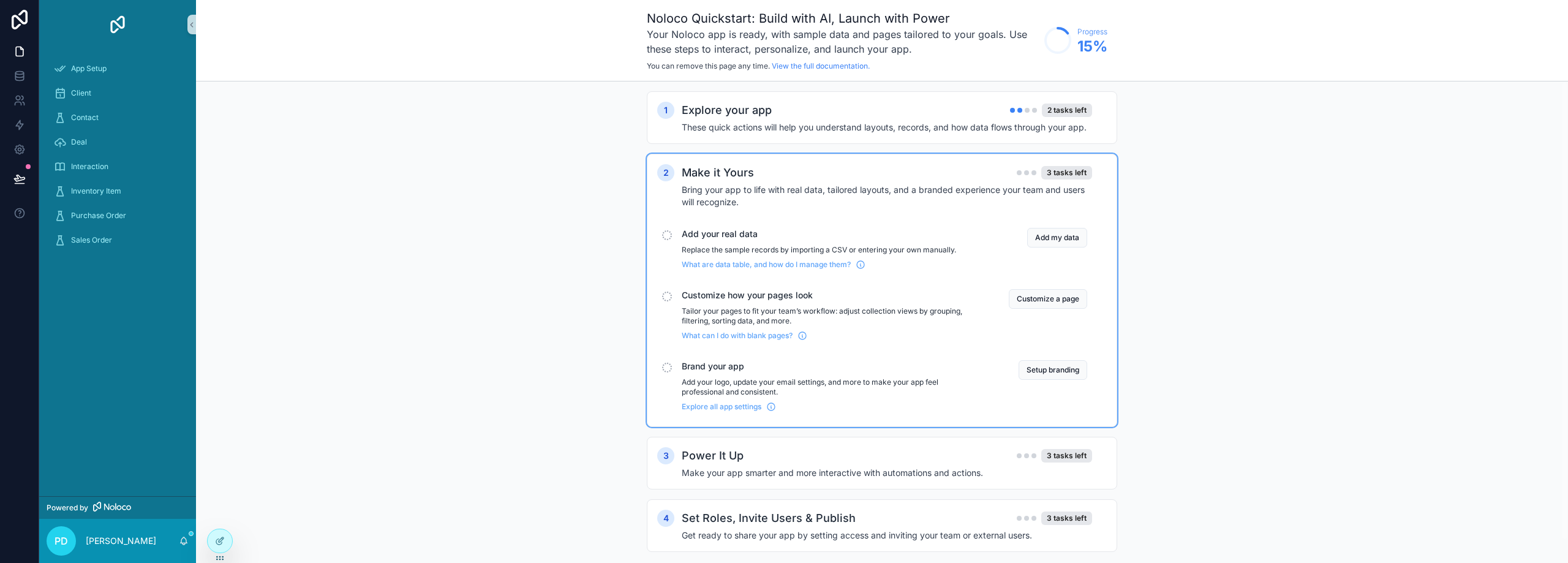
scroll to position [23, 0]
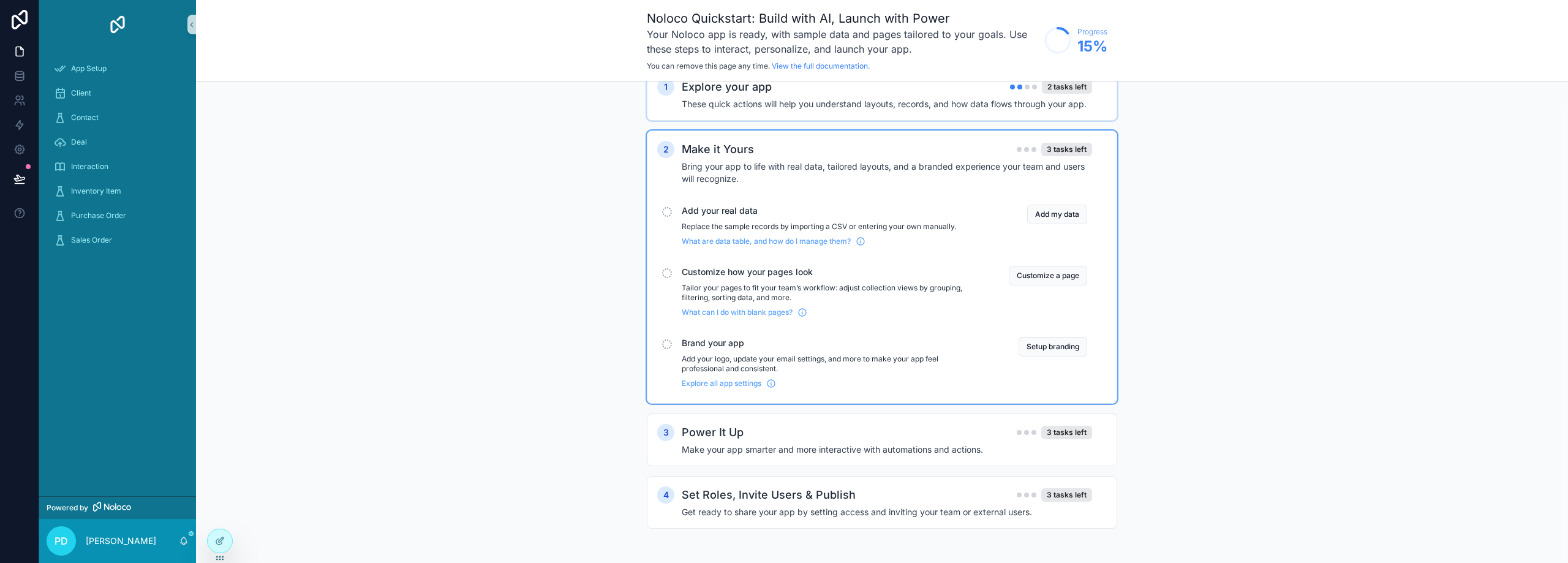
click at [762, 106] on h4 "These quick actions will help you understand layouts, records, and how data flo…" at bounding box center [887, 103] width 410 height 12
click at [821, 281] on div "Customize how your pages look Tailor your pages to fit your team’s workflow: ad…" at bounding box center [831, 291] width 298 height 51
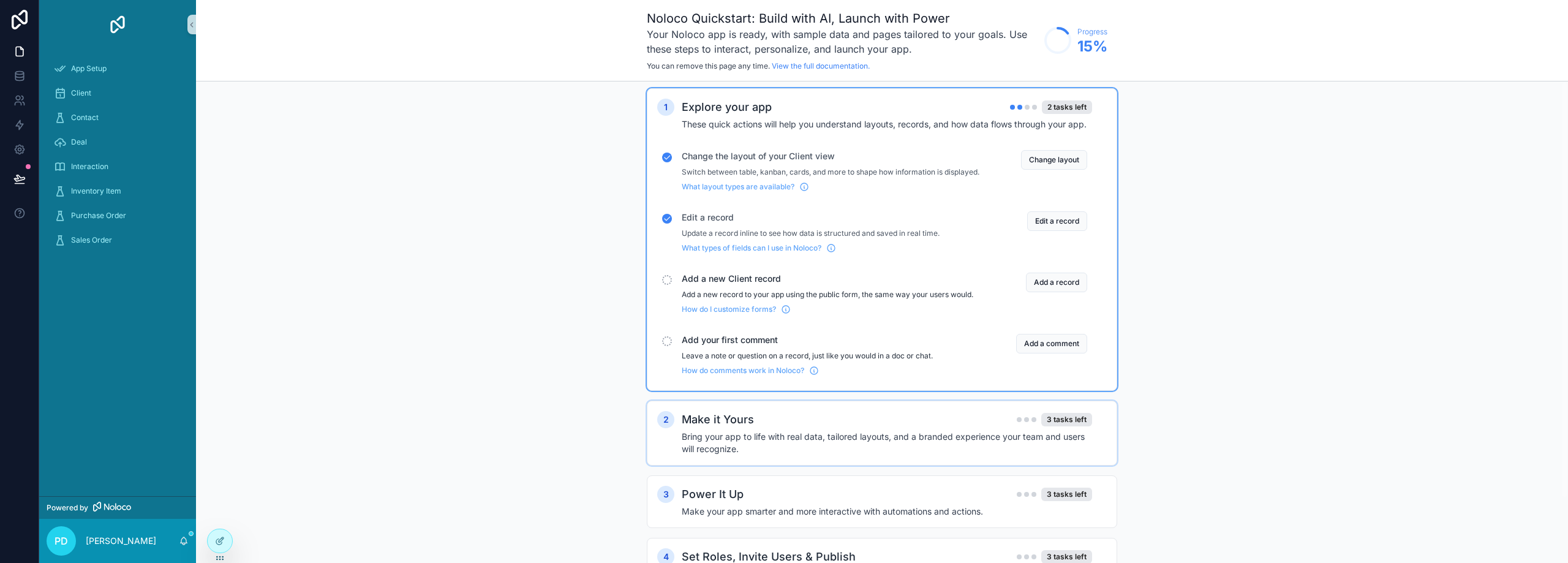
scroll to position [0, 0]
click at [138, 123] on div "Contact" at bounding box center [117, 117] width 128 height 19
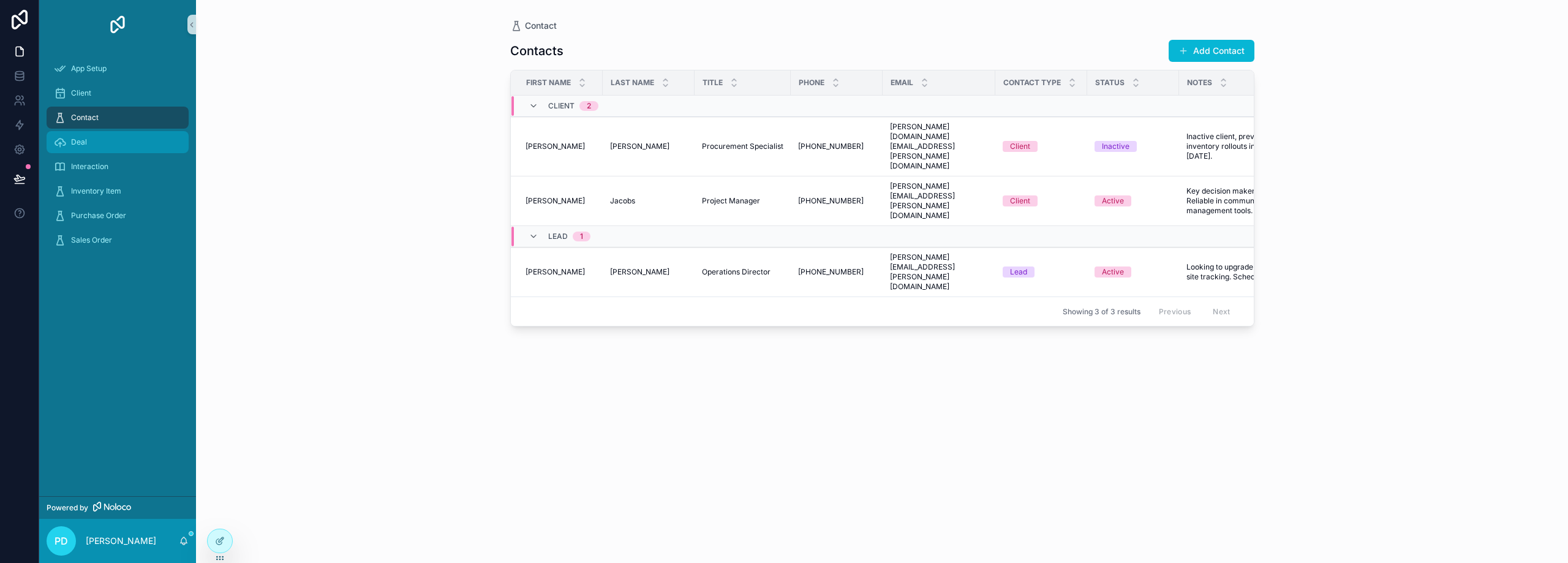
click at [136, 144] on div "Deal" at bounding box center [117, 142] width 128 height 19
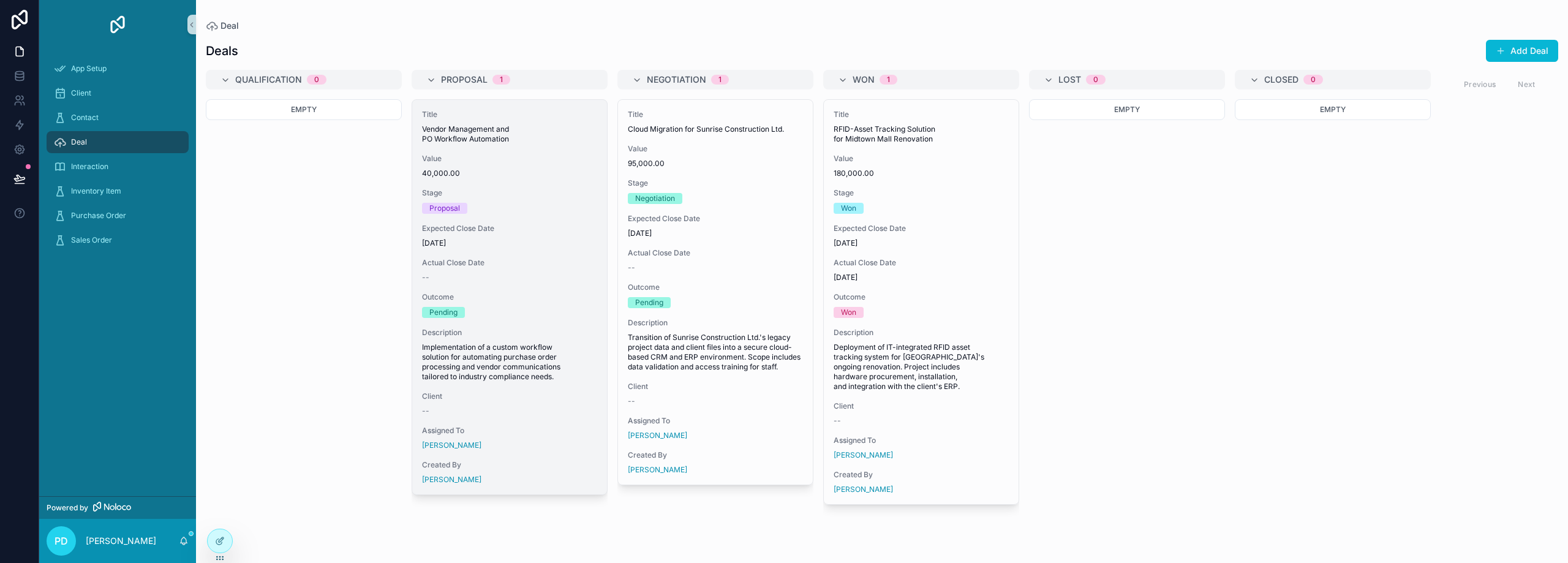
click at [519, 171] on span "40,000.00" at bounding box center [510, 173] width 175 height 10
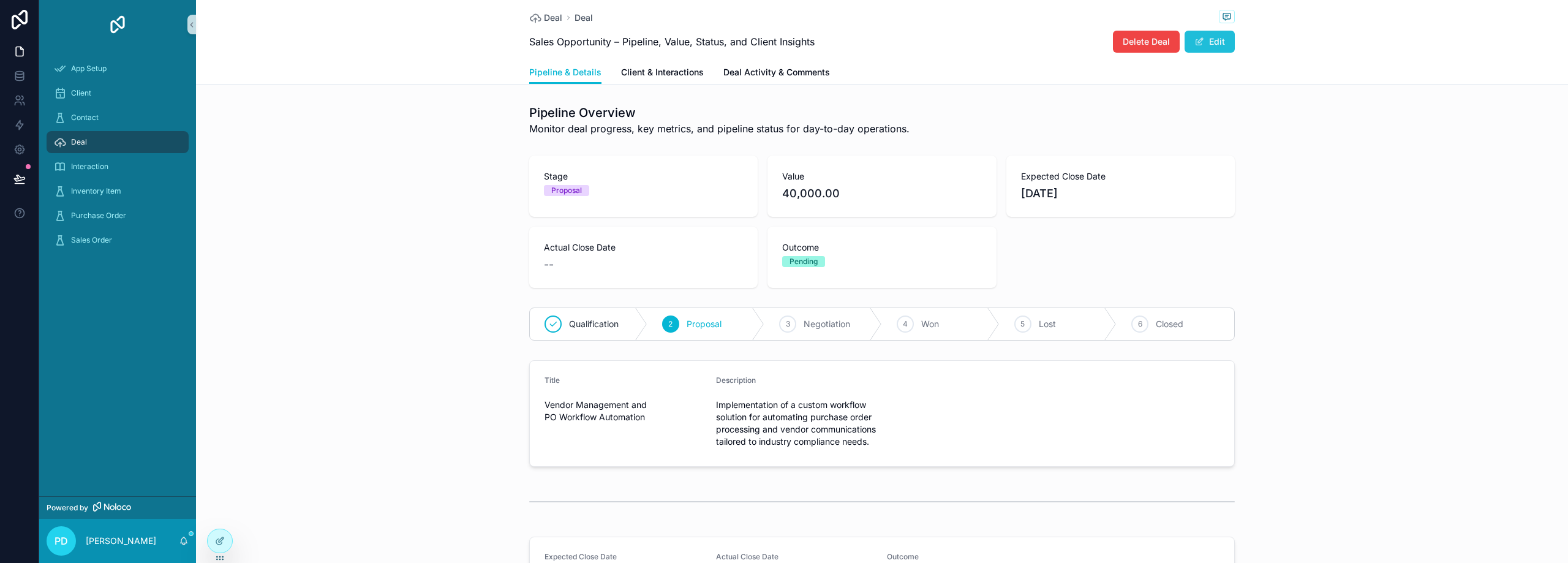
click at [1204, 45] on button "Edit" at bounding box center [1209, 41] width 51 height 22
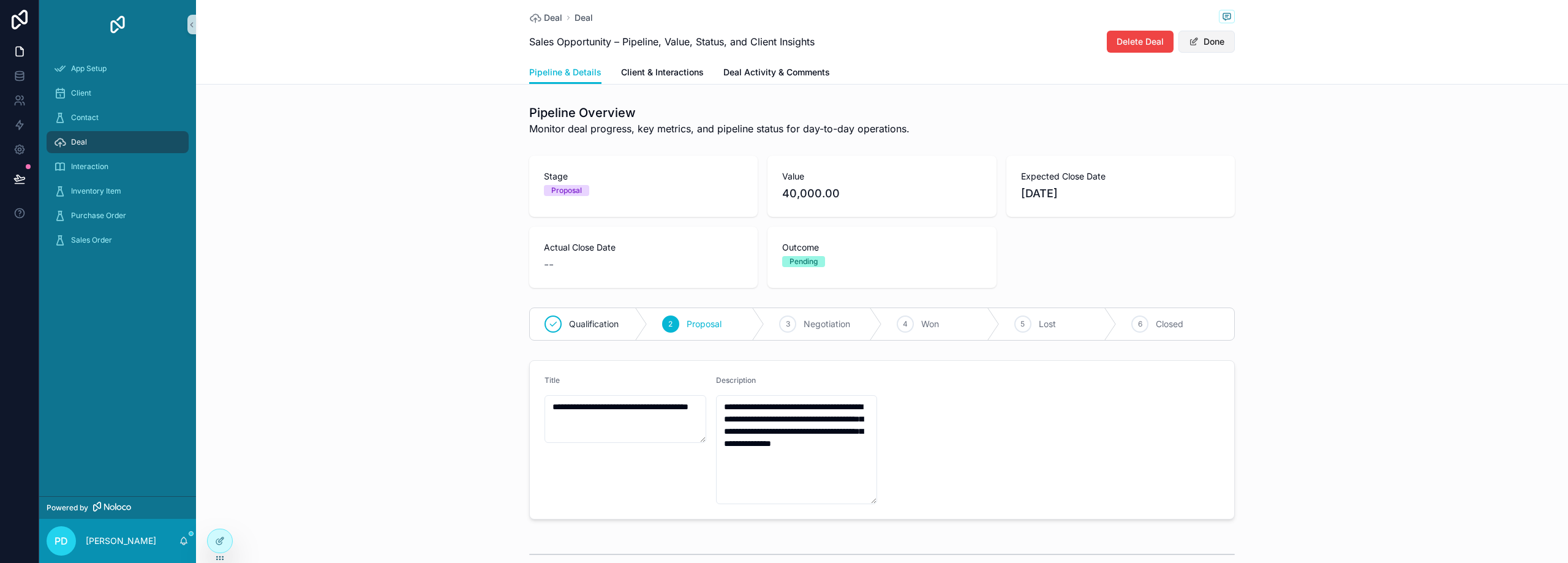
click at [1200, 45] on button "Done" at bounding box center [1207, 41] width 56 height 22
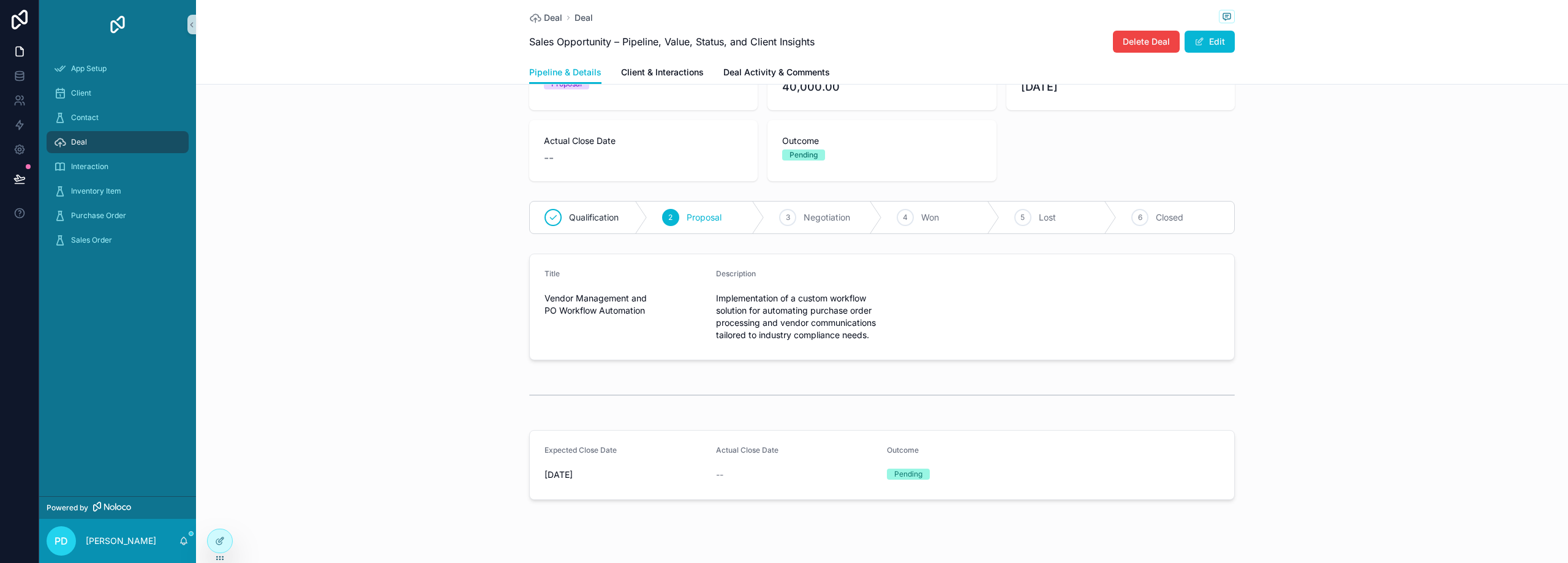
scroll to position [123, 0]
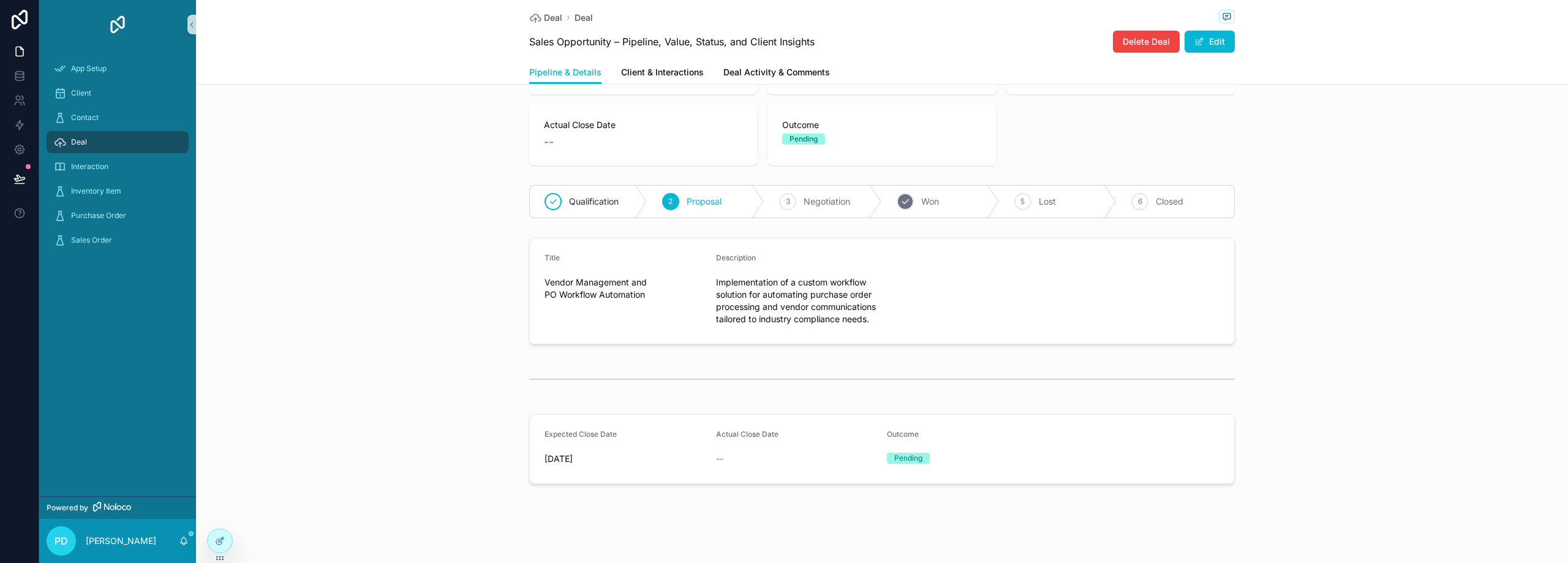
click at [924, 202] on span "Won" at bounding box center [930, 201] width 18 height 12
click at [977, 202] on span "Lost" at bounding box center [985, 201] width 17 height 12
click at [1085, 208] on div "6 Closed" at bounding box center [1145, 201] width 178 height 32
click at [798, 208] on div "Lost" at bounding box center [875, 201] width 239 height 32
click at [737, 209] on div "Won" at bounding box center [788, 201] width 178 height 32
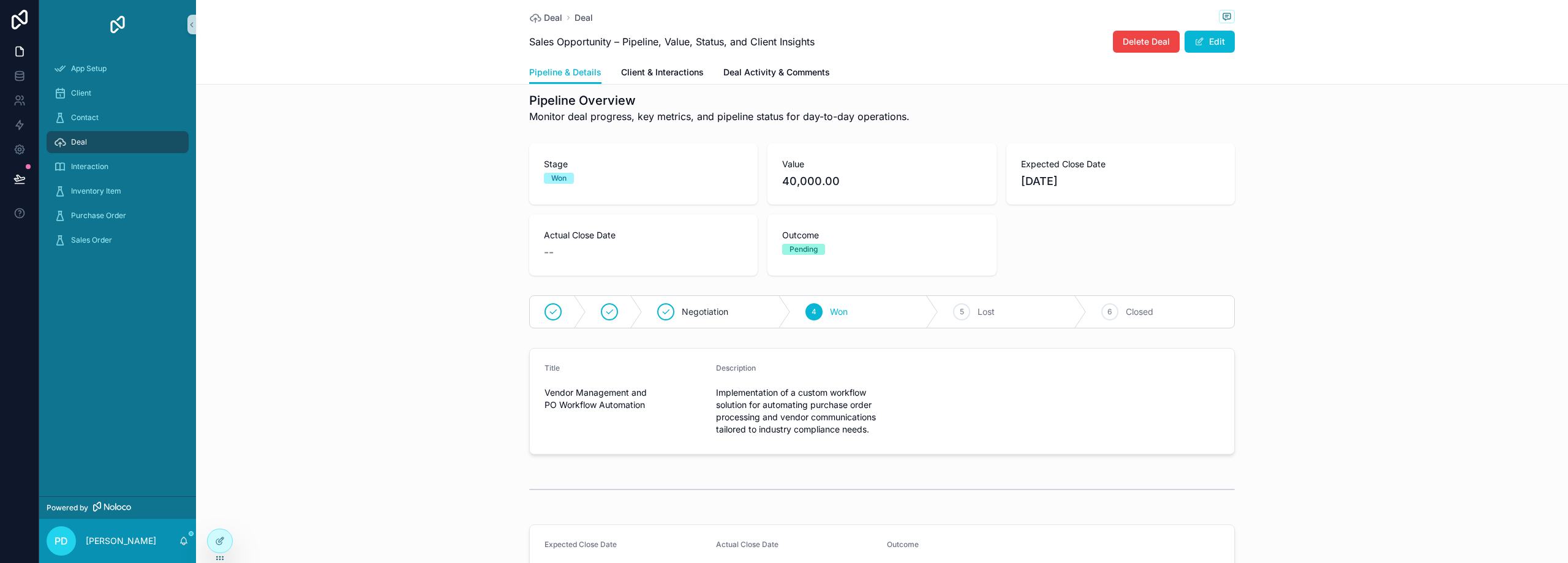
scroll to position [0, 0]
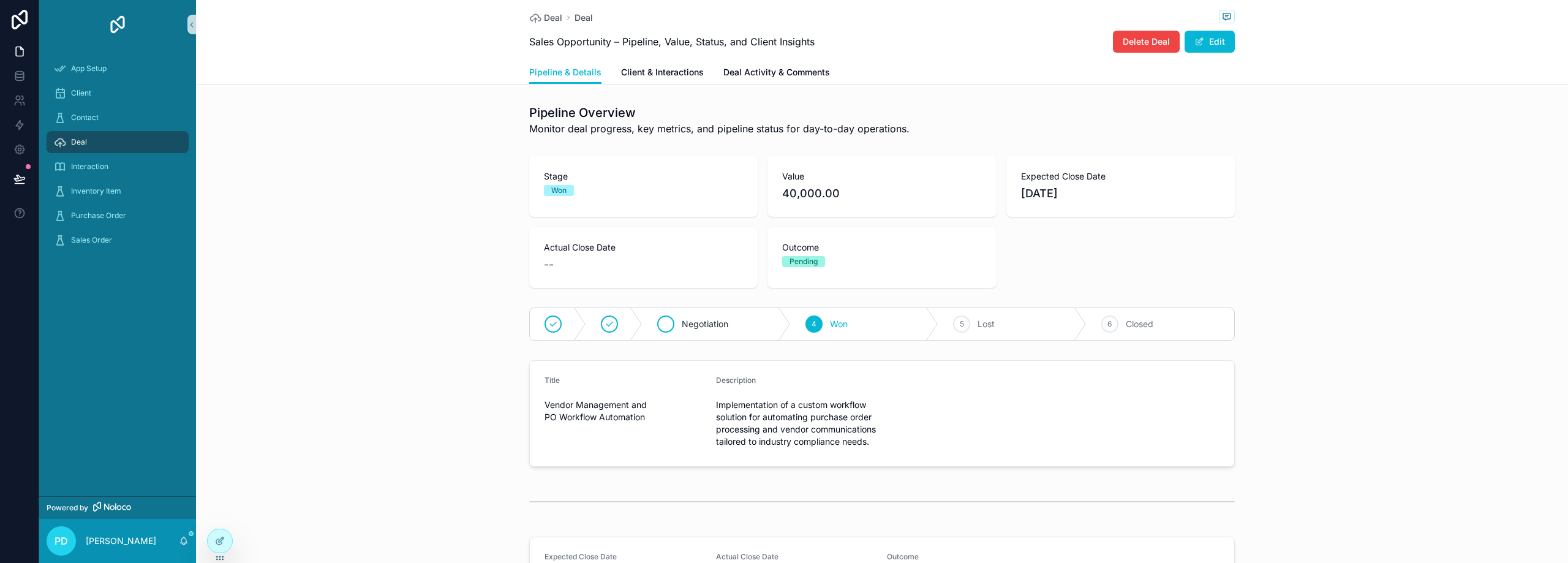
click at [692, 326] on span "Negotiation" at bounding box center [705, 323] width 47 height 12
click at [889, 327] on span "Won" at bounding box center [893, 323] width 18 height 12
click at [649, 74] on span "Client & Interactions" at bounding box center [662, 71] width 83 height 12
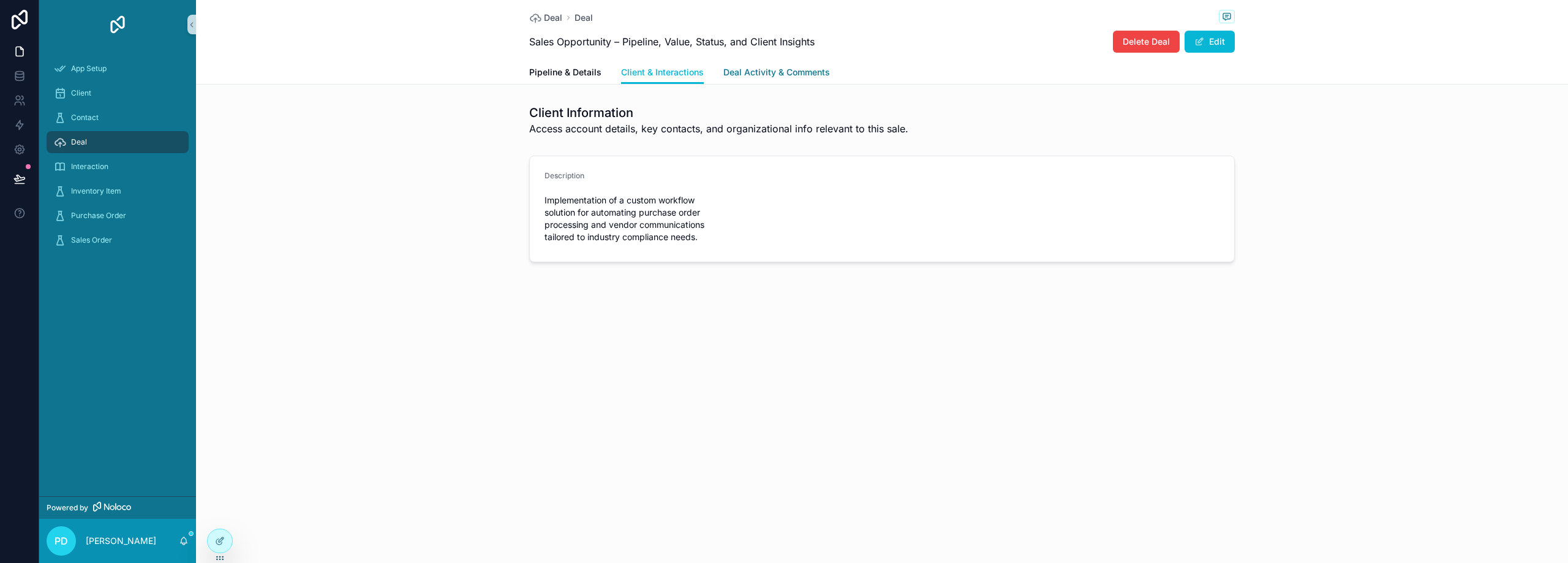
click at [790, 66] on span "Deal Activity & Comments" at bounding box center [777, 71] width 107 height 12
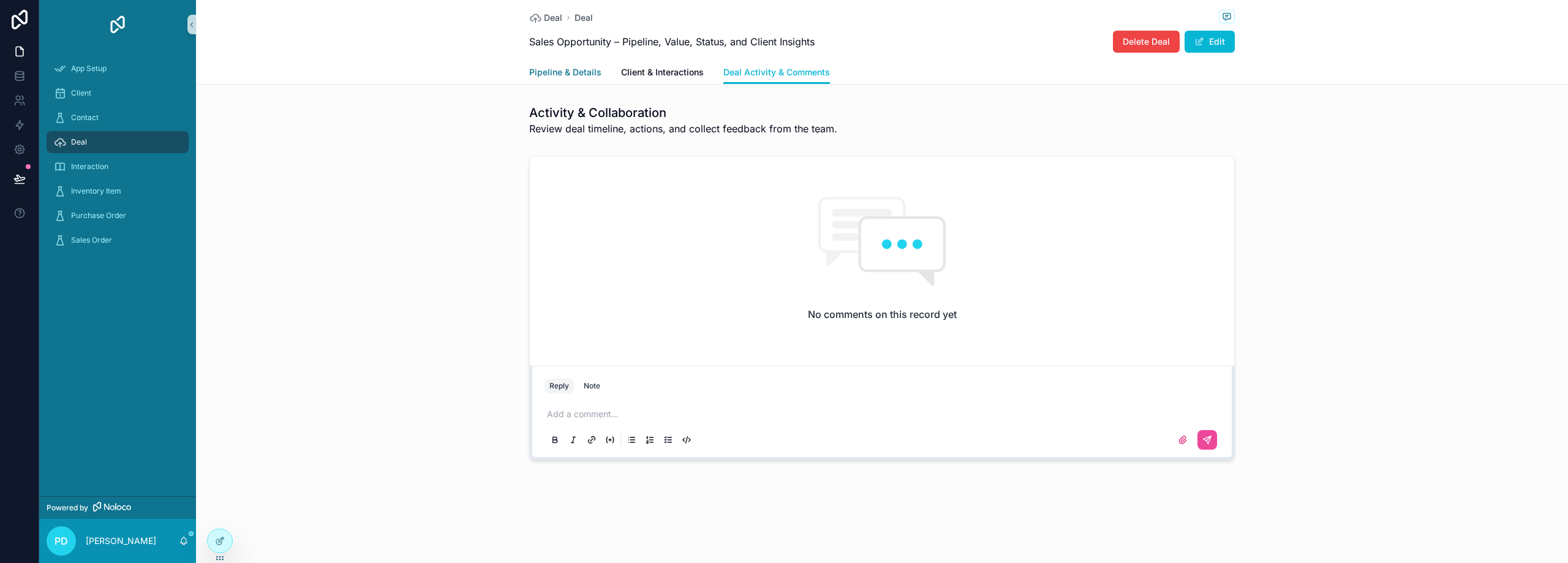
click at [535, 71] on span "Pipeline & Details" at bounding box center [566, 71] width 72 height 12
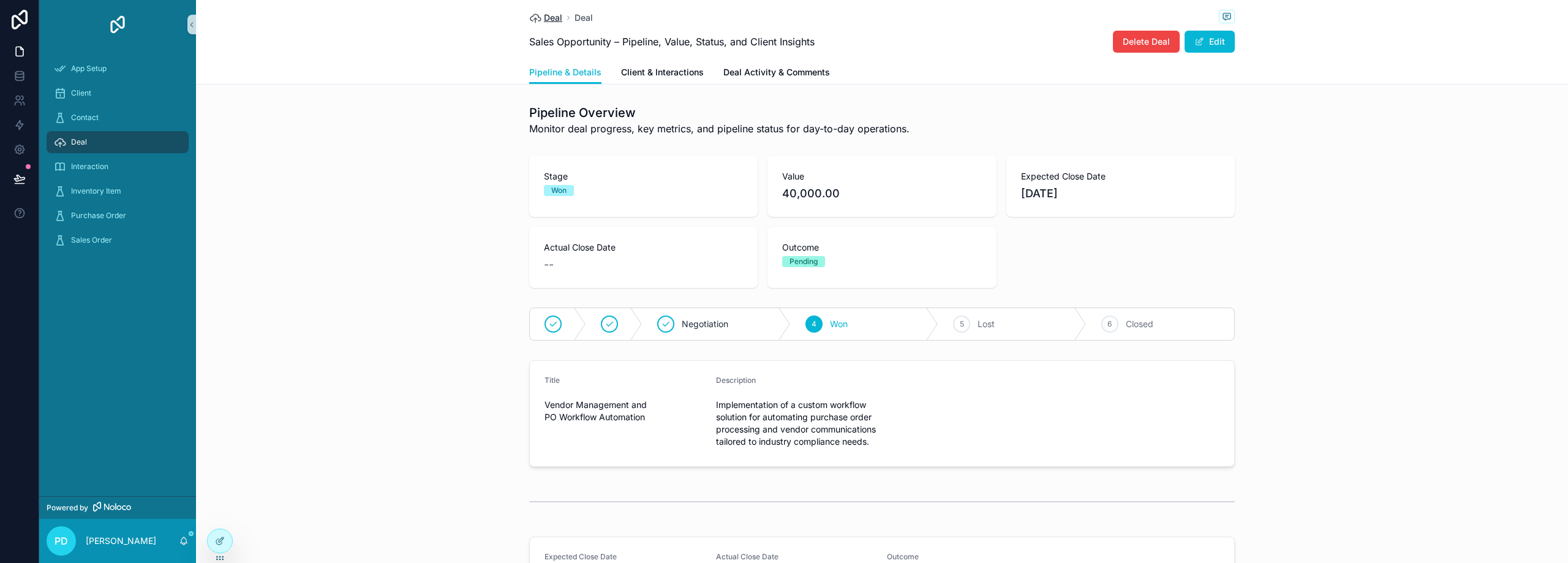
click at [544, 18] on span "Deal" at bounding box center [553, 18] width 18 height 12
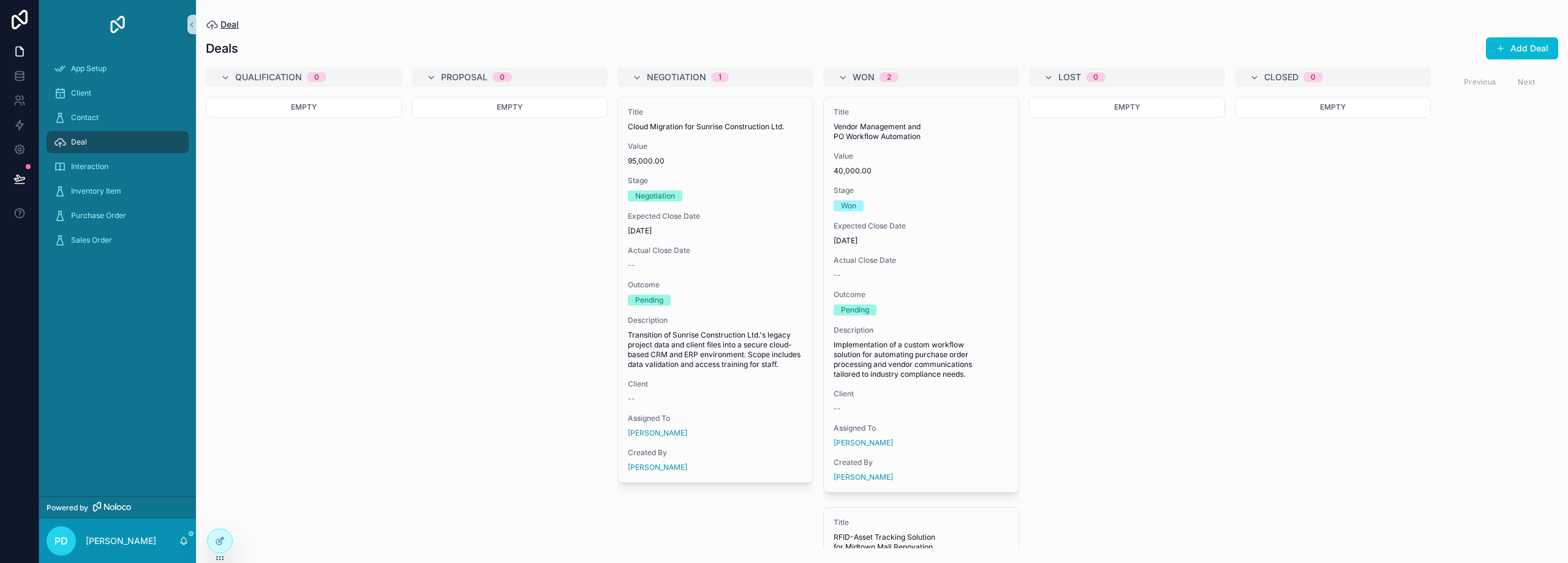
click at [221, 26] on span "Deal" at bounding box center [230, 24] width 18 height 12
click at [1533, 45] on button "Add Deal" at bounding box center [1522, 48] width 72 height 22
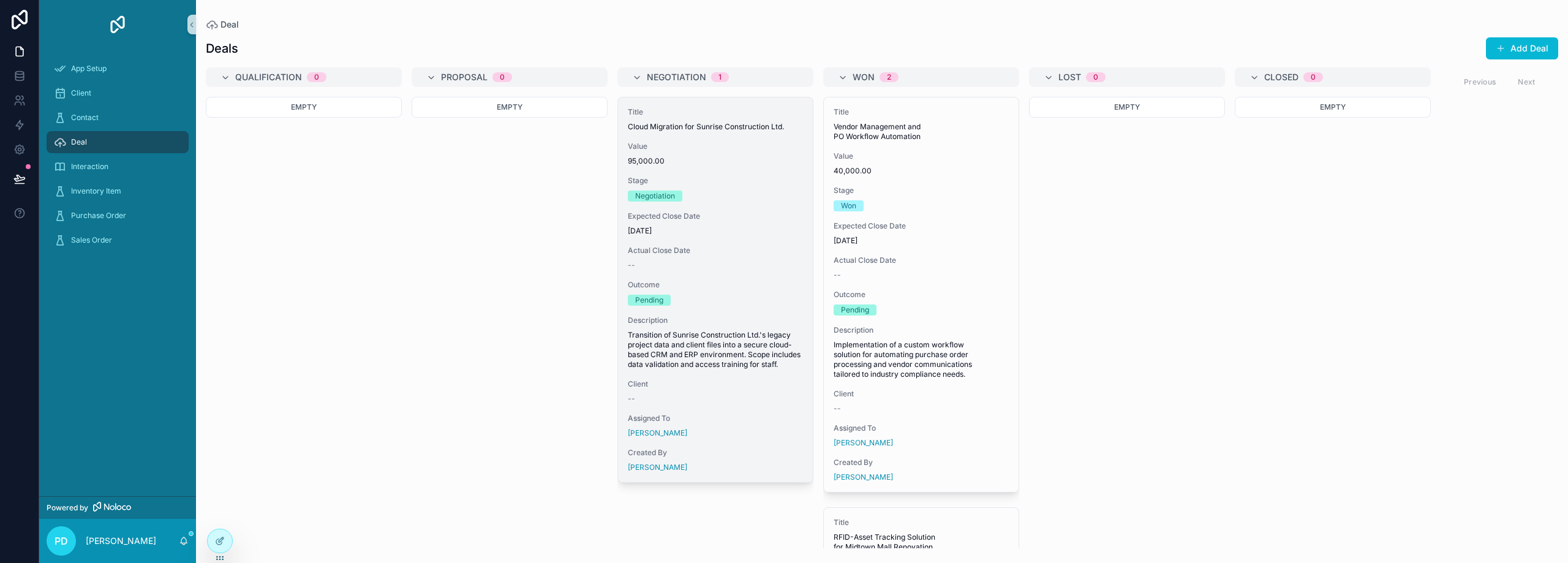
click at [723, 225] on div "Expected Close Date [DATE]" at bounding box center [716, 223] width 175 height 25
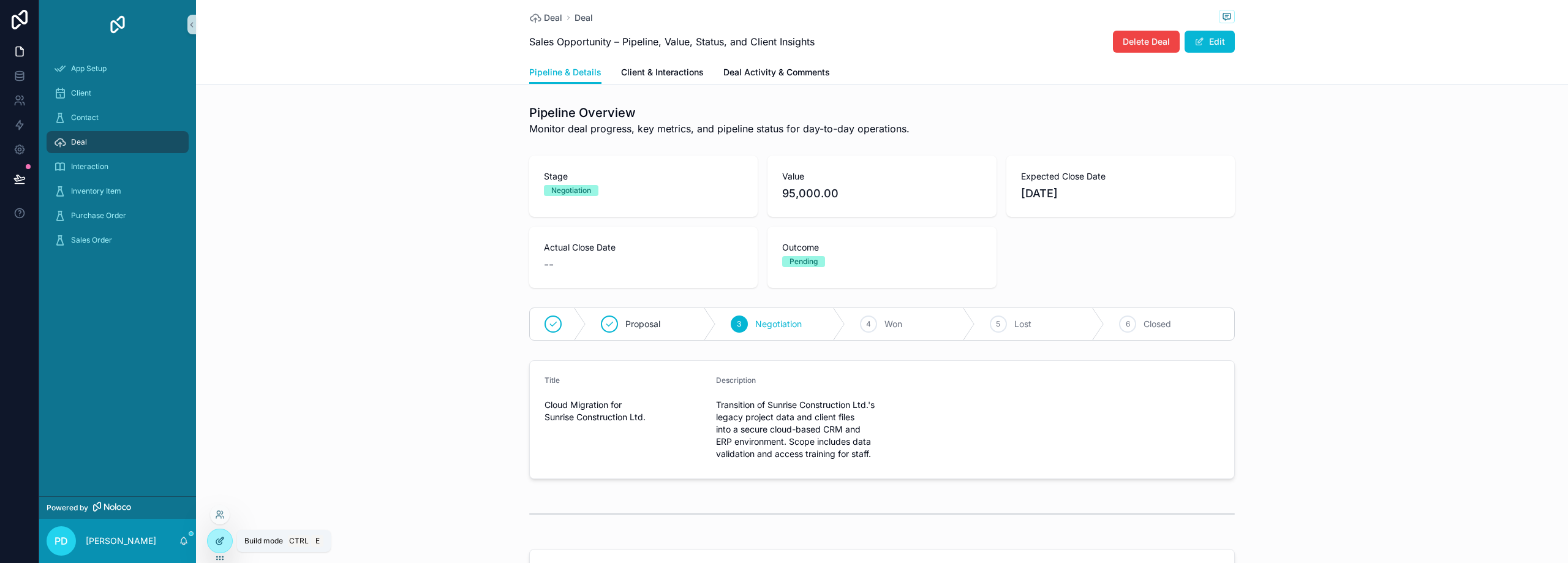
click at [220, 541] on icon at bounding box center [220, 541] width 10 height 10
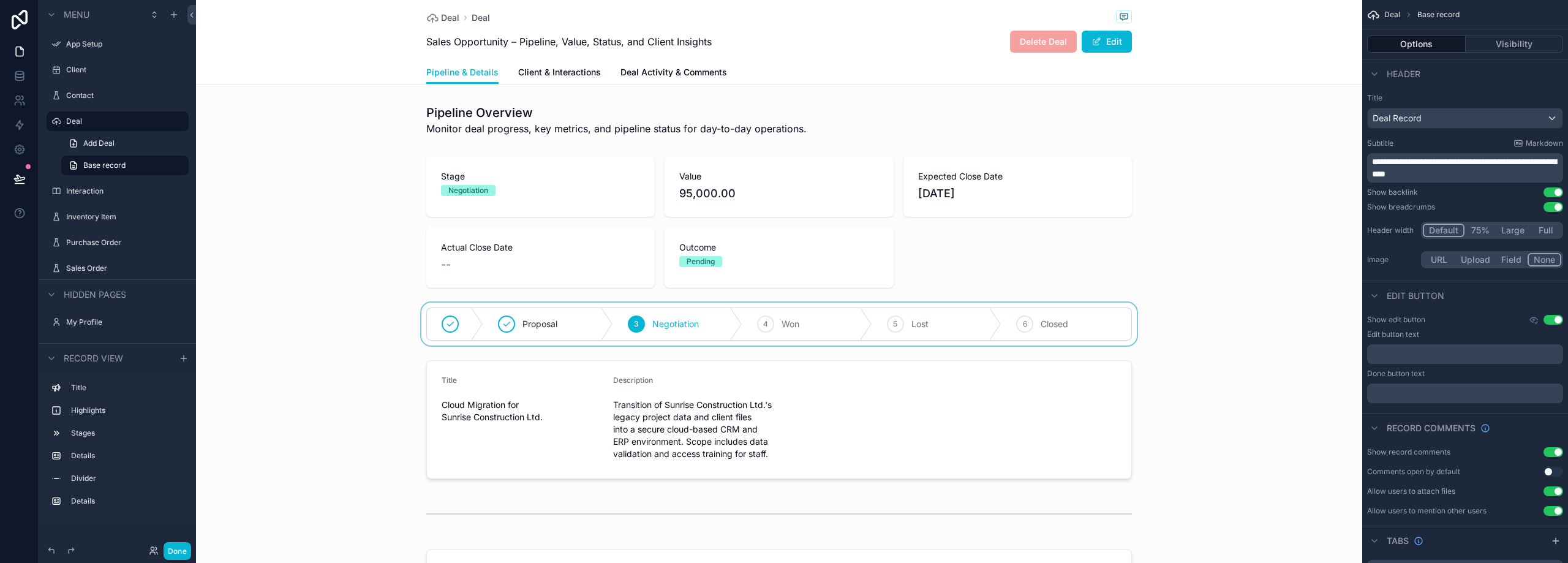
click at [786, 321] on div "scrollable content" at bounding box center [779, 323] width 1167 height 43
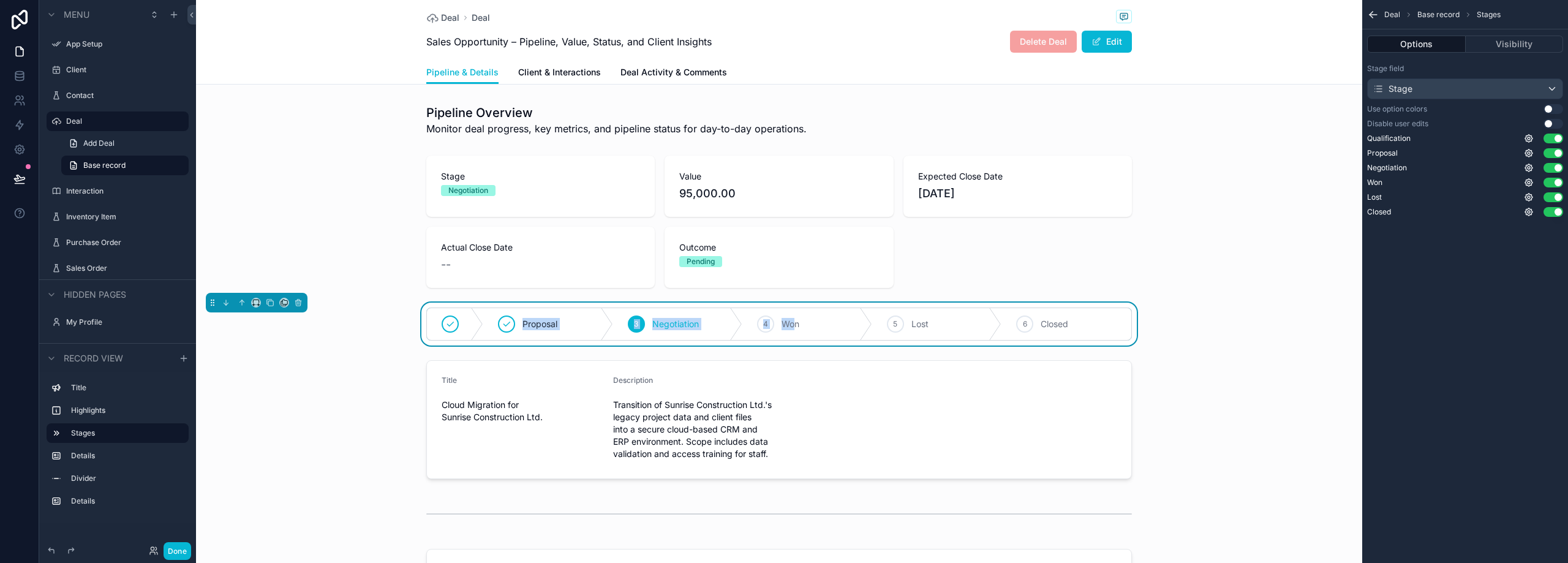
drag, startPoint x: 791, startPoint y: 303, endPoint x: 722, endPoint y: 295, distance: 69.5
click at [722, 295] on div "Pipeline Overview Monitor deal progress, key metrics, and pipeline status for d…" at bounding box center [779, 361] width 1167 height 524
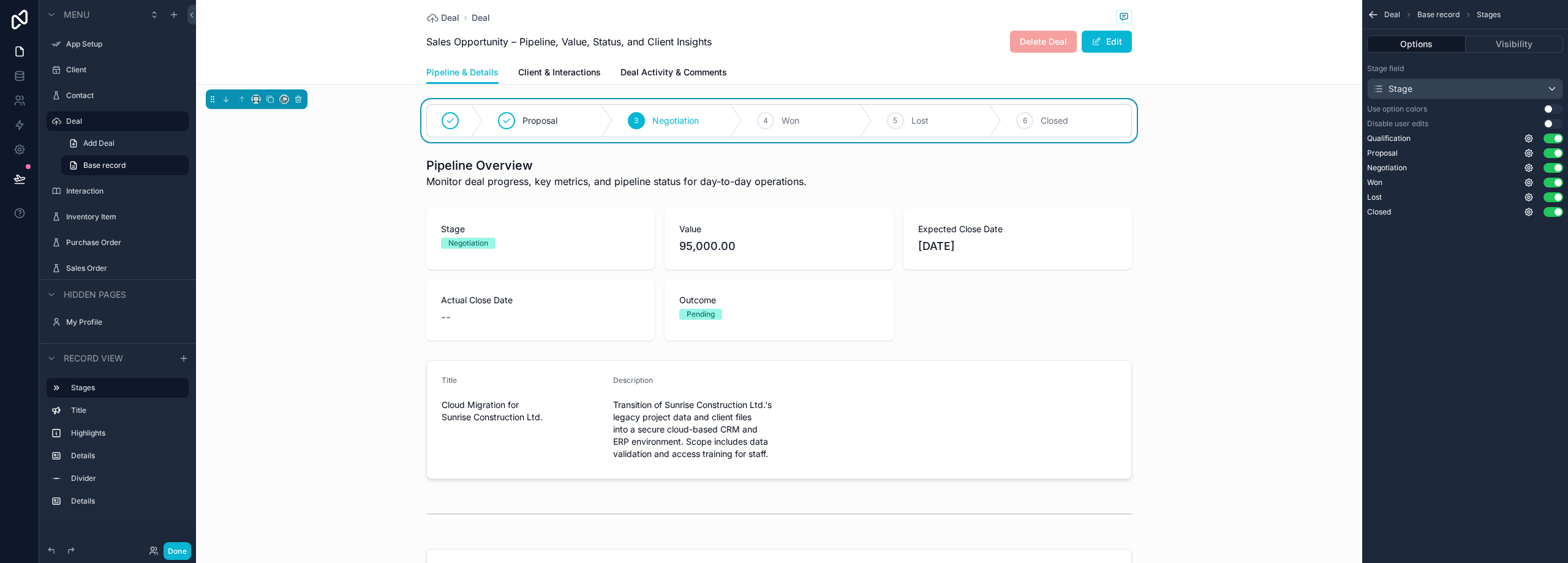
click at [1193, 198] on div "Proposal 3 Negotiation 4 Won 5 Lost 6 Closed Pipeline Overview Monitor deal pro…" at bounding box center [779, 361] width 1167 height 524
click at [593, 242] on div "scrollable content" at bounding box center [779, 273] width 1167 height 142
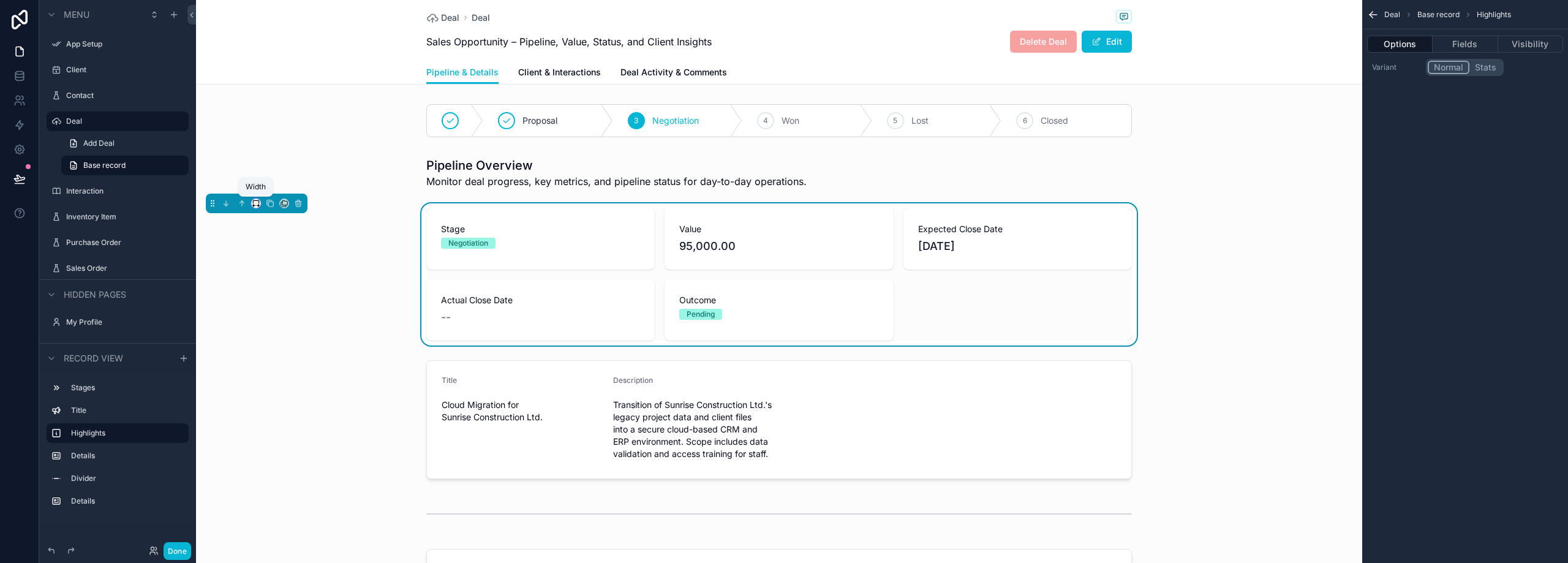
click at [256, 206] on icon "scrollable content" at bounding box center [256, 203] width 9 height 9
click at [290, 366] on span "Full width" at bounding box center [280, 366] width 38 height 14
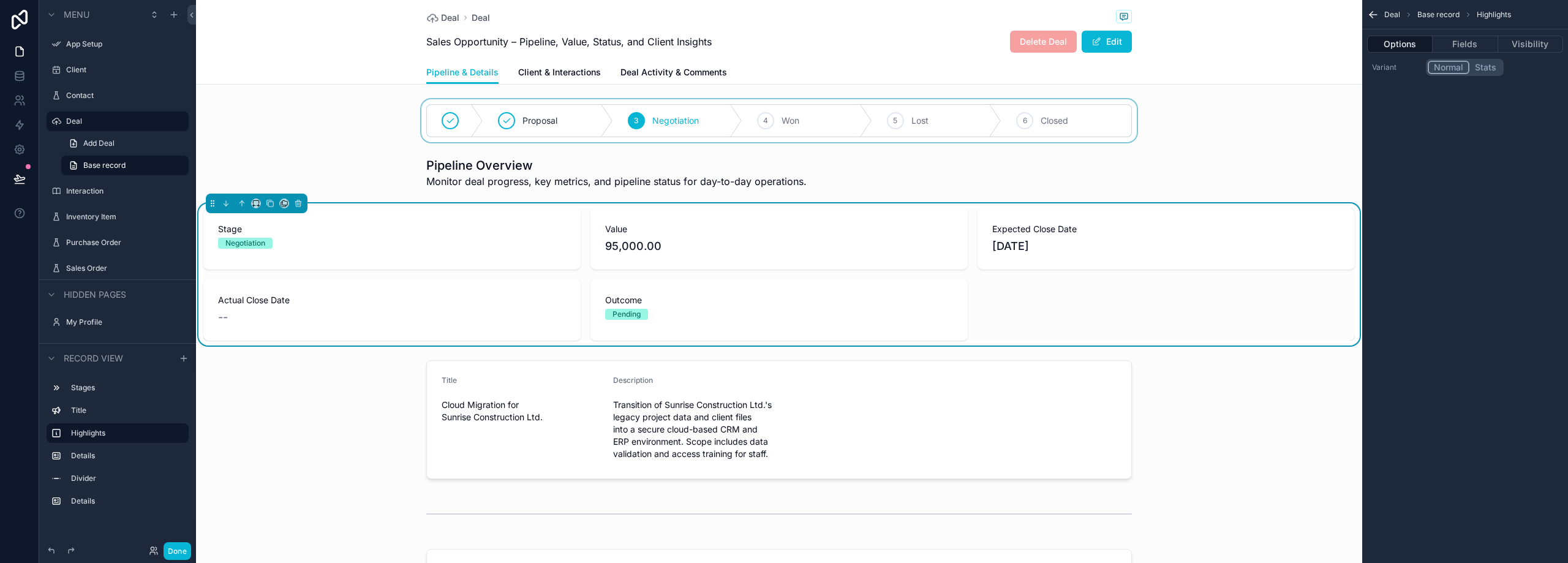
click at [496, 128] on div "scrollable content" at bounding box center [779, 120] width 1167 height 43
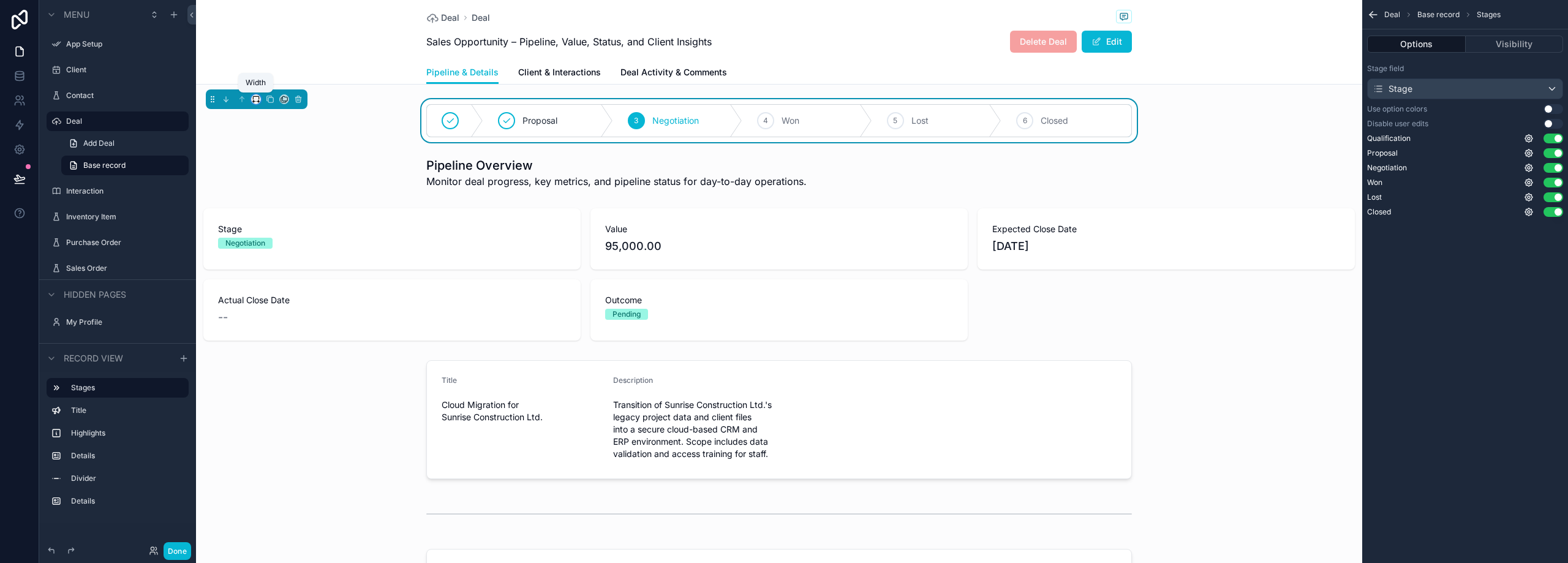
click at [254, 99] on icon "scrollable content" at bounding box center [256, 99] width 9 height 9
click at [267, 259] on span "Full width" at bounding box center [280, 261] width 38 height 14
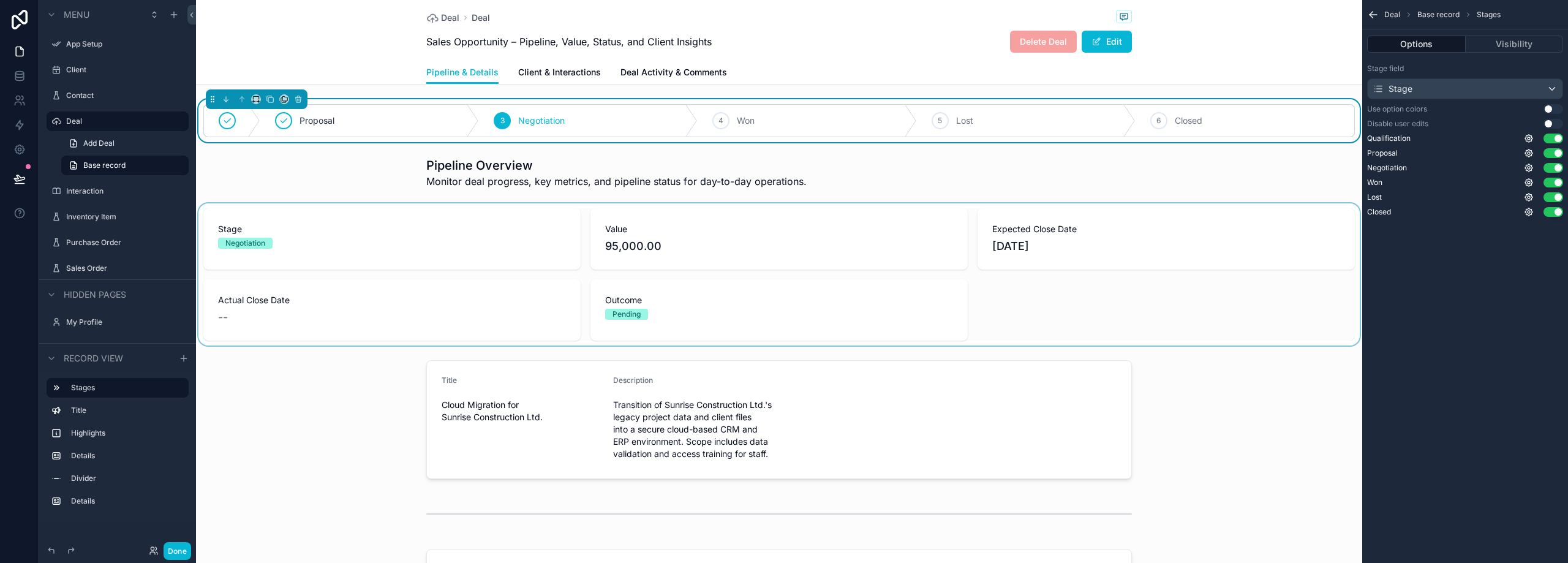
click at [335, 214] on div "scrollable content" at bounding box center [779, 273] width 1167 height 142
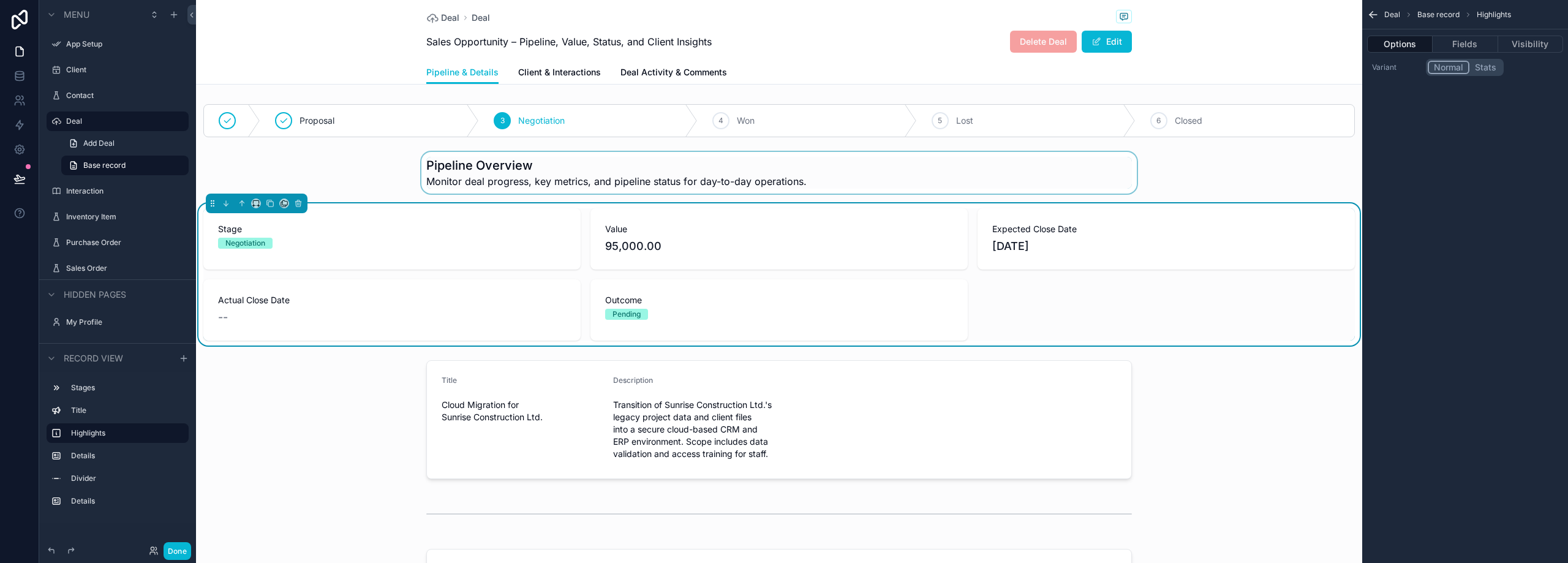
click at [359, 163] on div "scrollable content" at bounding box center [779, 172] width 1167 height 42
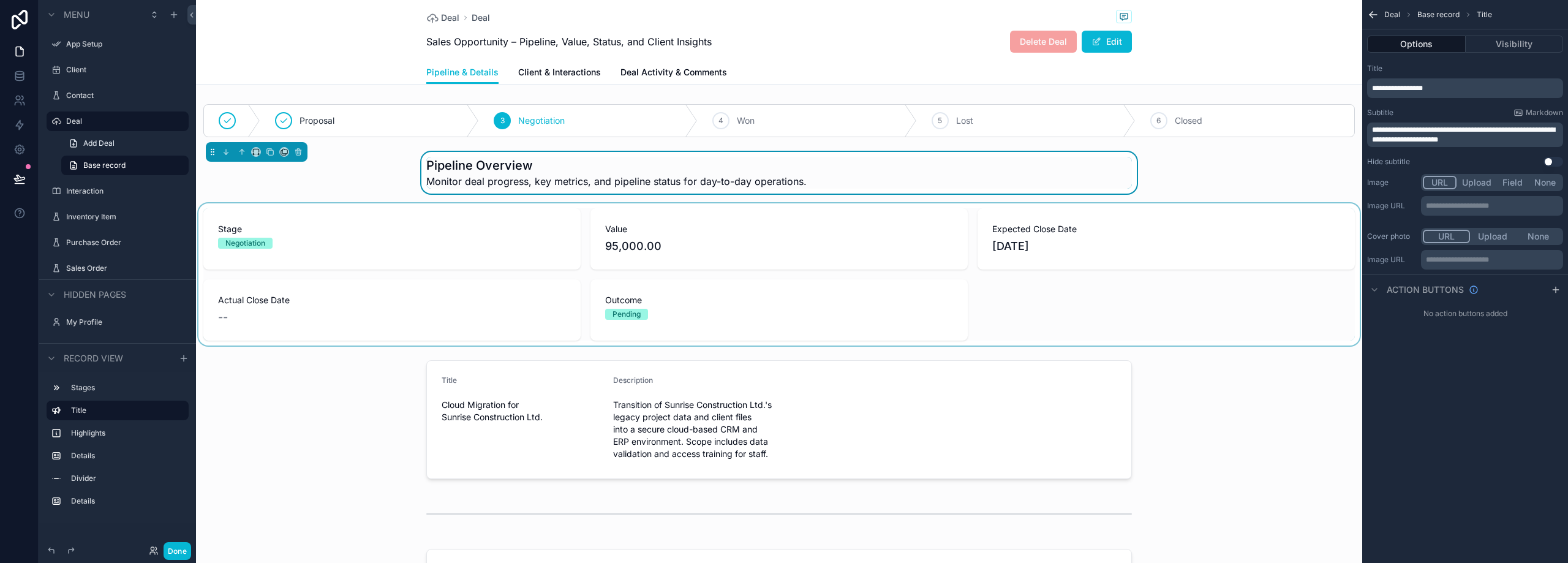
click at [577, 283] on div "scrollable content" at bounding box center [779, 273] width 1167 height 142
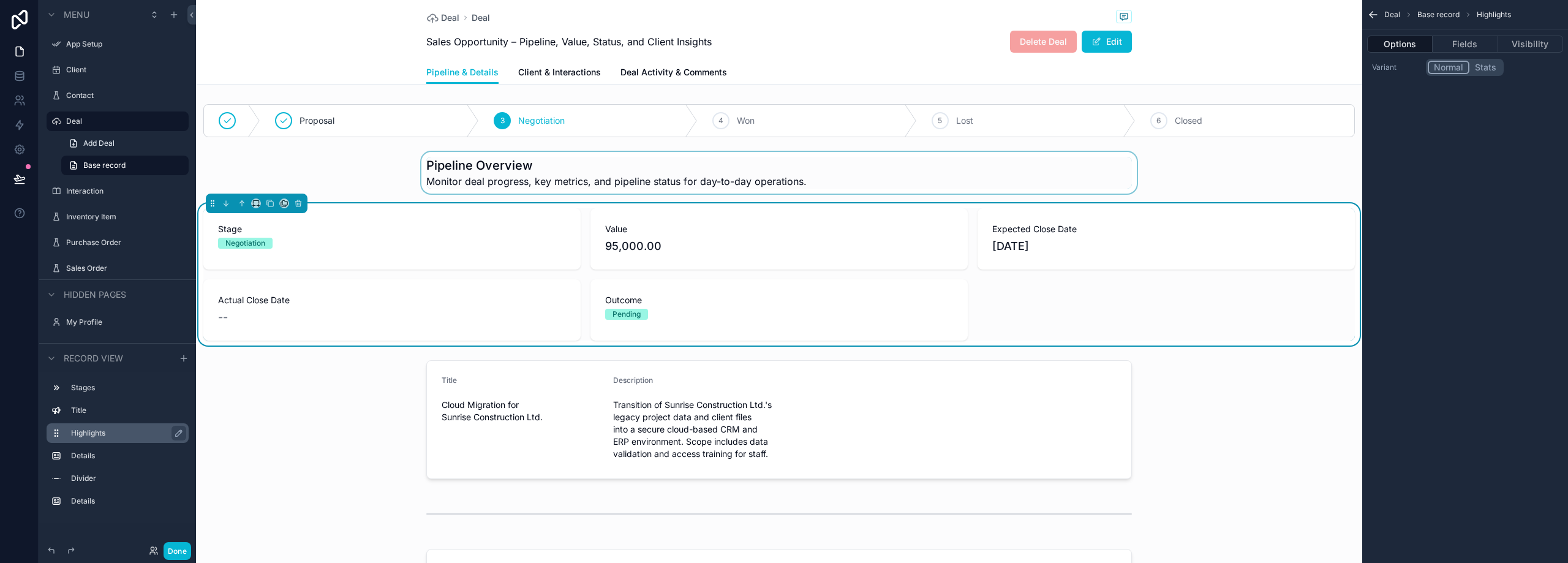
click at [97, 433] on label "Highlights" at bounding box center [125, 433] width 108 height 10
click at [175, 433] on icon "scrollable content" at bounding box center [179, 433] width 10 height 10
click at [173, 434] on icon "scrollable content" at bounding box center [177, 433] width 10 height 10
click at [111, 410] on label "Title" at bounding box center [125, 410] width 108 height 10
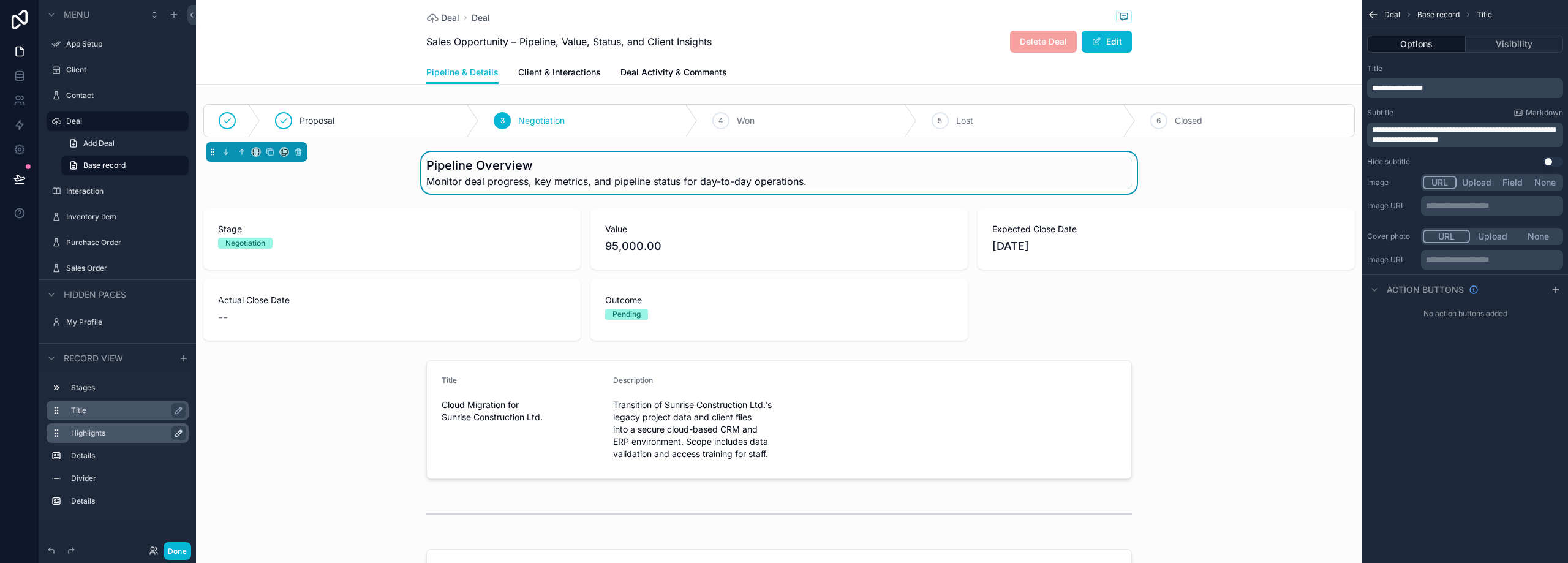
click at [103, 431] on label "Highlights" at bounding box center [125, 433] width 108 height 10
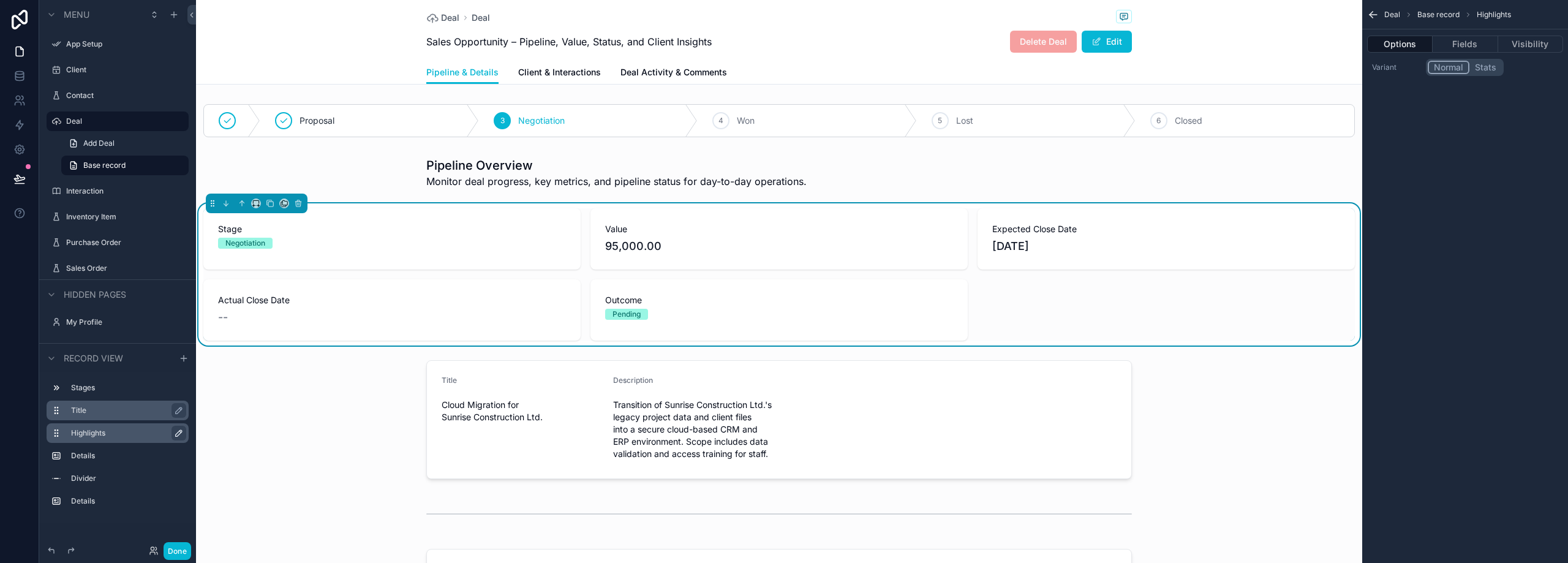
click at [368, 242] on div "Negotiation" at bounding box center [392, 243] width 348 height 11
click at [1462, 41] on button "Fields" at bounding box center [1465, 43] width 65 height 17
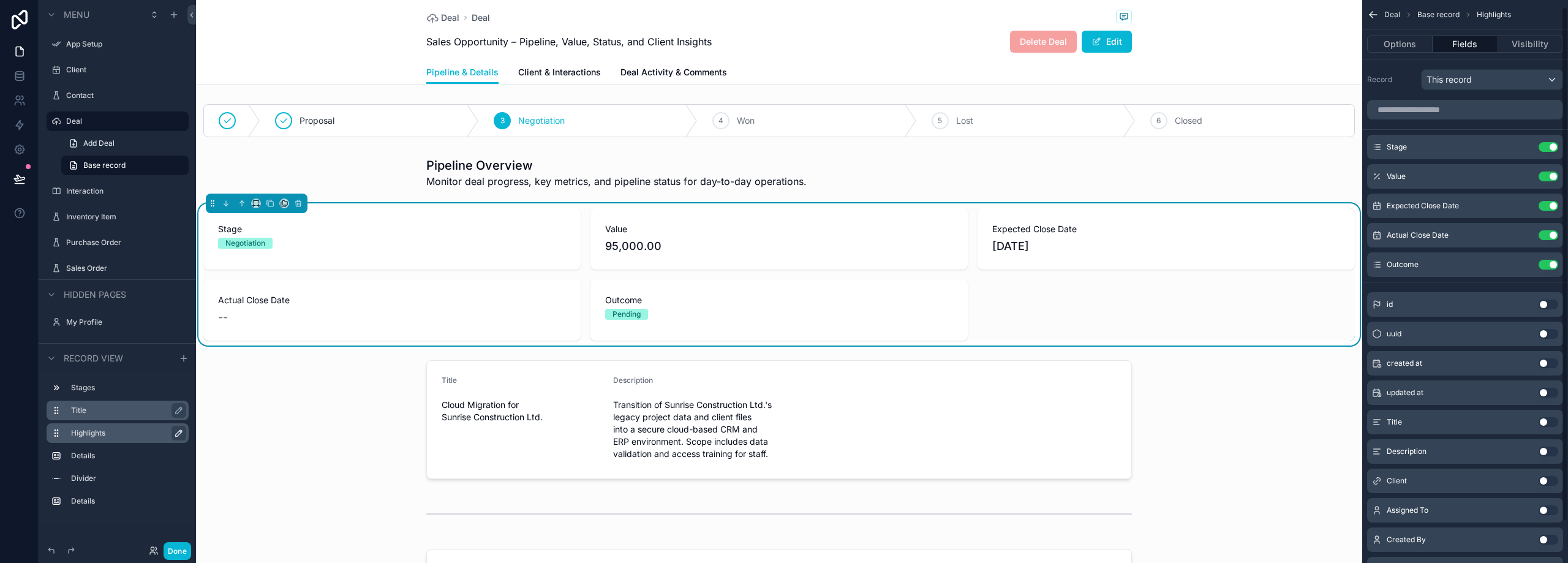
scroll to position [53, 0]
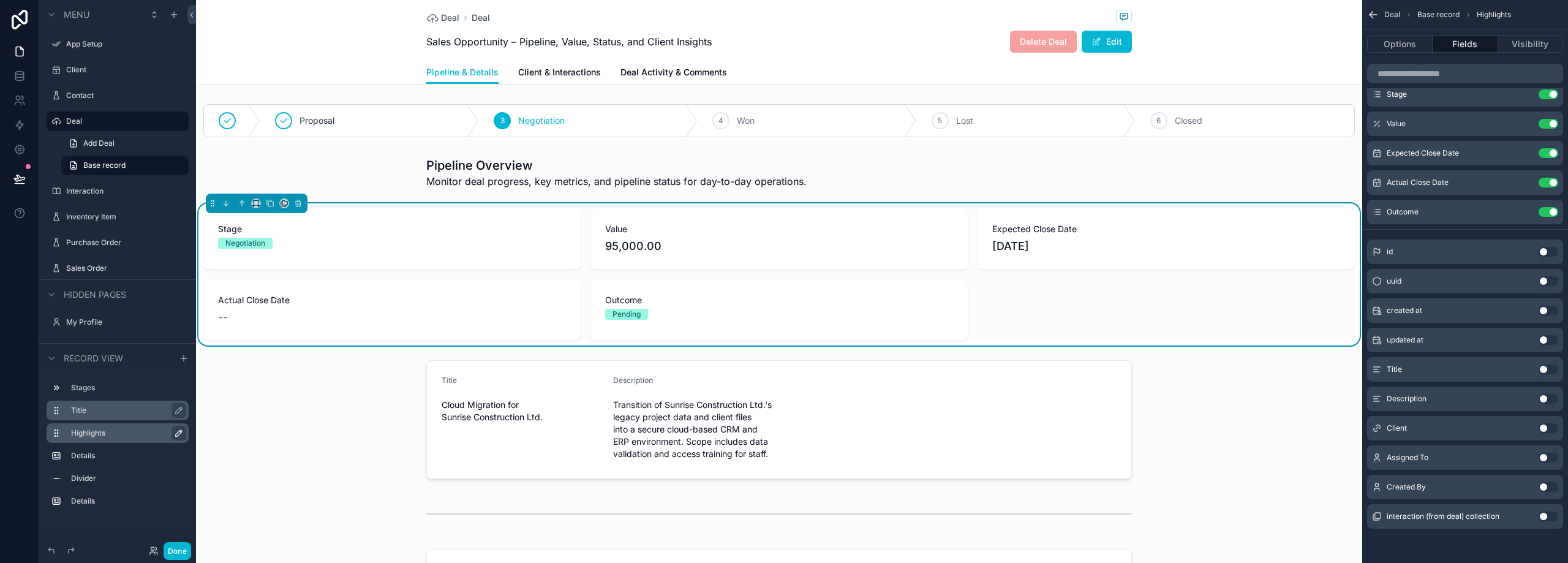
click at [1542, 428] on button "Use setting" at bounding box center [1549, 428] width 19 height 10
click at [1548, 245] on button "Use setting" at bounding box center [1549, 241] width 19 height 10
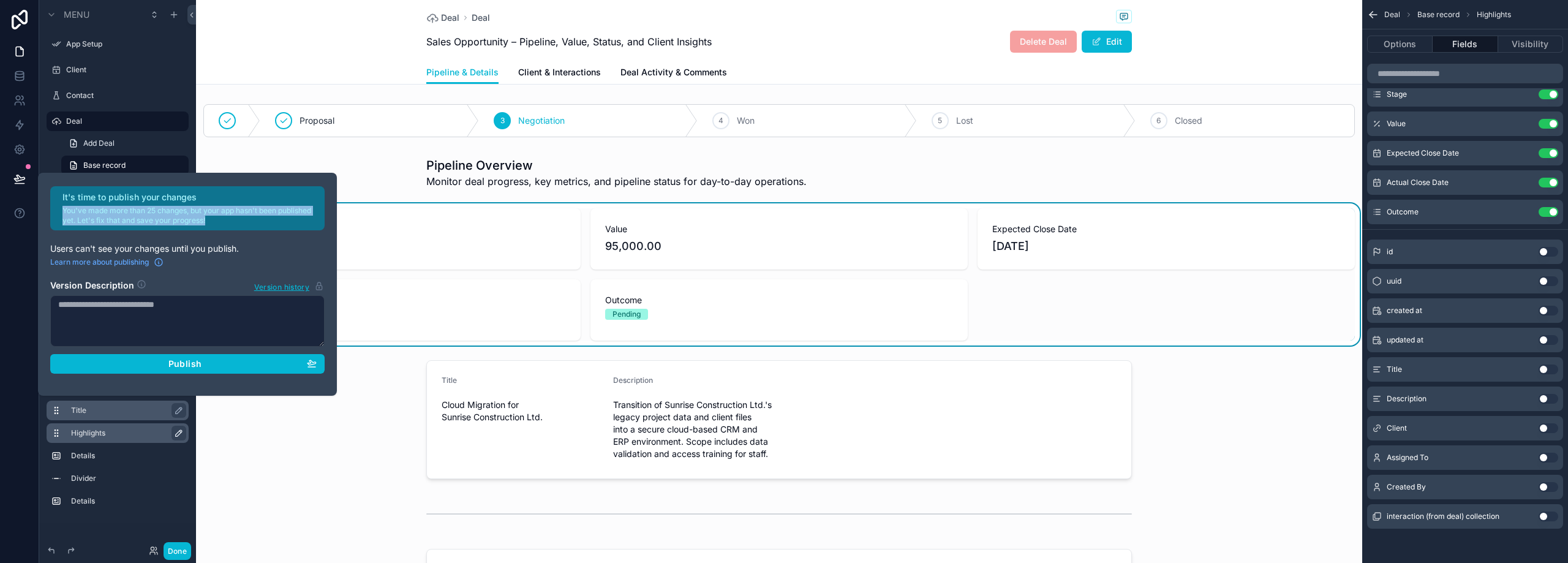
drag, startPoint x: 63, startPoint y: 208, endPoint x: 232, endPoint y: 216, distance: 169.2
click at [232, 216] on p "You've made more than 25 changes, but your app hasn't been published yet. Let's…" at bounding box center [190, 216] width 255 height 19
click at [210, 224] on p "You've made more than 25 changes, but your app hasn't been published yet. Let's…" at bounding box center [190, 216] width 255 height 19
click at [374, 247] on div "Negotiation" at bounding box center [392, 243] width 348 height 11
click at [368, 254] on div "Stage Negotiation" at bounding box center [392, 239] width 377 height 61
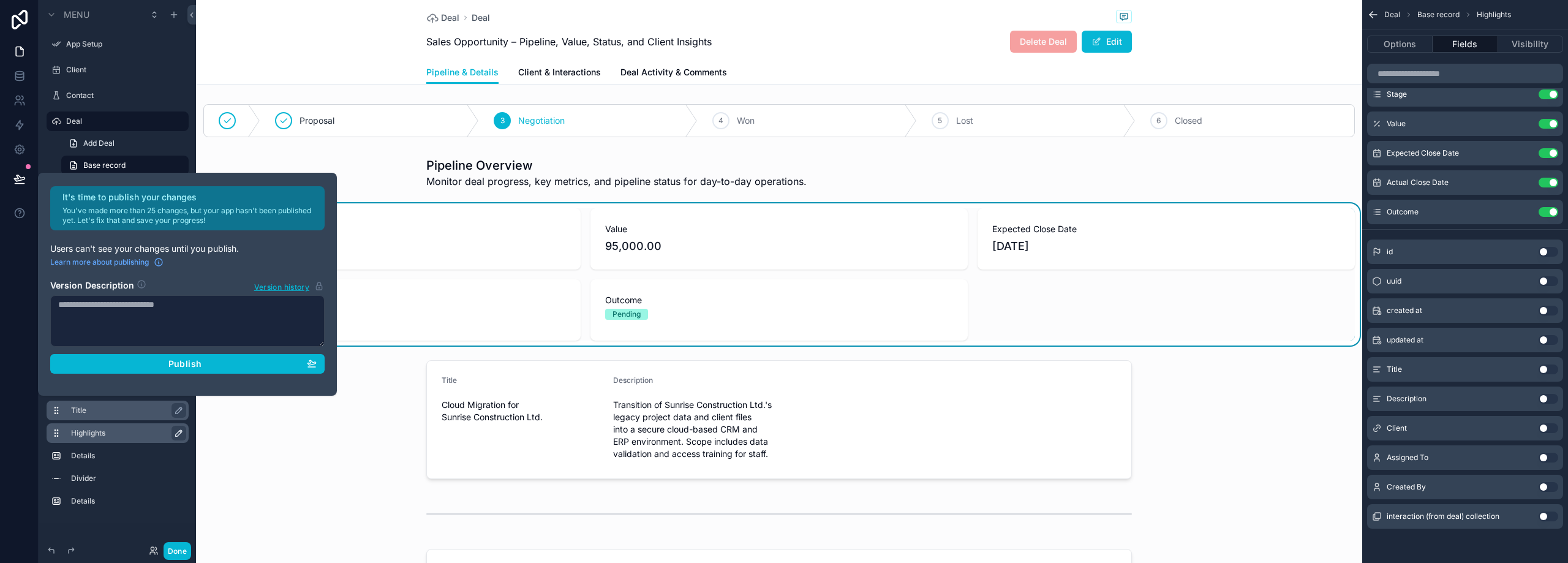
click at [366, 257] on div "Stage Negotiation" at bounding box center [392, 239] width 377 height 61
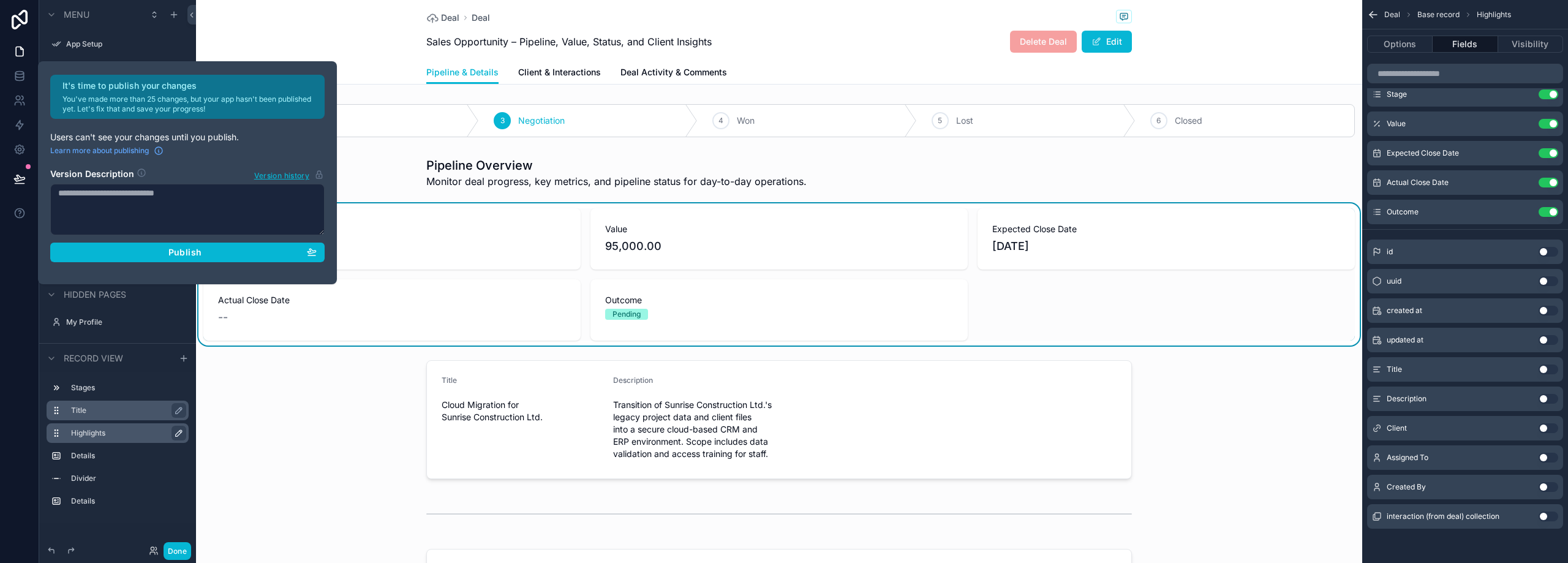
click at [364, 257] on div "Stage Negotiation" at bounding box center [392, 239] width 377 height 61
click at [16, 53] on icon at bounding box center [19, 51] width 7 height 9
click at [25, 19] on icon at bounding box center [19, 19] width 25 height 19
